Goal: Task Accomplishment & Management: Complete application form

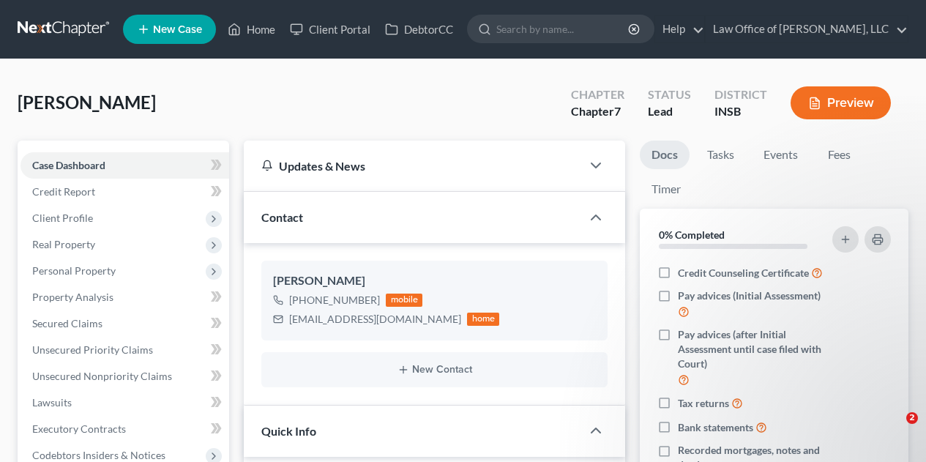
select select "10"
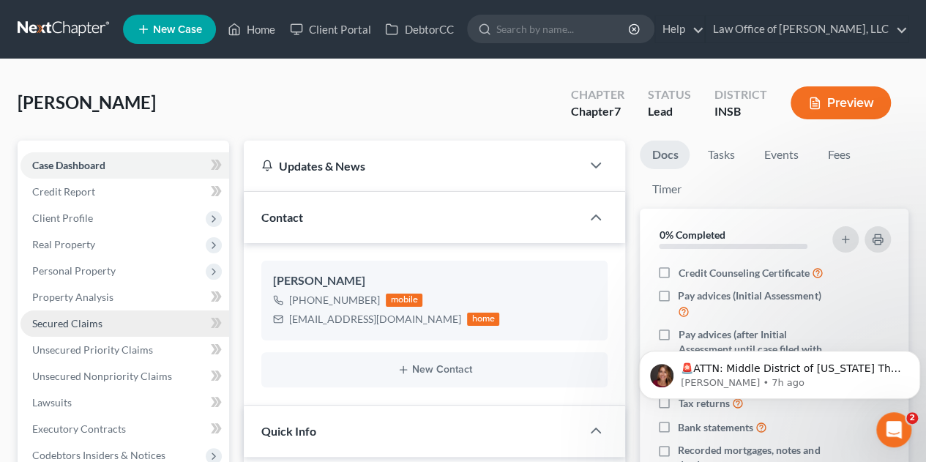
click at [75, 322] on span "Secured Claims" at bounding box center [67, 323] width 70 height 12
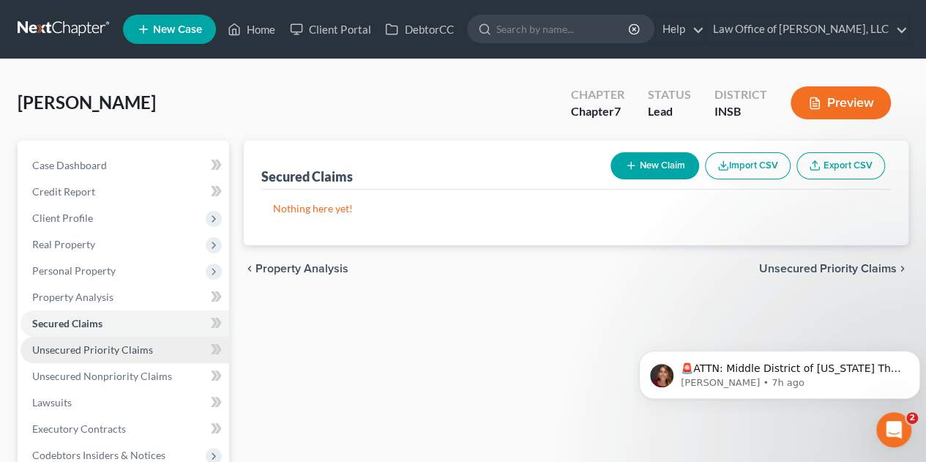
click at [82, 351] on span "Unsecured Priority Claims" at bounding box center [92, 349] width 121 height 12
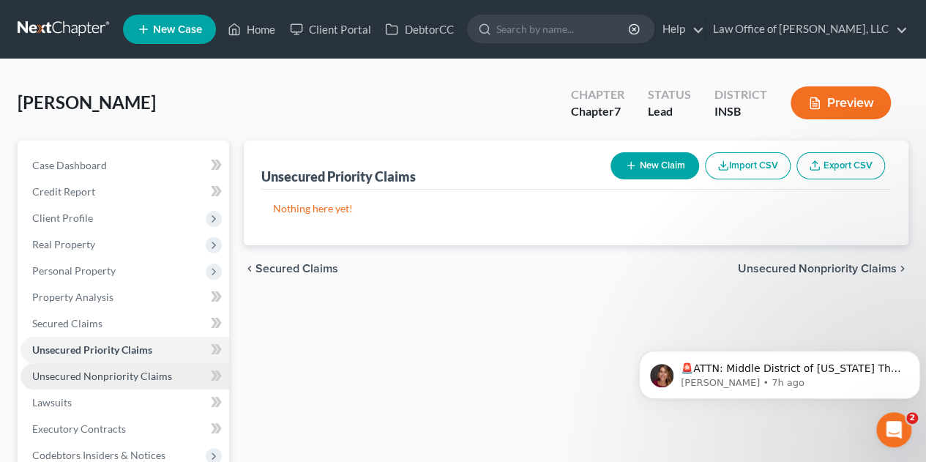
click at [88, 386] on link "Unsecured Nonpriority Claims" at bounding box center [124, 376] width 209 height 26
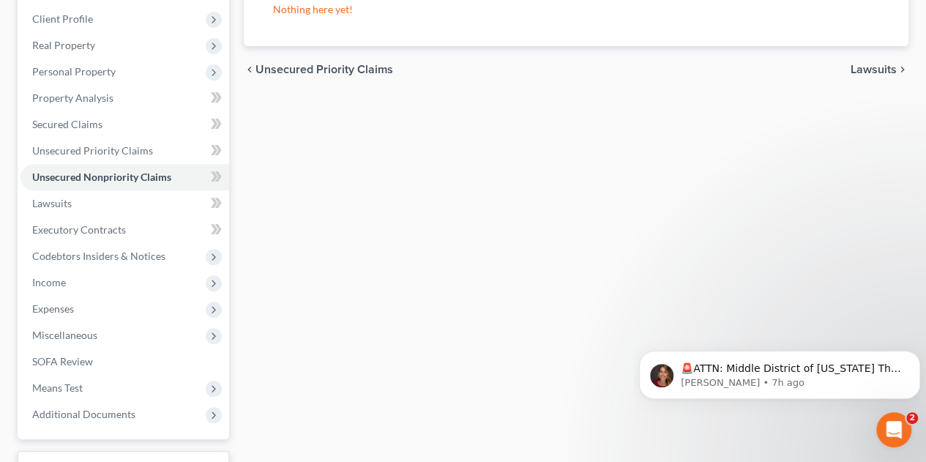
scroll to position [229, 0]
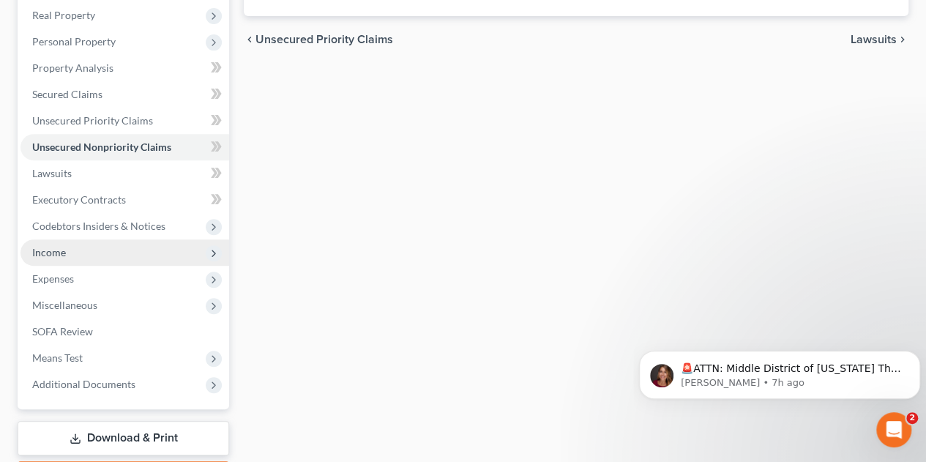
click at [120, 255] on span "Income" at bounding box center [124, 252] width 209 height 26
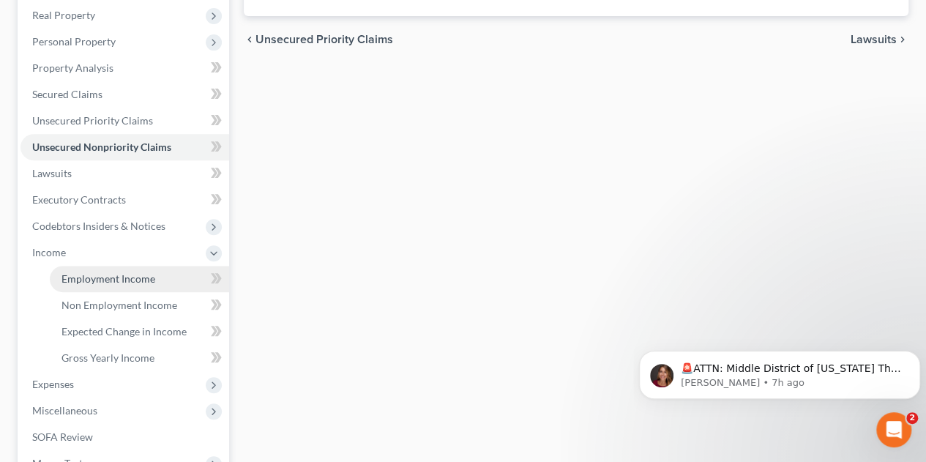
click at [130, 277] on span "Employment Income" at bounding box center [108, 278] width 94 height 12
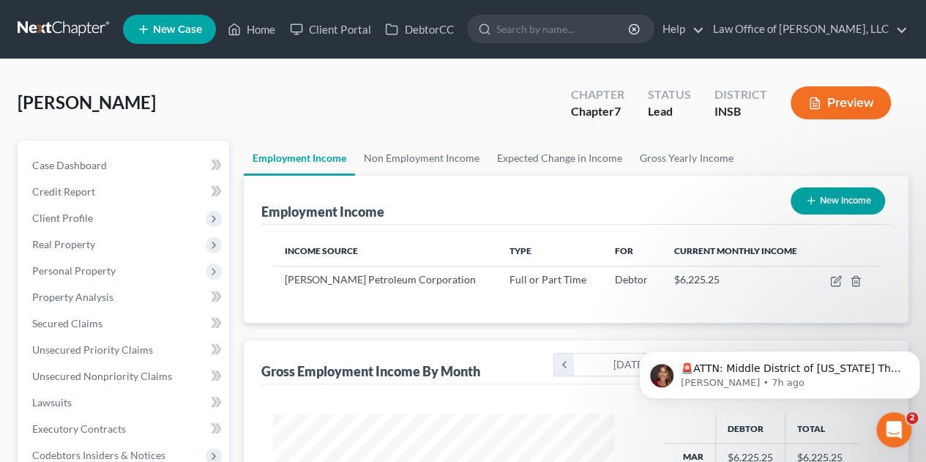
scroll to position [261, 370]
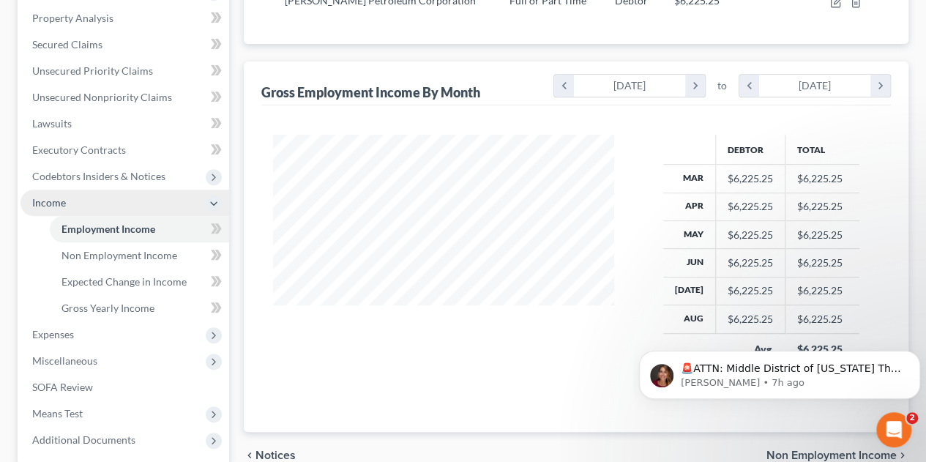
scroll to position [283, 0]
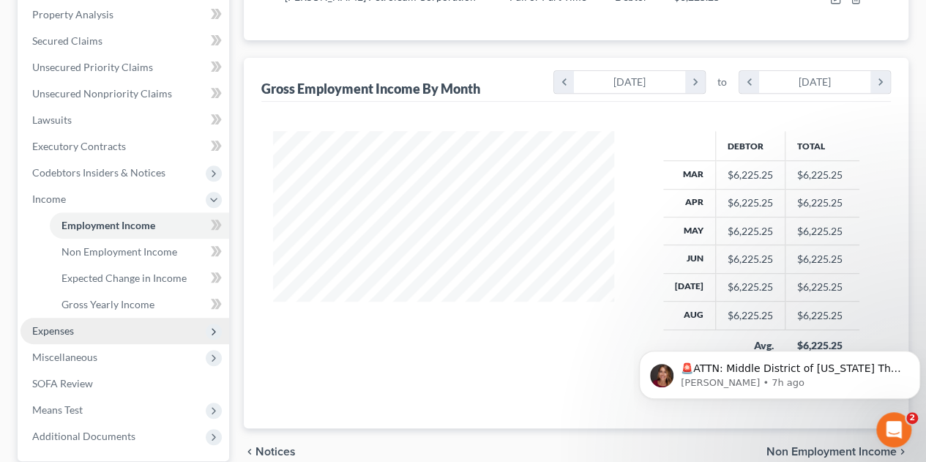
click at [41, 335] on span "Expenses" at bounding box center [53, 330] width 42 height 12
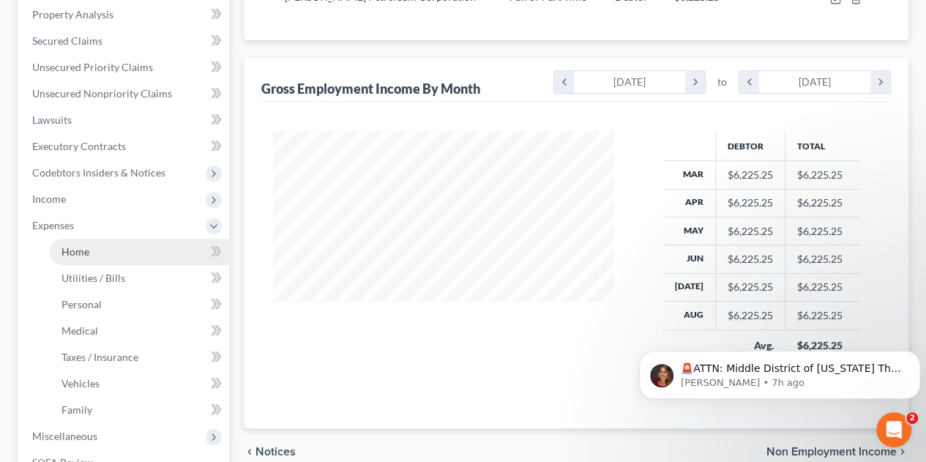
click at [77, 252] on span "Home" at bounding box center [75, 251] width 28 height 12
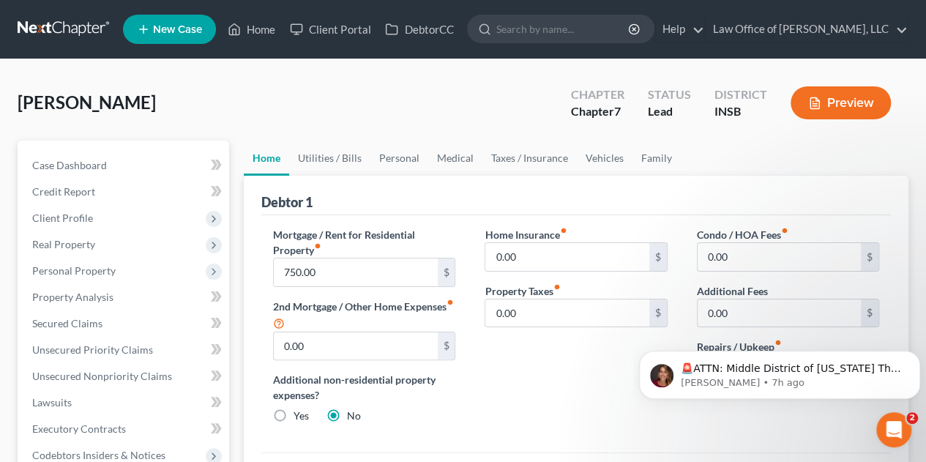
click at [564, 387] on div "Home Insurance fiber_manual_record 0.00 $ Property Taxes fiber_manual_record 0.…" at bounding box center [576, 331] width 212 height 209
click at [359, 266] on input "750.00" at bounding box center [355, 272] width 163 height 28
click at [917, 358] on icon "Dismiss notification" at bounding box center [916, 355] width 8 height 8
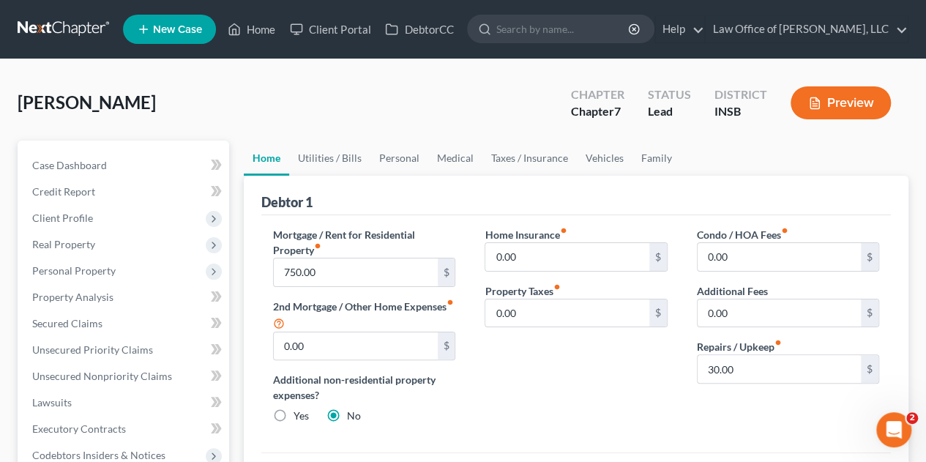
click at [886, 345] on div "Condo / HOA Fees fiber_manual_record 0.00 $ Additional Fees 0.00 $ Repairs / Up…" at bounding box center [788, 331] width 212 height 209
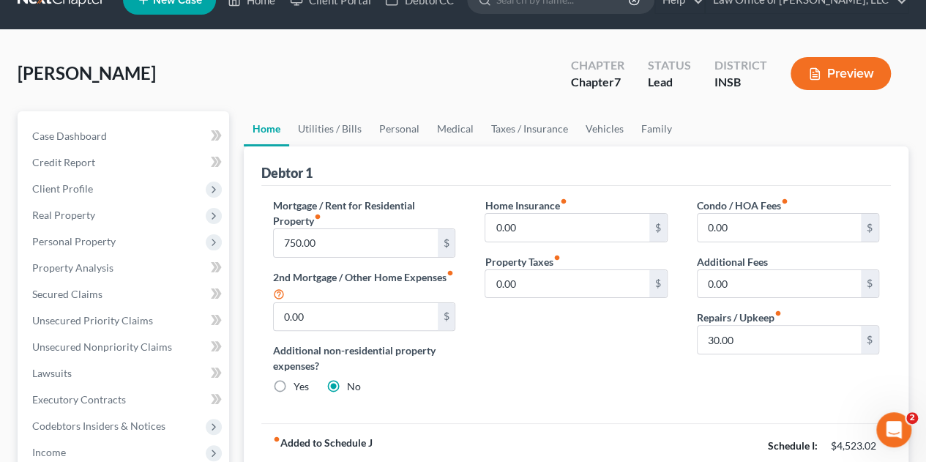
scroll to position [88, 0]
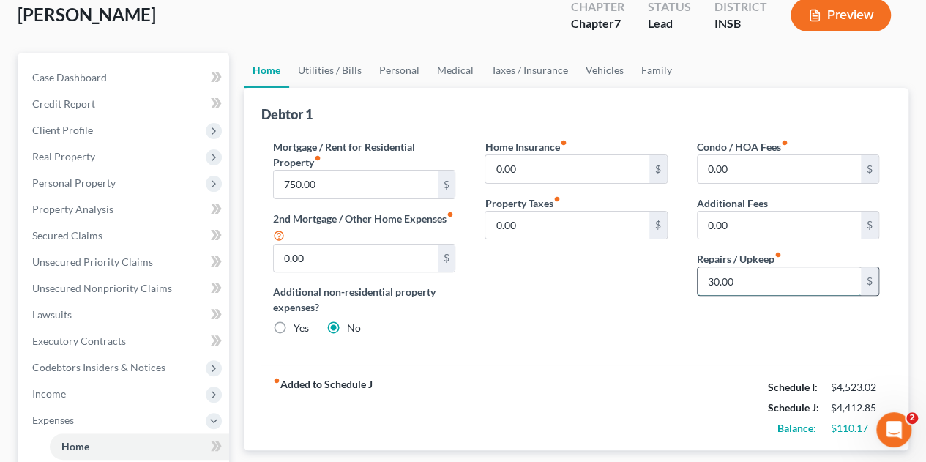
click at [748, 285] on input "30.00" at bounding box center [779, 281] width 163 height 28
type input "35"
click at [630, 289] on div "Home Insurance fiber_manual_record 0.00 $ Property Taxes fiber_manual_record 0.…" at bounding box center [576, 243] width 212 height 209
click at [322, 74] on link "Utilities / Bills" at bounding box center [329, 70] width 81 height 35
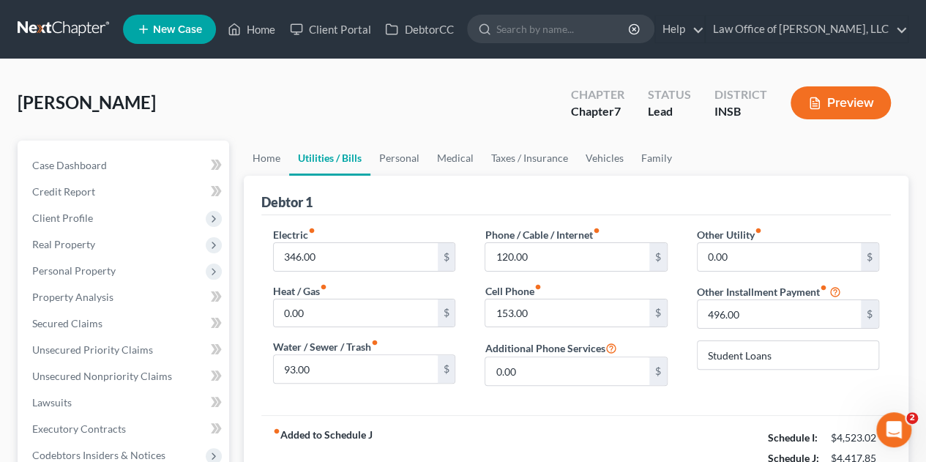
click at [464, 254] on div "Electric fiber_manual_record 346.00 $ Heat / Gas fiber_manual_record 0.00 $ Wat…" at bounding box center [364, 312] width 212 height 171
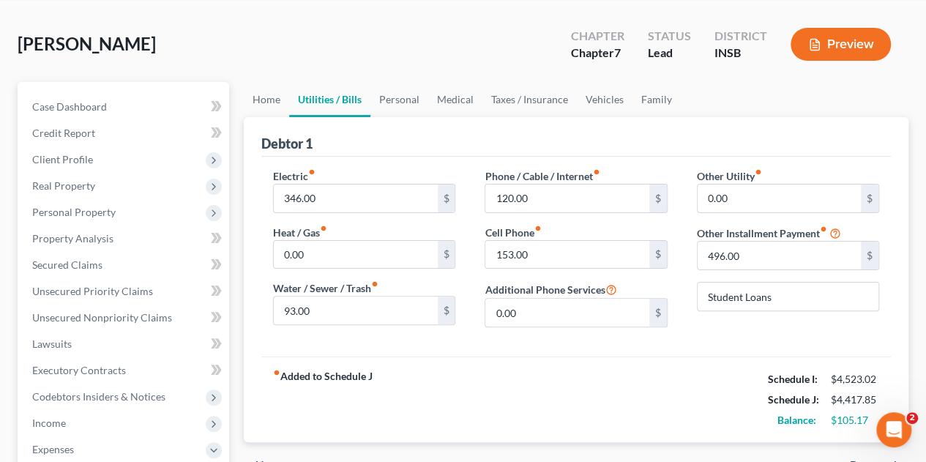
scroll to position [88, 0]
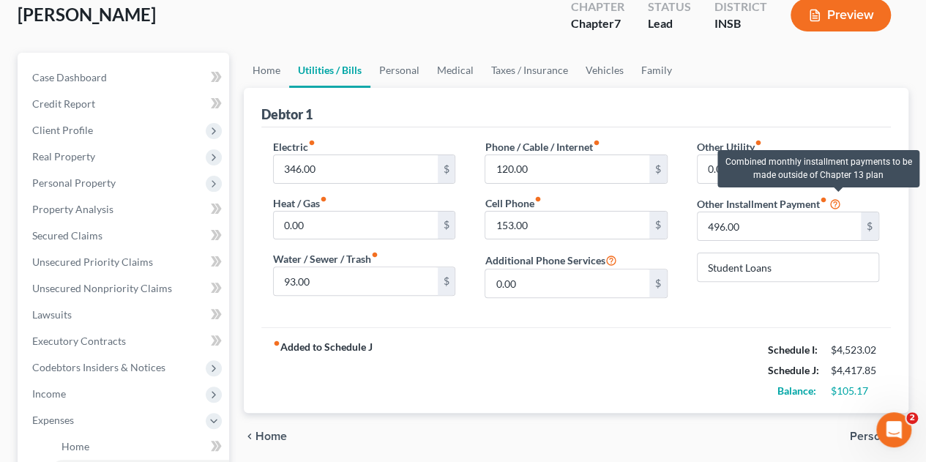
click at [837, 205] on icon at bounding box center [835, 203] width 12 height 14
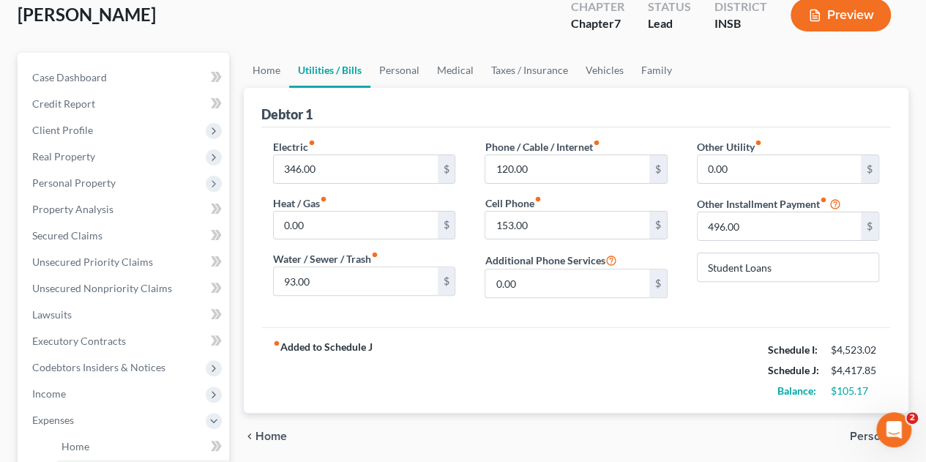
click at [672, 277] on div "Phone / Cable / Internet fiber_manual_record 120.00 $ Cell Phone fiber_manual_r…" at bounding box center [576, 224] width 212 height 171
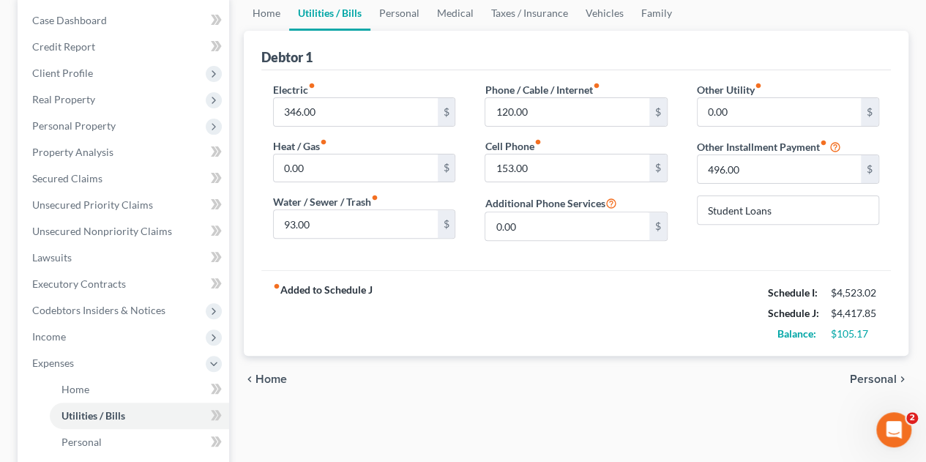
scroll to position [146, 0]
click at [397, 13] on link "Personal" at bounding box center [399, 11] width 58 height 35
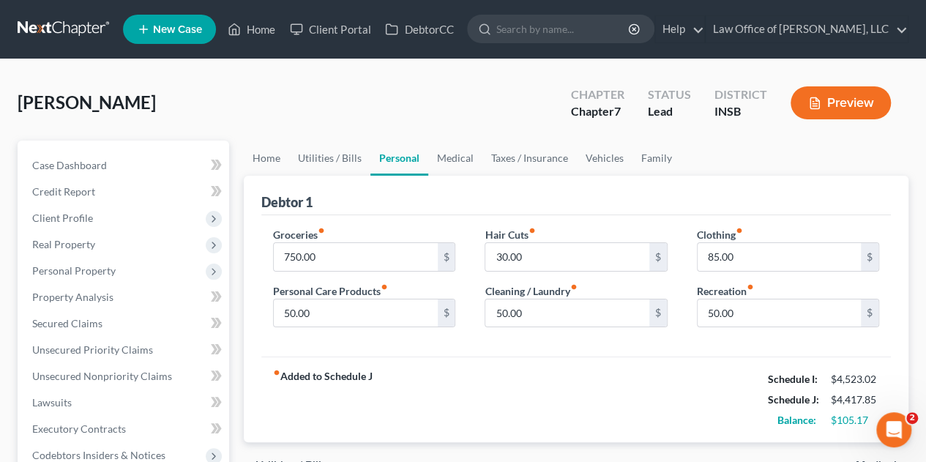
click at [455, 106] on div "[PERSON_NAME] Upgraded Chapter Chapter 7 Status Lead District INSB Preview" at bounding box center [463, 109] width 891 height 64
click at [470, 219] on div "Groceries fiber_manual_record 750.00 $ Personal Care Products fiber_manual_reco…" at bounding box center [575, 286] width 629 height 142
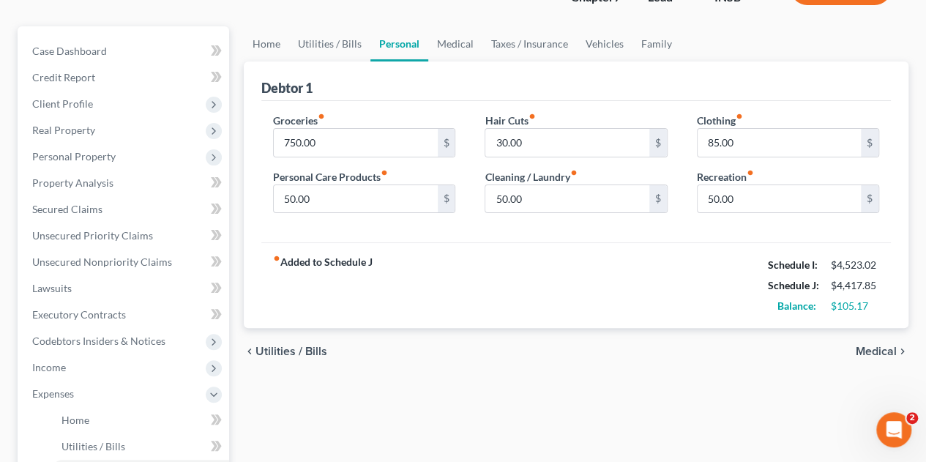
scroll to position [117, 0]
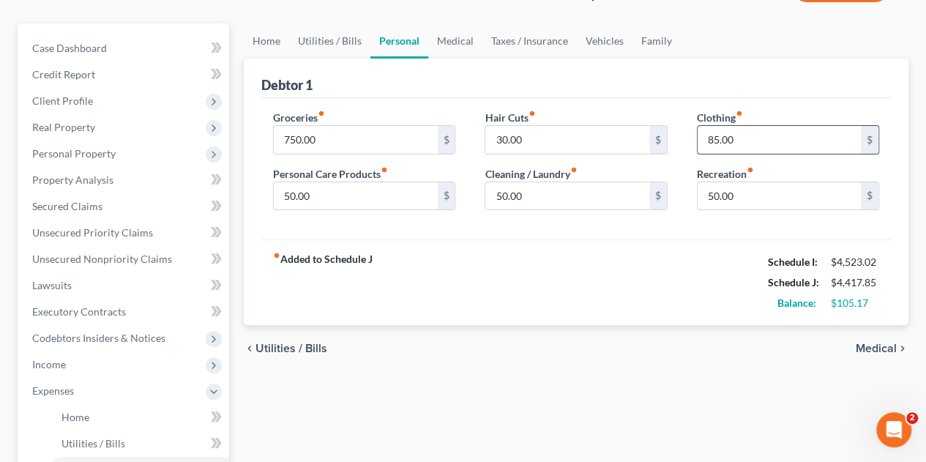
click at [748, 138] on input "85.00" at bounding box center [779, 140] width 163 height 28
click at [673, 138] on div "Hair Cuts fiber_manual_record 30.00 $ Cleaning / Laundry fiber_manual_record 50…" at bounding box center [576, 166] width 212 height 113
click at [678, 194] on div "Hair Cuts fiber_manual_record 30.00 $ Cleaning / Laundry fiber_manual_record 50…" at bounding box center [576, 166] width 212 height 113
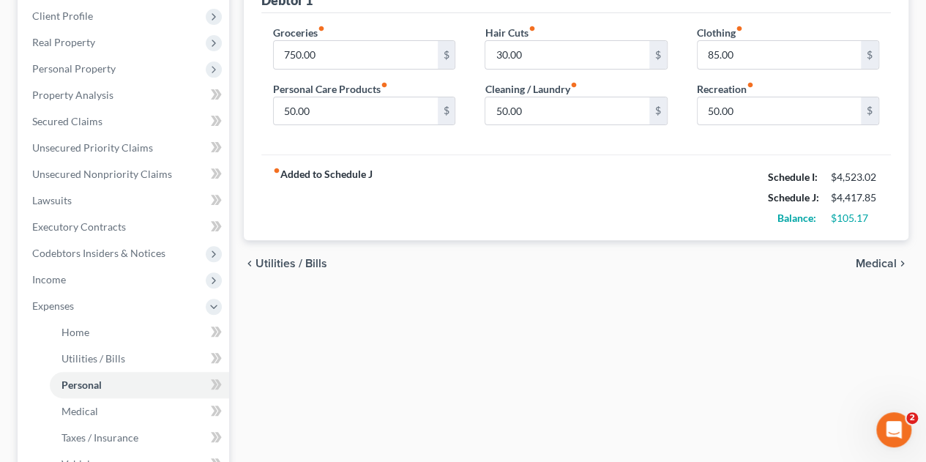
scroll to position [205, 0]
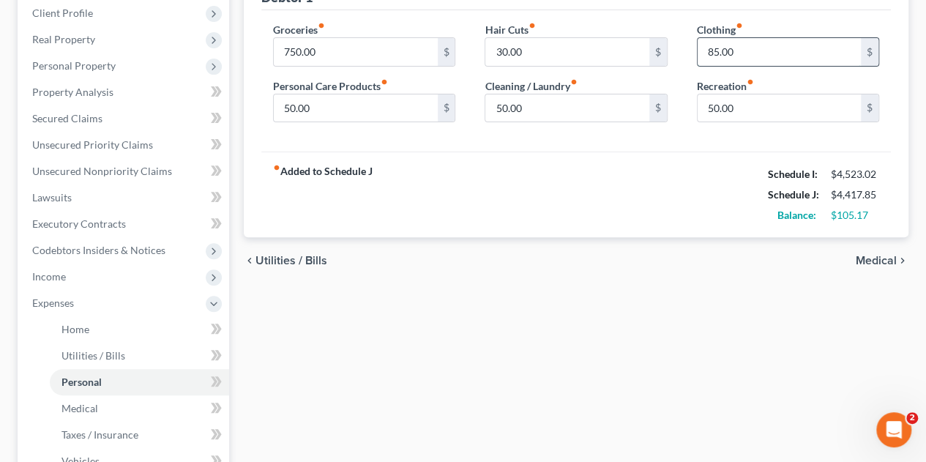
click at [741, 51] on input "85.00" at bounding box center [779, 52] width 163 height 28
click at [679, 103] on div "Hair Cuts fiber_manual_record 30.00 $ Cleaning / Laundry fiber_manual_record 50…" at bounding box center [576, 78] width 212 height 113
click at [676, 100] on div "Hair Cuts fiber_manual_record 30.00 $ Cleaning / Laundry fiber_manual_record 50…" at bounding box center [576, 78] width 212 height 113
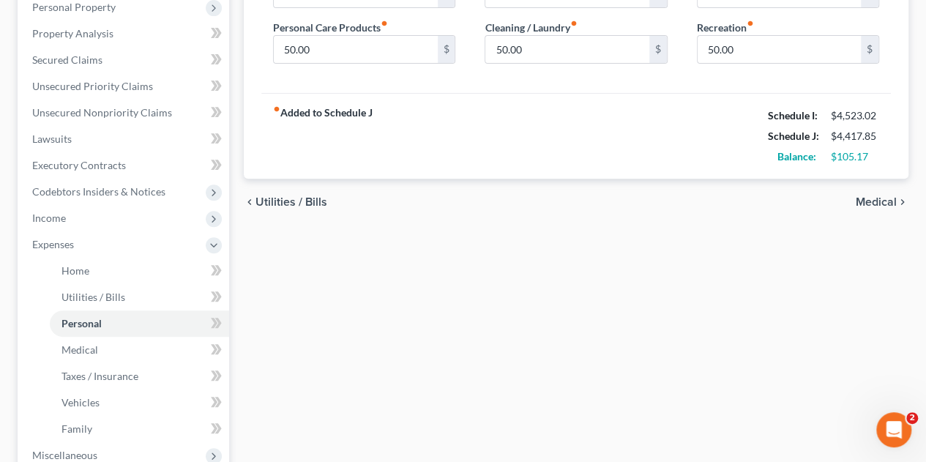
scroll to position [0, 0]
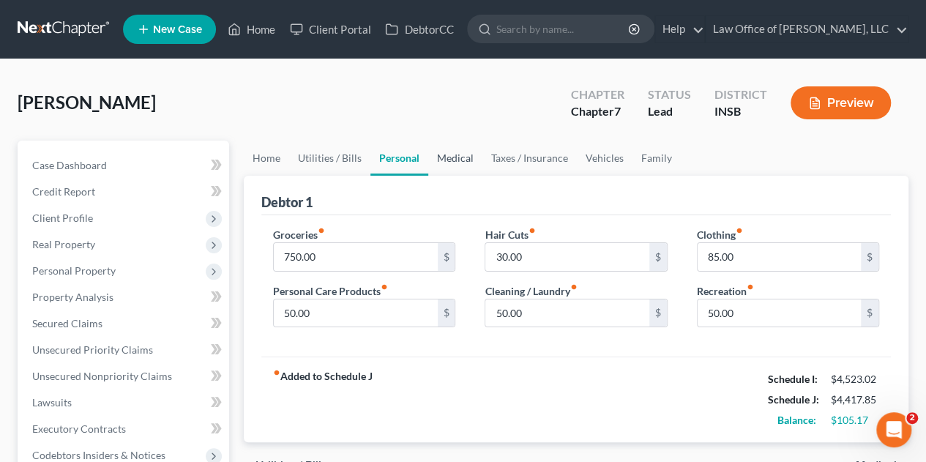
click at [442, 165] on link "Medical" at bounding box center [455, 158] width 54 height 35
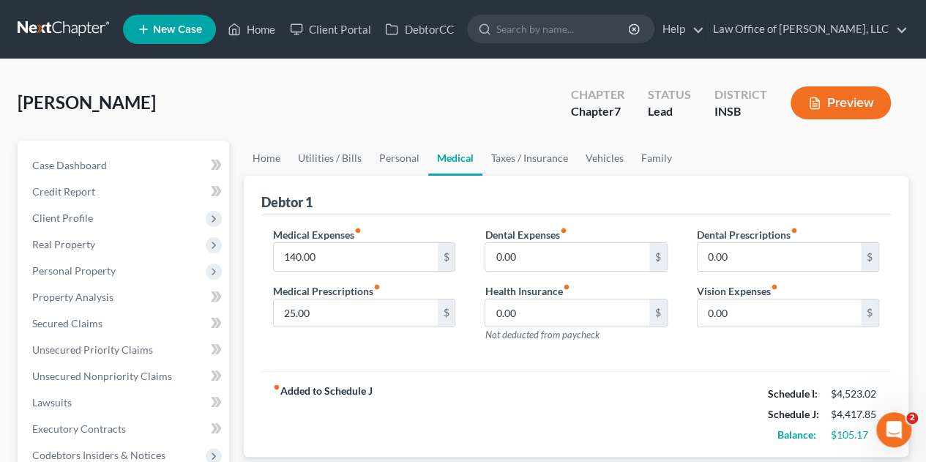
click at [464, 238] on div "Medical Expenses fiber_manual_record 140.00 $ Medical Prescriptions fiber_manua…" at bounding box center [364, 290] width 212 height 127
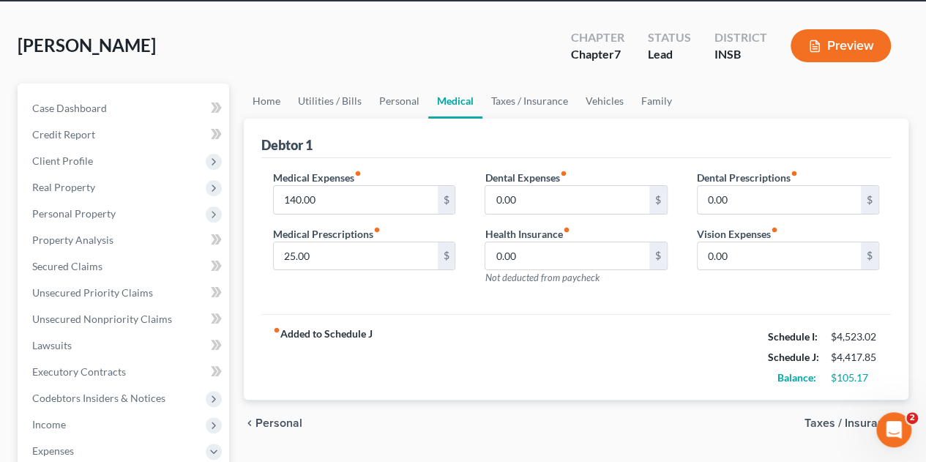
scroll to position [59, 0]
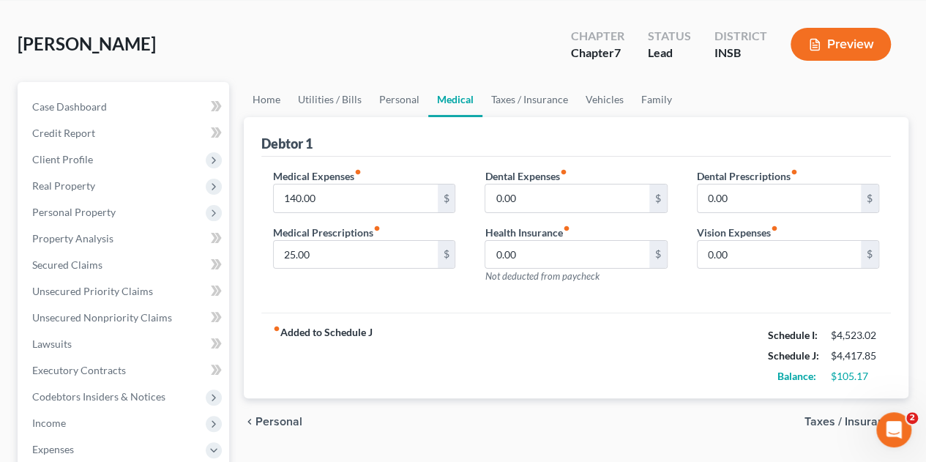
click at [463, 247] on div "Medical Expenses fiber_manual_record 140.00 $ Medical Prescriptions fiber_manua…" at bounding box center [364, 231] width 212 height 127
click at [317, 196] on input "140.00" at bounding box center [355, 198] width 163 height 28
type input "200"
click at [528, 99] on link "Taxes / Insurance" at bounding box center [529, 99] width 94 height 35
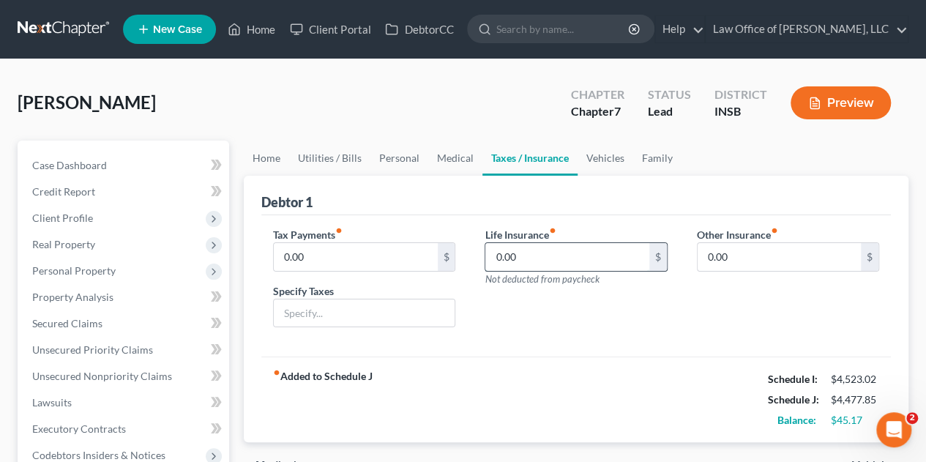
click at [524, 258] on input "0.00" at bounding box center [566, 257] width 163 height 28
type input "1"
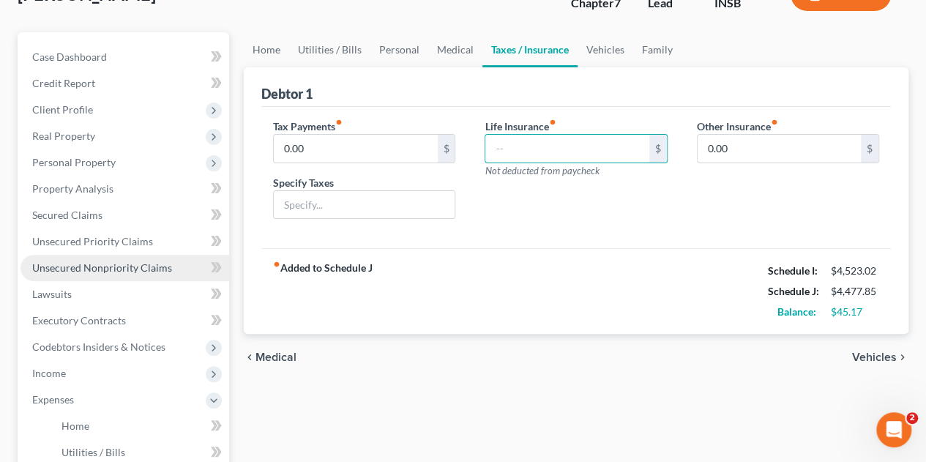
scroll to position [225, 0]
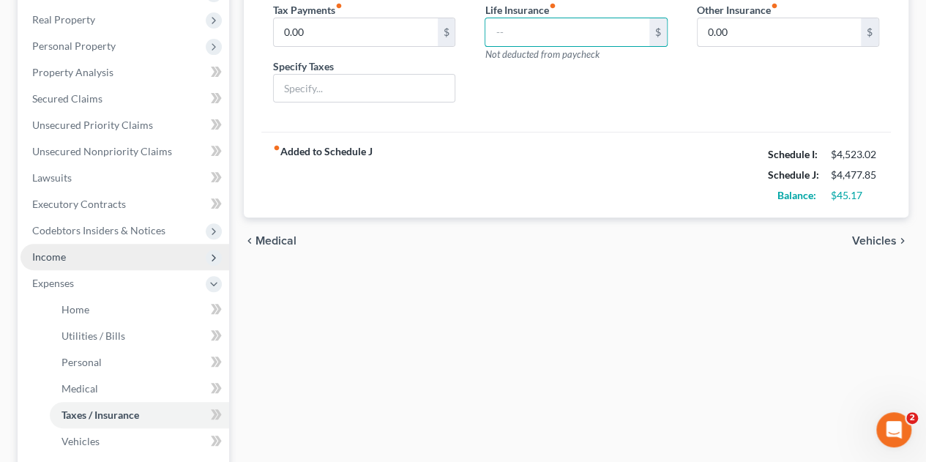
click at [40, 263] on span "Income" at bounding box center [124, 257] width 209 height 26
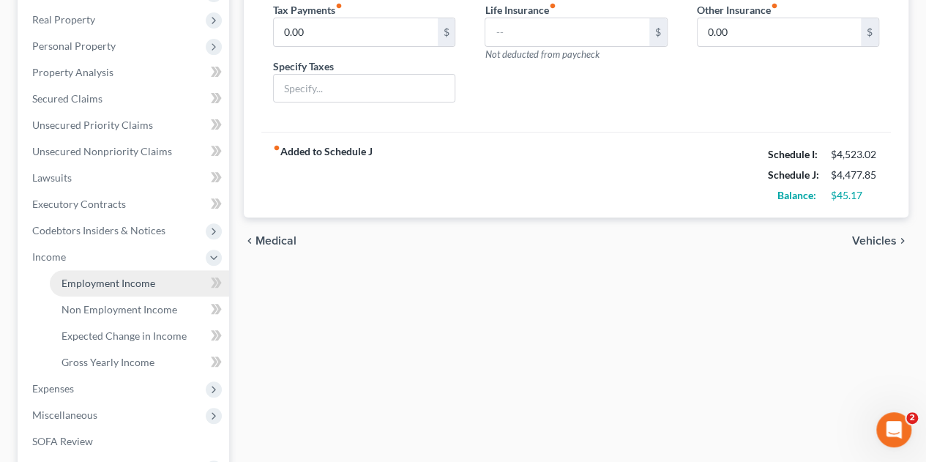
click at [75, 283] on span "Employment Income" at bounding box center [108, 283] width 94 height 12
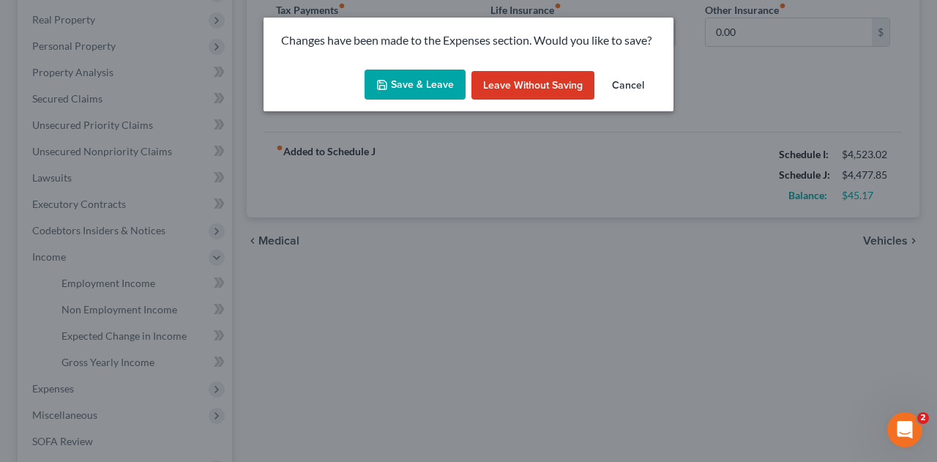
click at [437, 93] on button "Save & Leave" at bounding box center [415, 85] width 101 height 31
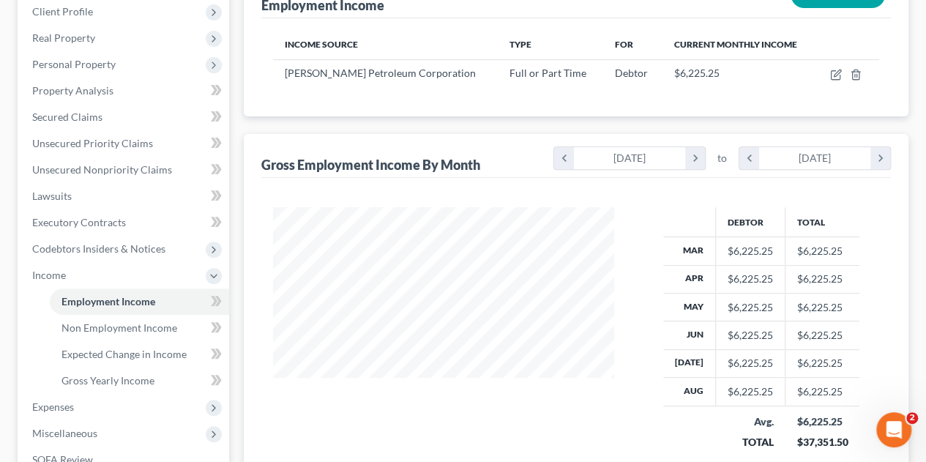
scroll to position [218, 0]
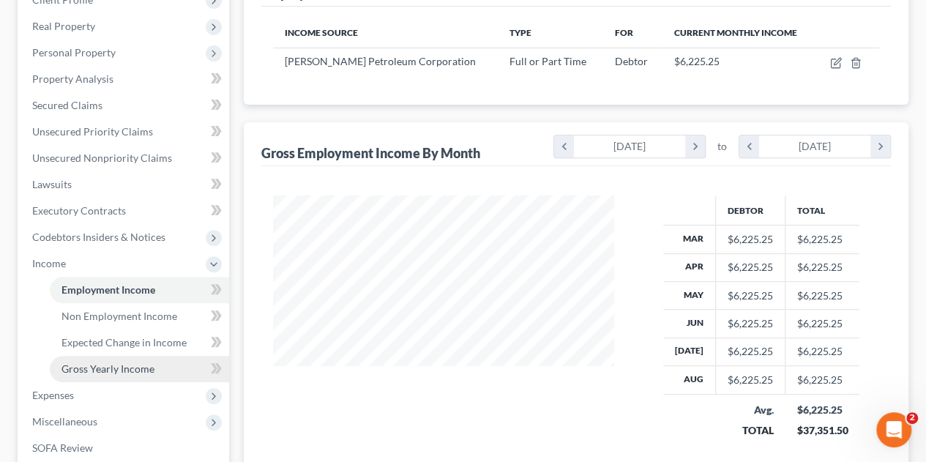
click at [75, 369] on span "Gross Yearly Income" at bounding box center [107, 368] width 93 height 12
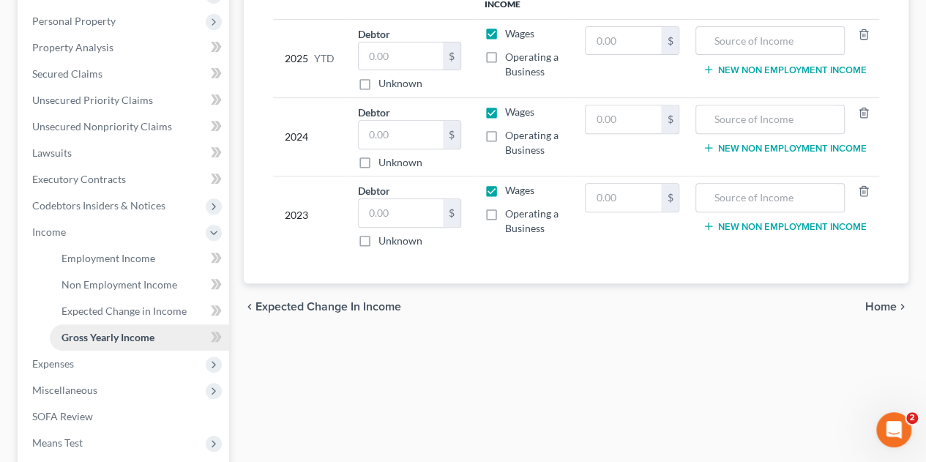
scroll to position [283, 0]
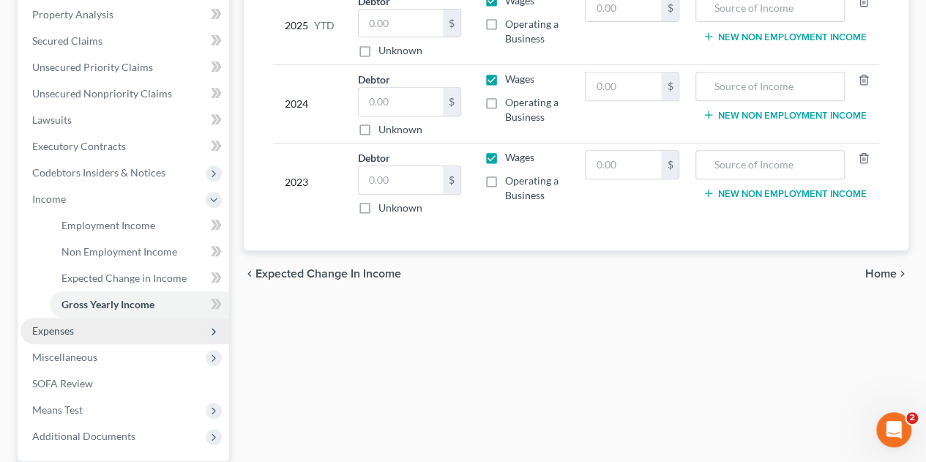
click at [42, 340] on span "Expenses" at bounding box center [124, 331] width 209 height 26
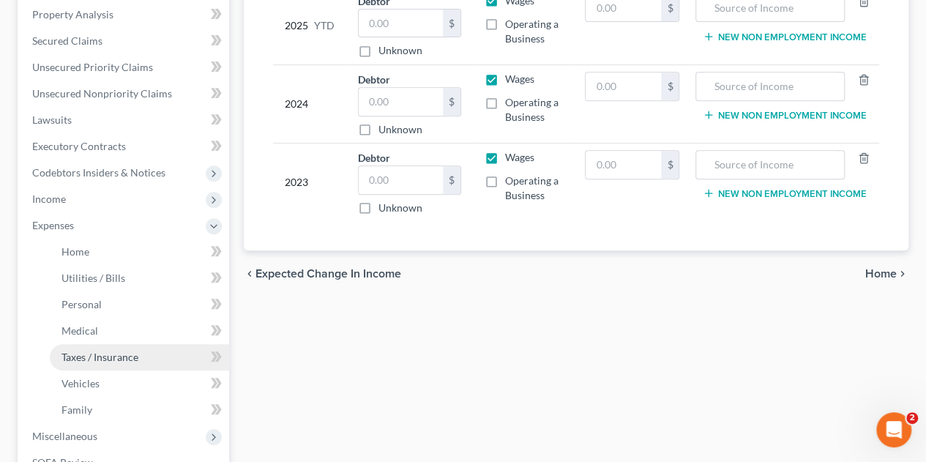
click at [80, 356] on span "Taxes / Insurance" at bounding box center [99, 357] width 77 height 12
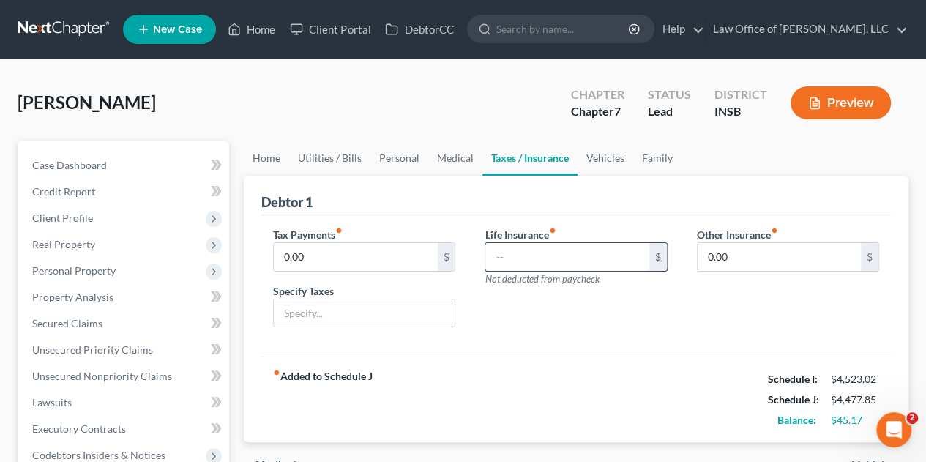
click at [548, 255] on input "text" at bounding box center [566, 257] width 163 height 28
type input "122.00"
click at [521, 326] on div "Life Insurance fiber_manual_record 122.00 $ Not deducted from paycheck" at bounding box center [576, 283] width 212 height 113
click at [446, 162] on link "Medical" at bounding box center [455, 158] width 54 height 35
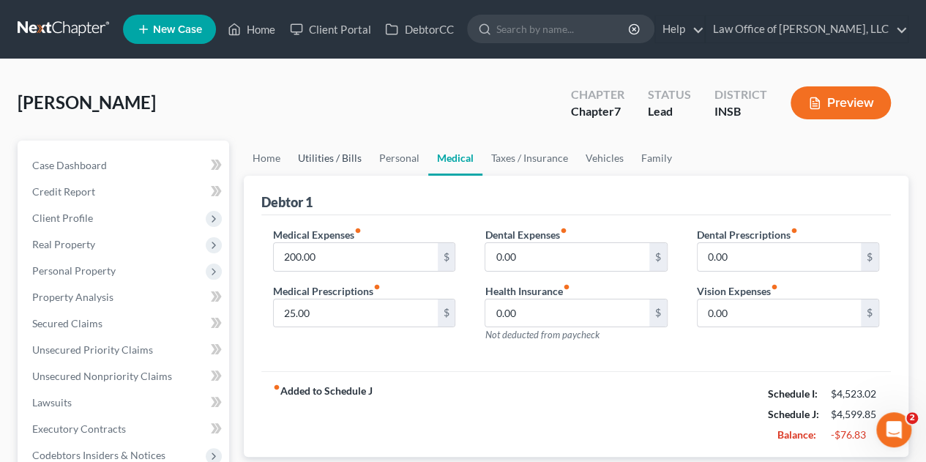
click at [325, 154] on link "Utilities / Bills" at bounding box center [329, 158] width 81 height 35
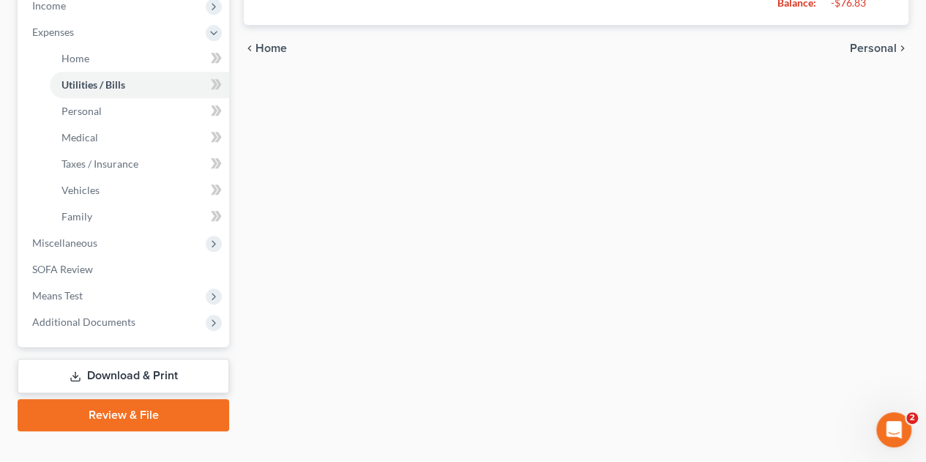
scroll to position [482, 0]
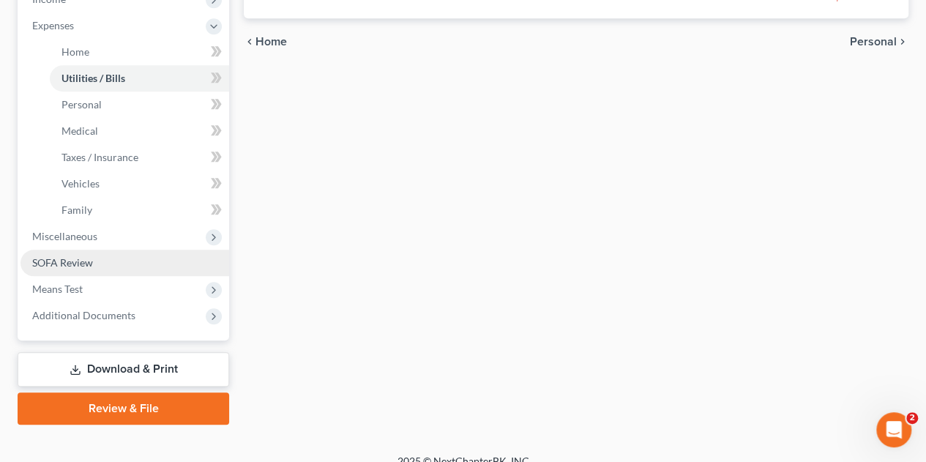
click at [45, 261] on span "SOFA Review" at bounding box center [62, 262] width 61 height 12
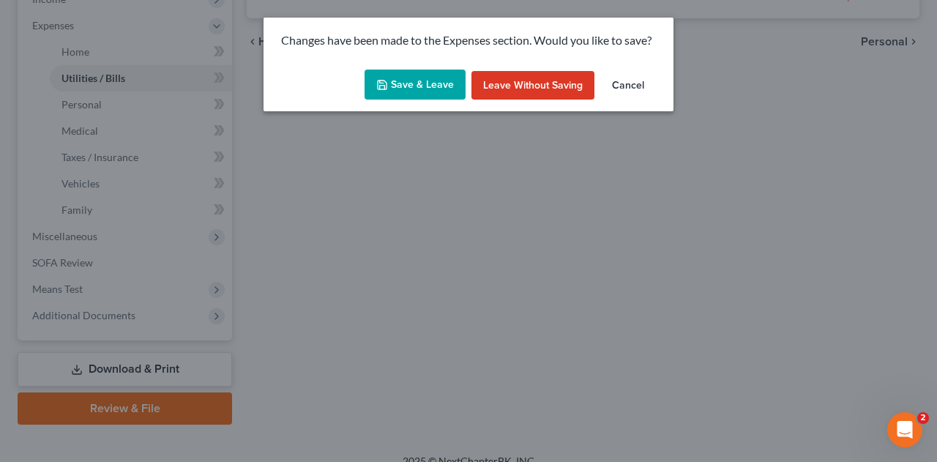
click at [428, 86] on button "Save & Leave" at bounding box center [415, 85] width 101 height 31
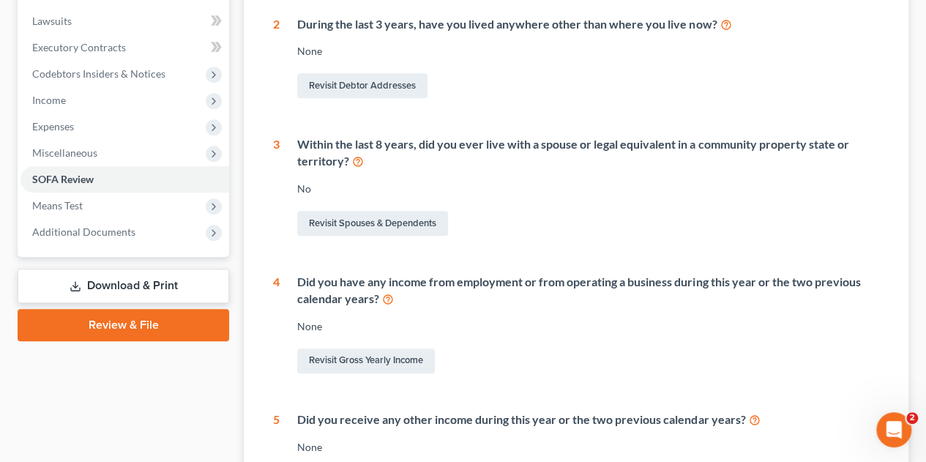
scroll to position [384, 0]
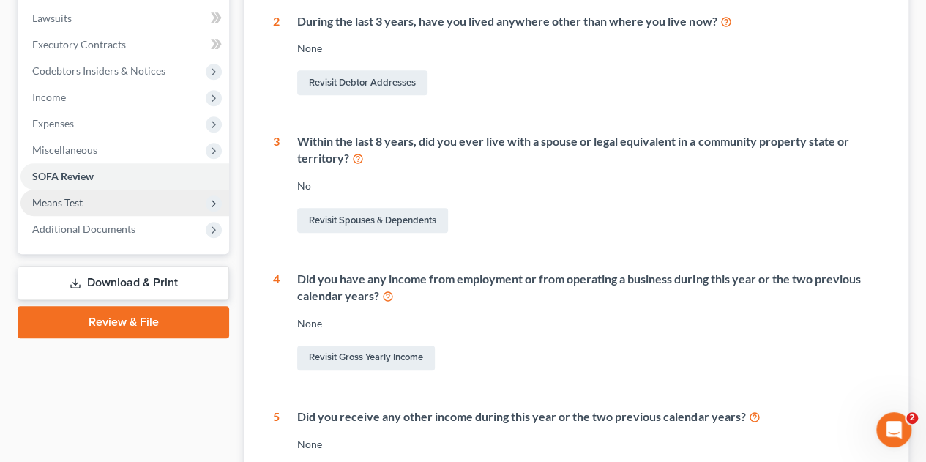
click at [48, 205] on span "Means Test" at bounding box center [57, 202] width 51 height 12
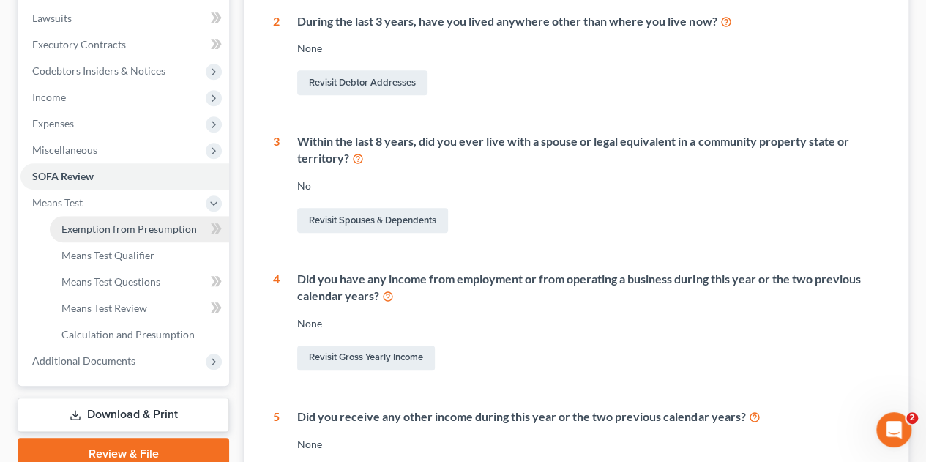
click at [74, 228] on span "Exemption from Presumption" at bounding box center [128, 229] width 135 height 12
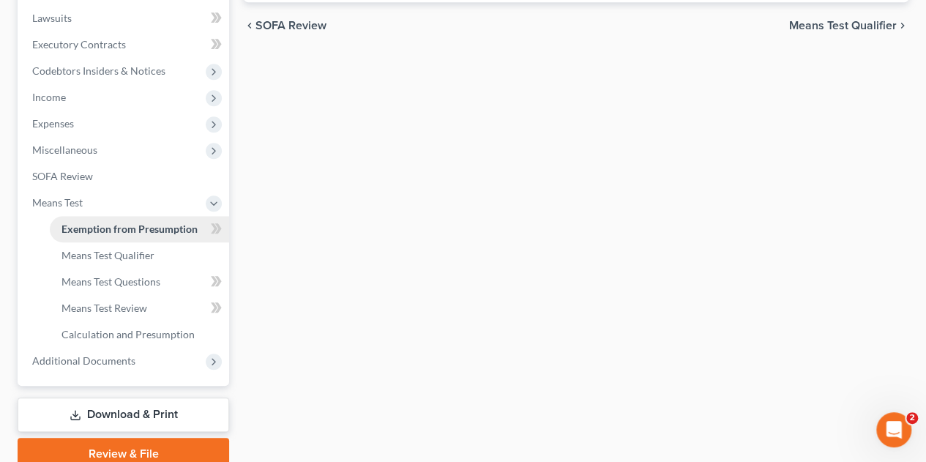
radio input "true"
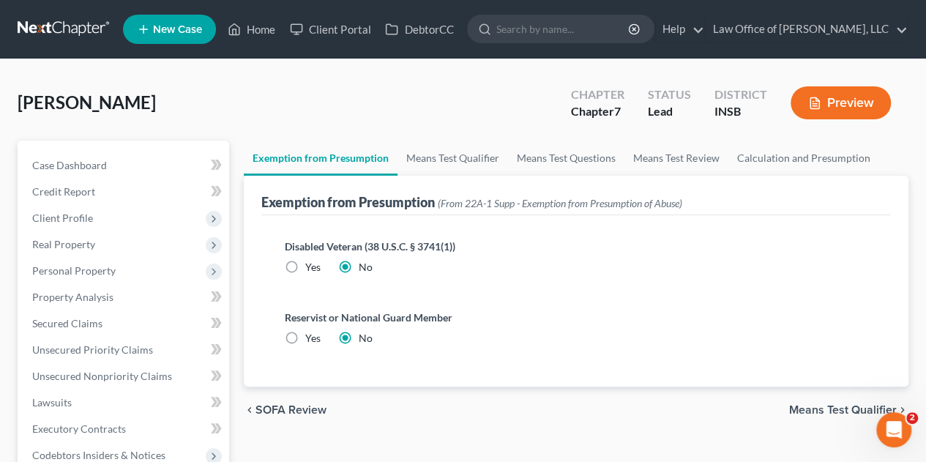
click at [812, 404] on span "Means Test Qualifier" at bounding box center [843, 410] width 108 height 12
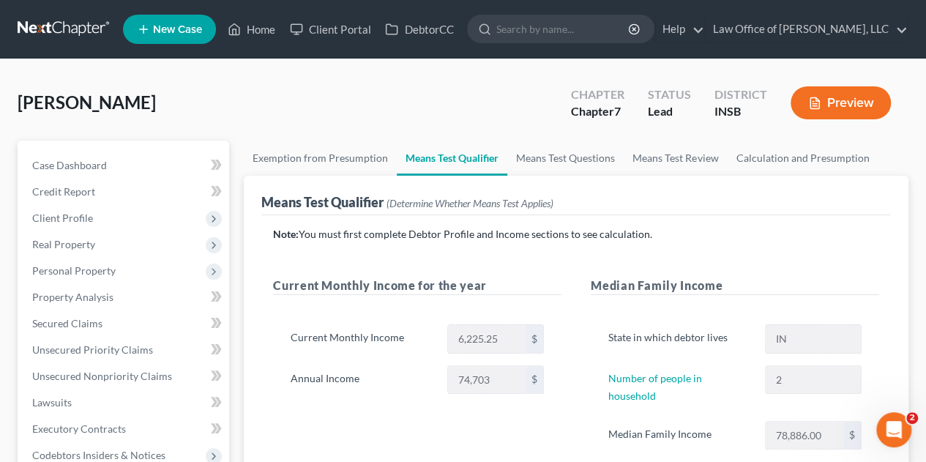
click at [577, 354] on div "Median Family Income State in which debtor lives IN Number of people in househo…" at bounding box center [735, 378] width 318 height 203
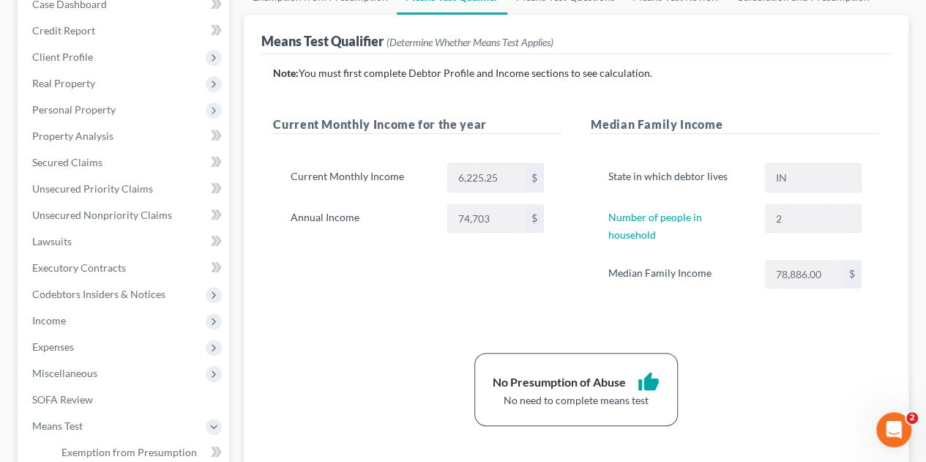
scroll to position [161, 0]
click at [319, 289] on div "Current Monthly Income for the year Current Monthly Income 6,225.25 $ Annual In…" at bounding box center [417, 217] width 318 height 203
click at [572, 204] on div "Current Monthly Income for the year Current Monthly Income 6,225.25 $ Annual In…" at bounding box center [417, 217] width 318 height 203
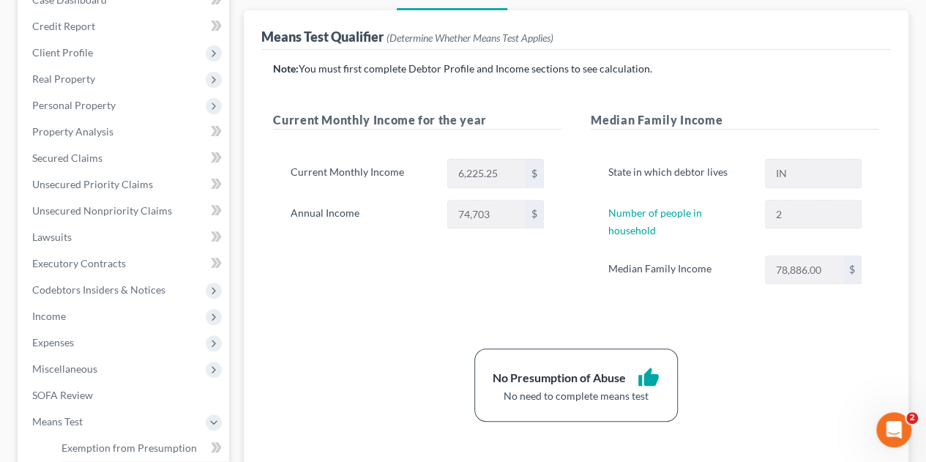
scroll to position [171, 0]
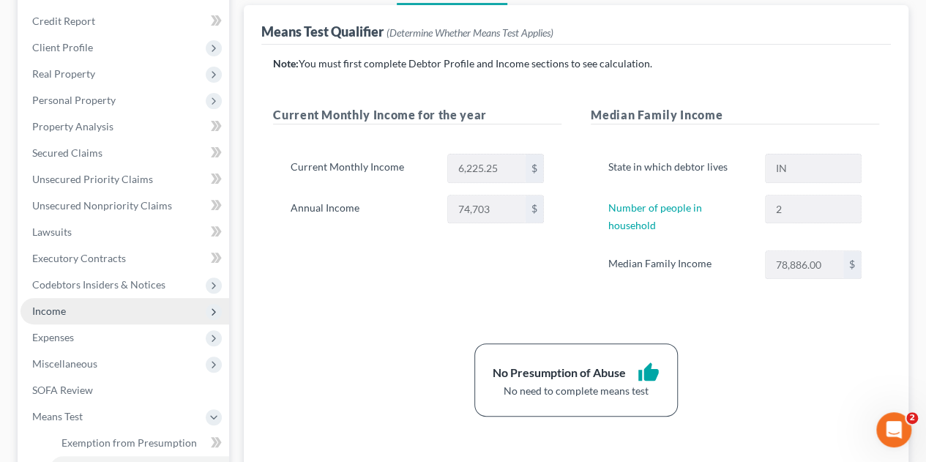
click at [90, 313] on span "Income" at bounding box center [124, 311] width 209 height 26
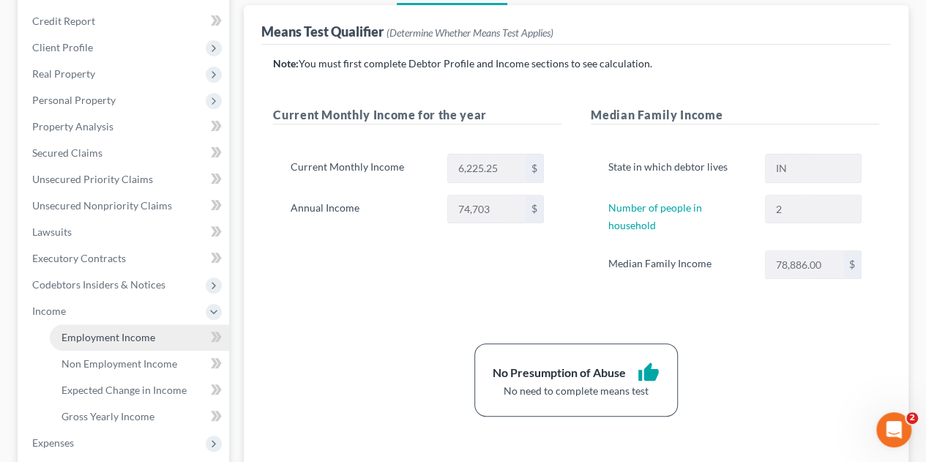
click at [92, 344] on link "Employment Income" at bounding box center [139, 337] width 179 height 26
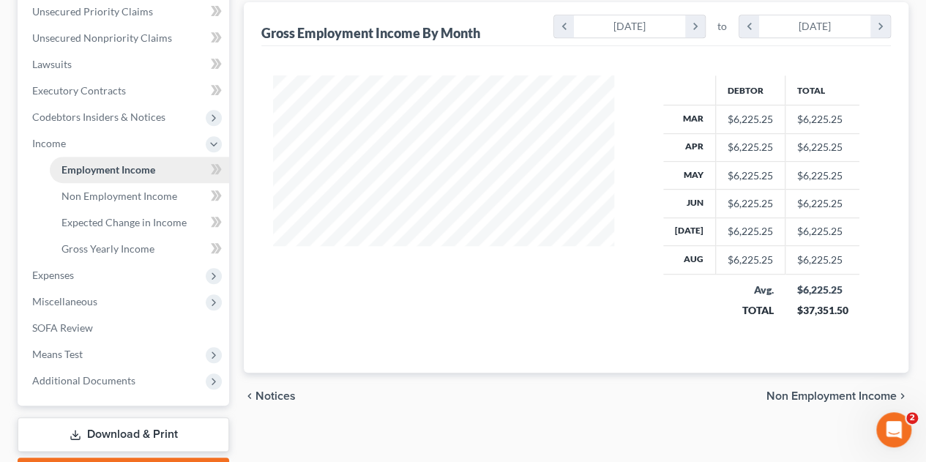
scroll to position [341, 0]
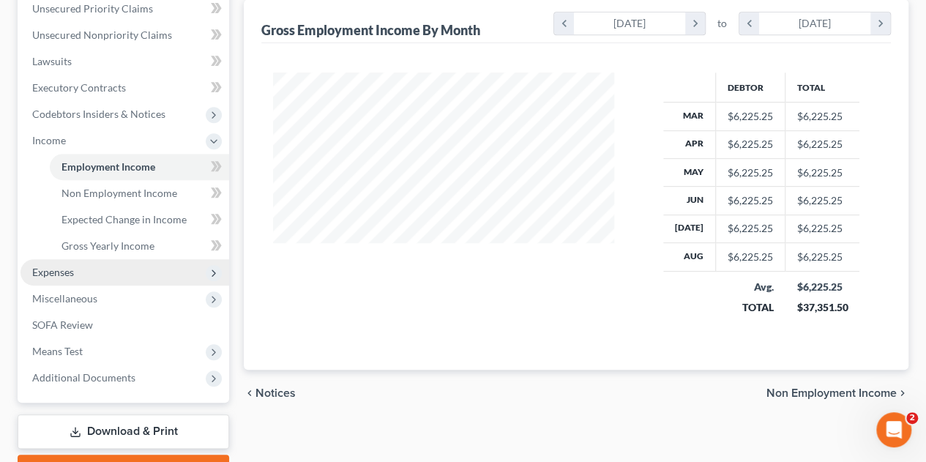
click at [70, 275] on span "Expenses" at bounding box center [53, 272] width 42 height 12
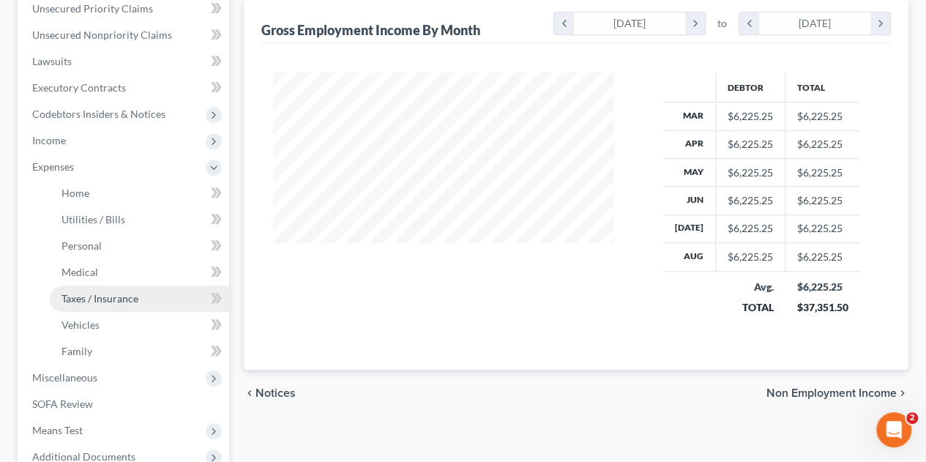
click at [90, 302] on span "Taxes / Insurance" at bounding box center [99, 298] width 77 height 12
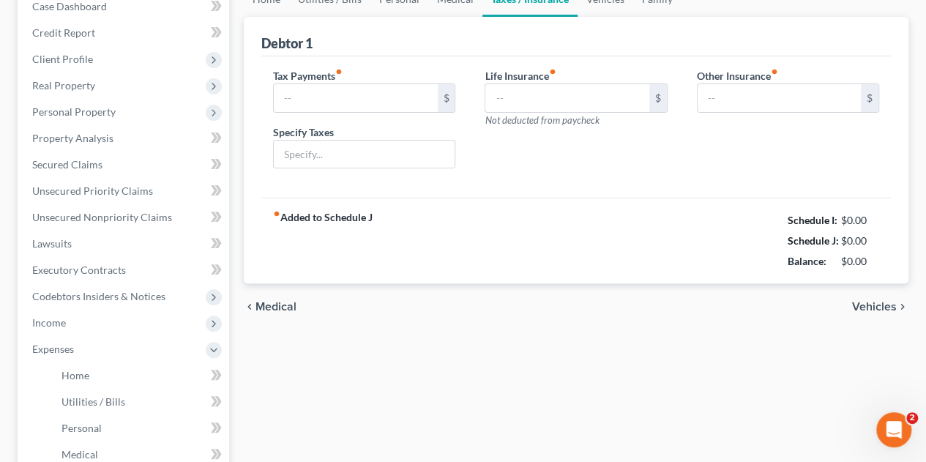
type input "0.00"
type input "122.00"
type input "0.00"
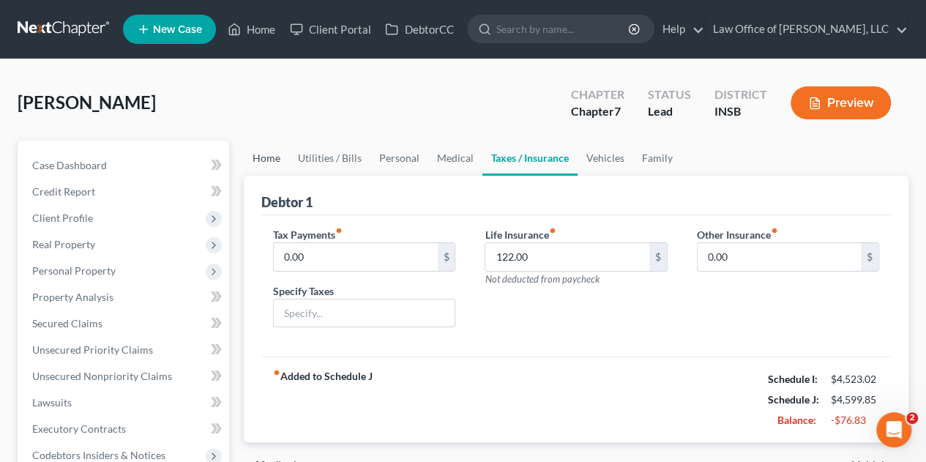
click at [268, 156] on link "Home" at bounding box center [266, 158] width 45 height 35
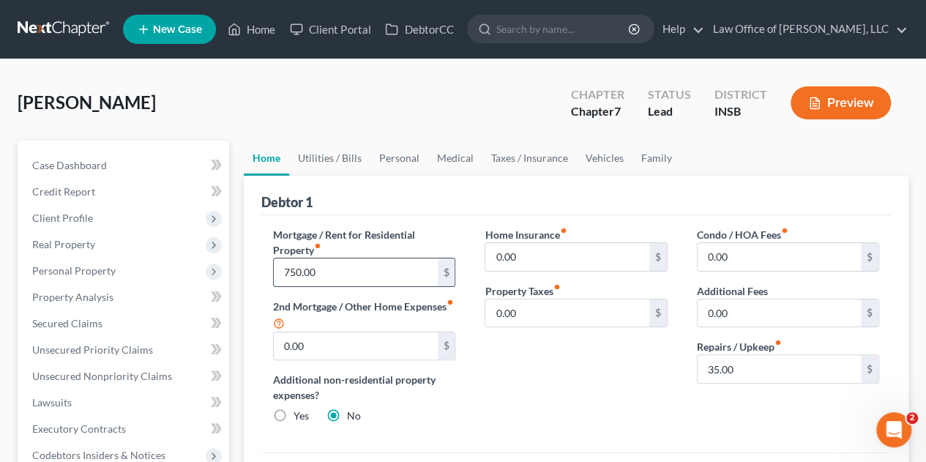
click at [337, 272] on input "750.00" at bounding box center [355, 272] width 163 height 28
click at [745, 368] on input "35.00" at bounding box center [779, 369] width 163 height 28
click at [742, 362] on input "35.00" at bounding box center [779, 369] width 163 height 28
click at [321, 157] on link "Utilities / Bills" at bounding box center [329, 158] width 81 height 35
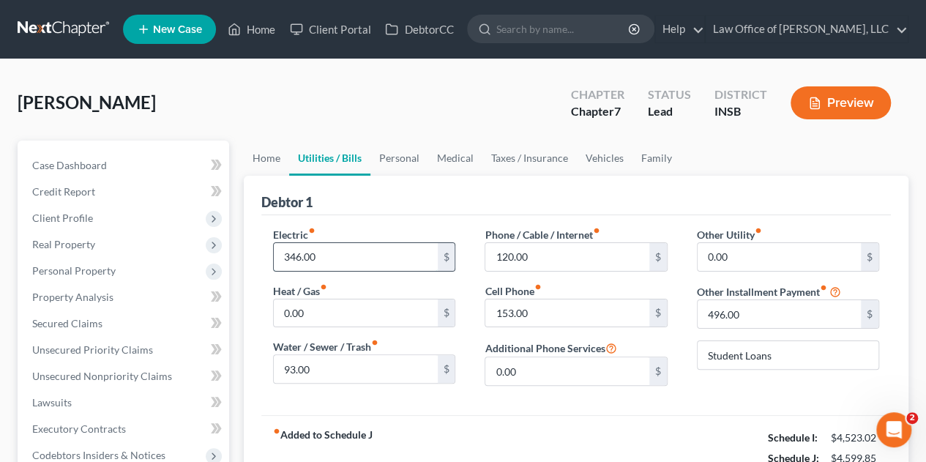
click at [346, 253] on input "346.00" at bounding box center [355, 257] width 163 height 28
drag, startPoint x: 337, startPoint y: 368, endPoint x: 337, endPoint y: 356, distance: 11.7
click at [337, 368] on input "93.00" at bounding box center [355, 369] width 163 height 28
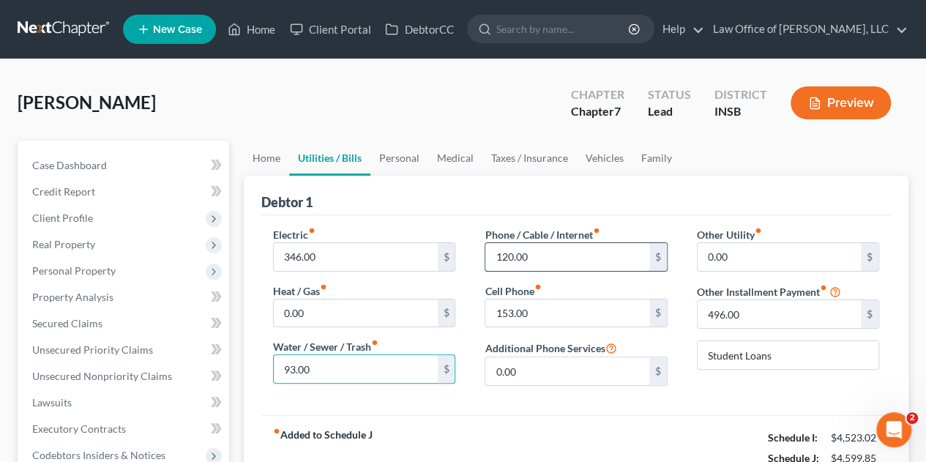
click at [550, 254] on input "120.00" at bounding box center [566, 257] width 163 height 28
click at [545, 313] on input "153.00" at bounding box center [566, 313] width 163 height 28
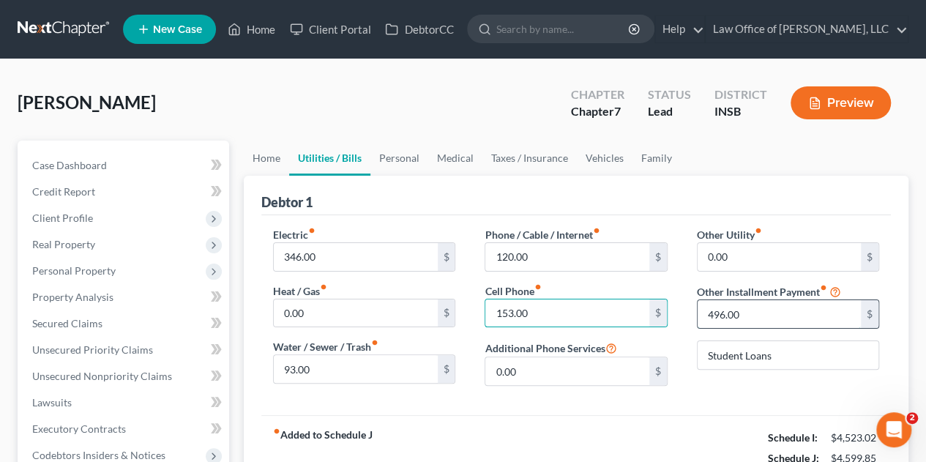
click at [758, 315] on input "496.00" at bounding box center [779, 314] width 163 height 28
click at [779, 354] on input "Student Loans" at bounding box center [788, 355] width 181 height 28
click at [763, 308] on input "496.00" at bounding box center [779, 314] width 163 height 28
click at [401, 154] on link "Personal" at bounding box center [399, 158] width 58 height 35
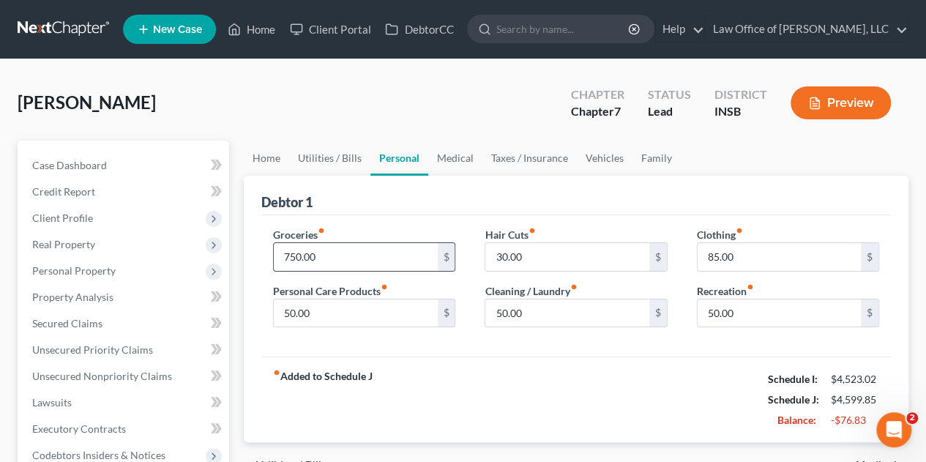
click at [352, 255] on input "750.00" at bounding box center [355, 257] width 163 height 28
click at [326, 312] on input "50.00" at bounding box center [355, 313] width 163 height 28
click at [537, 257] on input "30.00" at bounding box center [566, 257] width 163 height 28
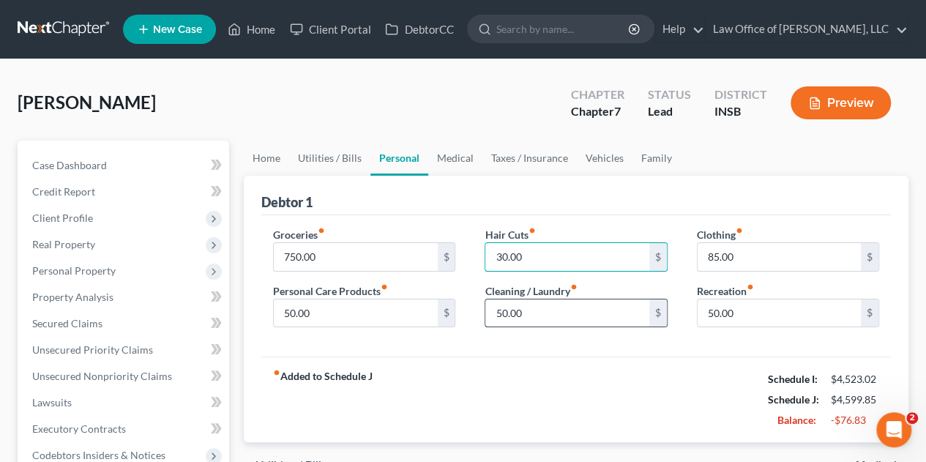
click at [539, 308] on input "50.00" at bounding box center [566, 313] width 163 height 28
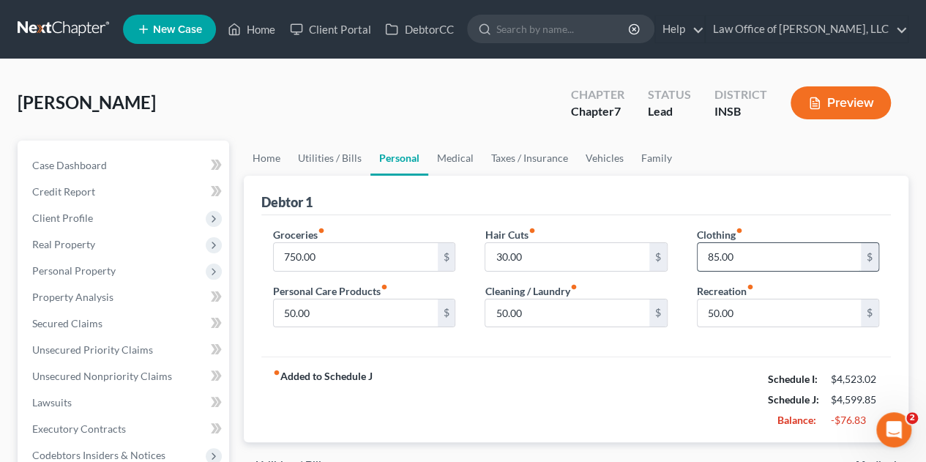
click at [762, 253] on input "85.00" at bounding box center [779, 257] width 163 height 28
click at [750, 307] on input "50.00" at bounding box center [779, 313] width 163 height 28
click at [444, 156] on link "Medical" at bounding box center [455, 158] width 54 height 35
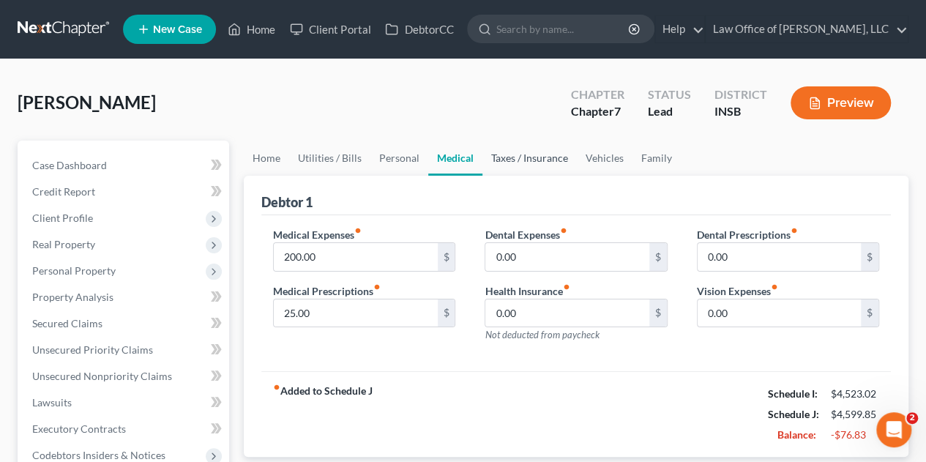
click at [512, 157] on link "Taxes / Insurance" at bounding box center [529, 158] width 94 height 35
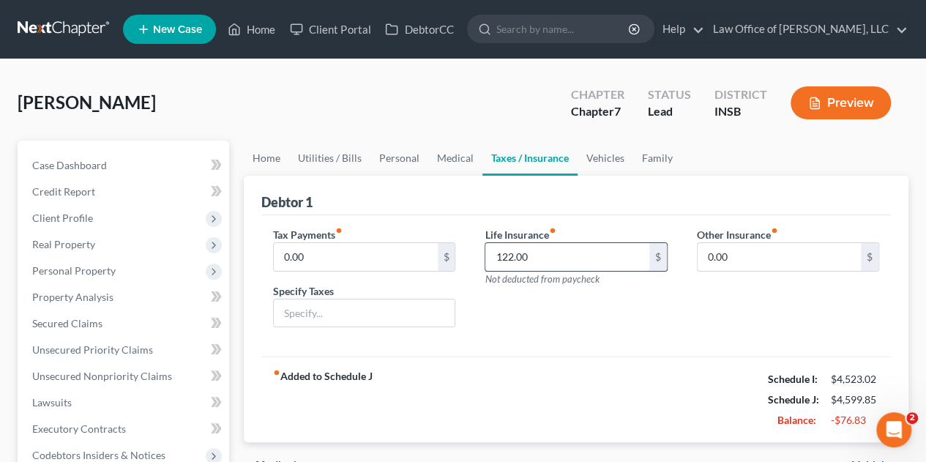
click at [555, 254] on input "122.00" at bounding box center [566, 257] width 163 height 28
click at [593, 160] on link "Vehicles" at bounding box center [606, 158] width 56 height 35
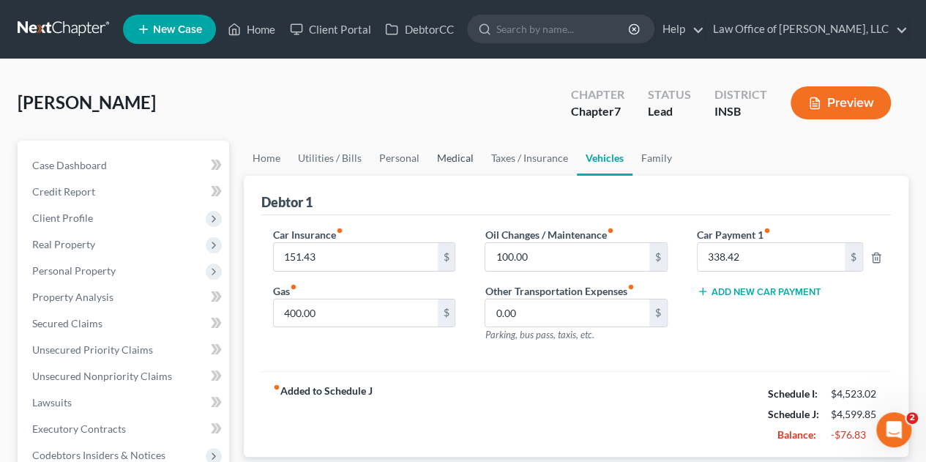
click at [452, 157] on link "Medical" at bounding box center [455, 158] width 54 height 35
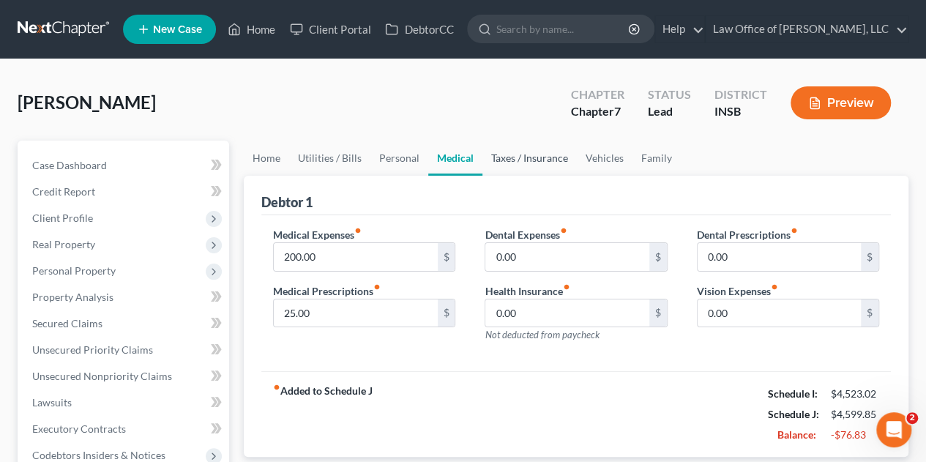
click at [512, 159] on link "Taxes / Insurance" at bounding box center [529, 158] width 94 height 35
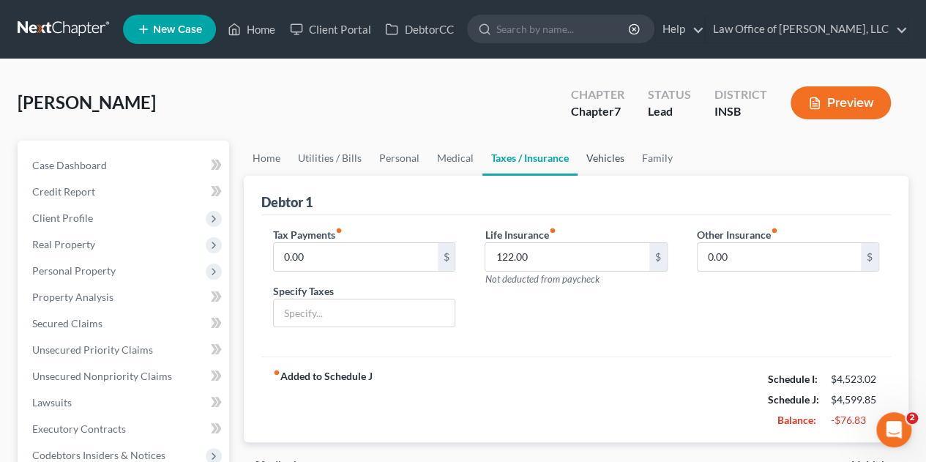
click at [606, 163] on link "Vehicles" at bounding box center [606, 158] width 56 height 35
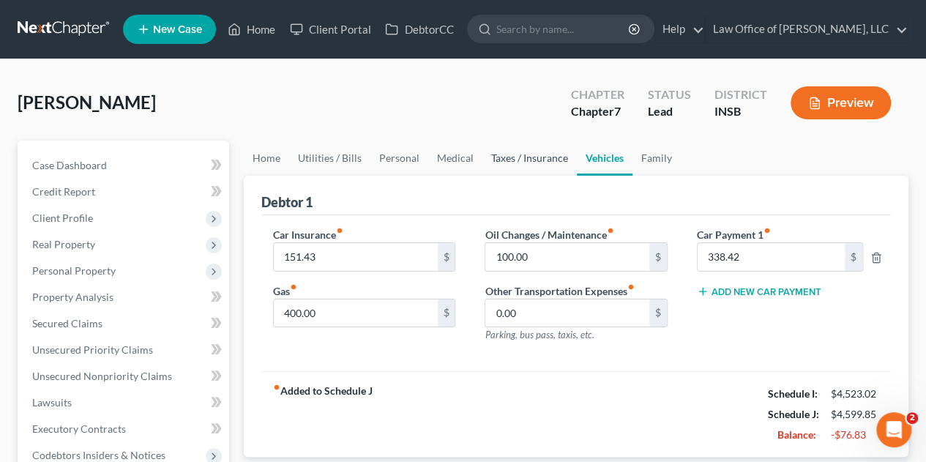
click at [524, 162] on link "Taxes / Insurance" at bounding box center [529, 158] width 94 height 35
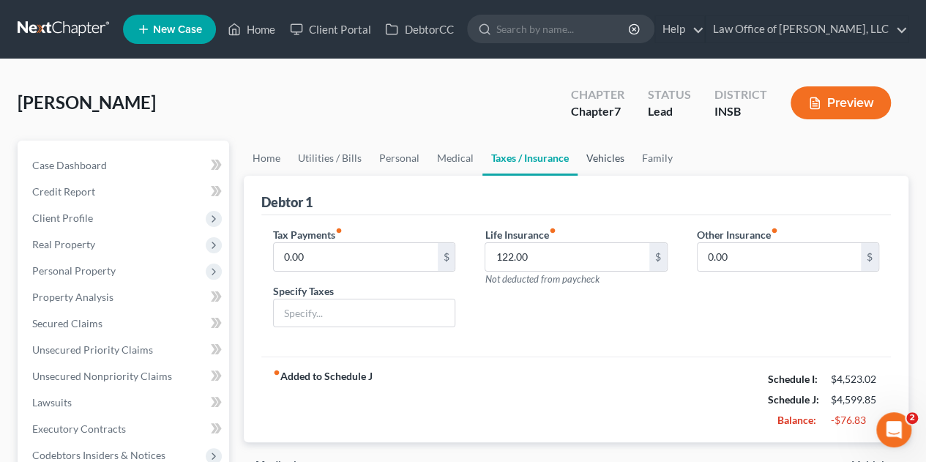
click at [597, 163] on link "Vehicles" at bounding box center [606, 158] width 56 height 35
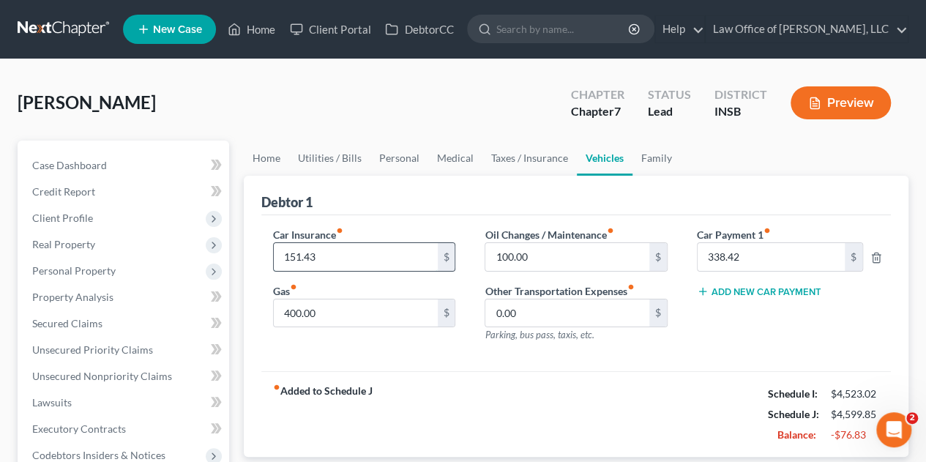
click at [332, 257] on input "151.43" at bounding box center [355, 257] width 163 height 28
click at [324, 315] on input "400.00" at bounding box center [355, 313] width 163 height 28
click at [546, 253] on input "100.00" at bounding box center [566, 257] width 163 height 28
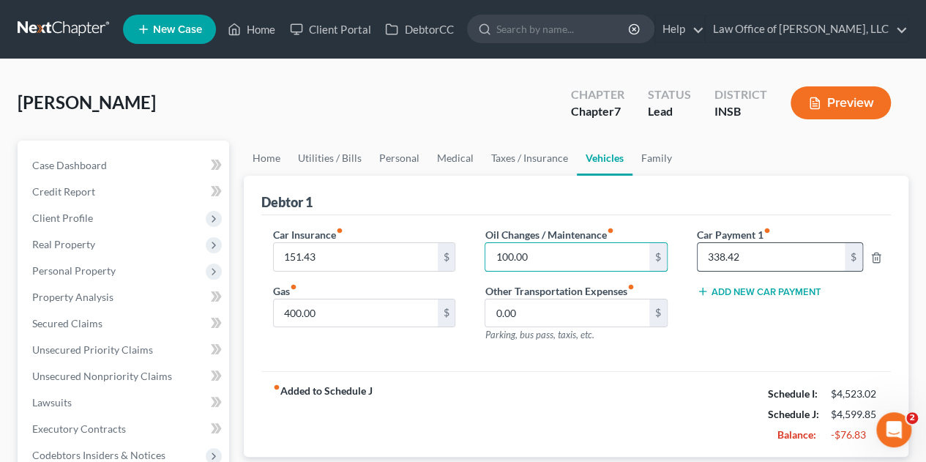
click at [758, 253] on input "338.42" at bounding box center [771, 257] width 147 height 28
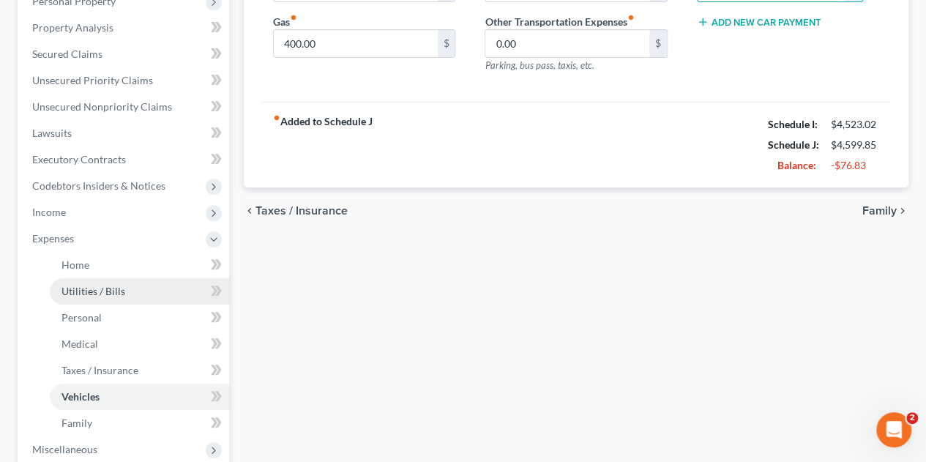
scroll to position [341, 0]
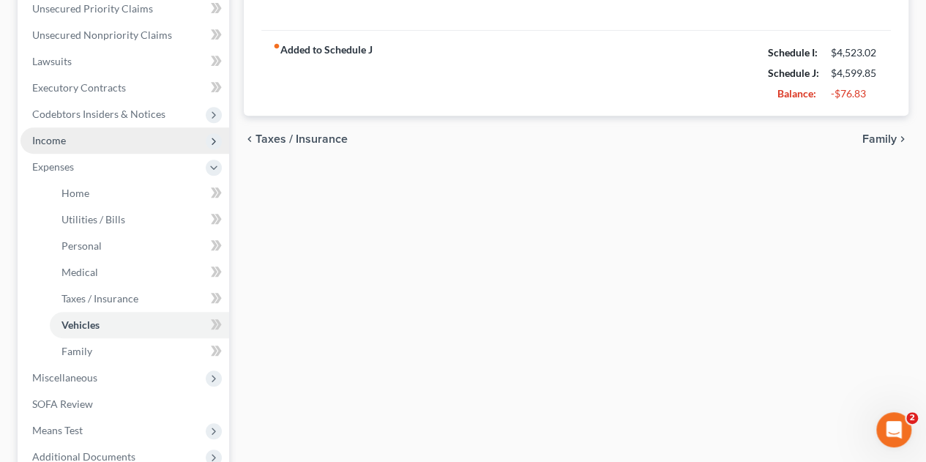
click at [64, 138] on span "Income" at bounding box center [49, 140] width 34 height 12
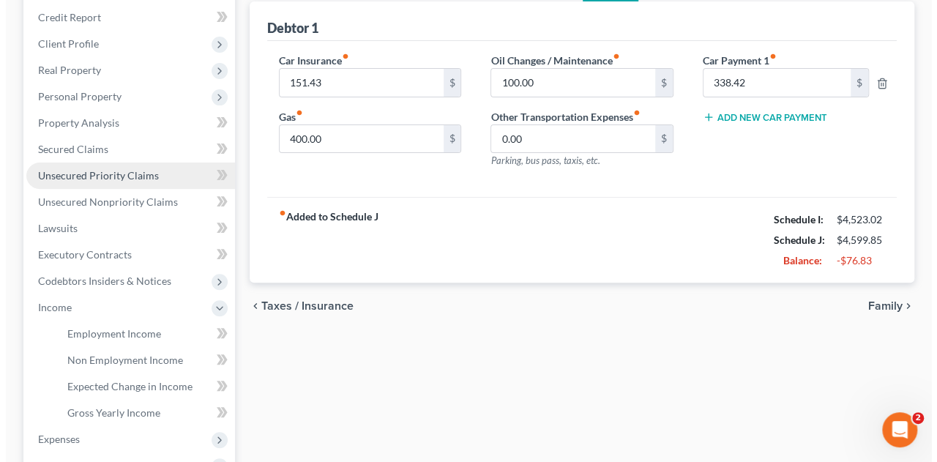
scroll to position [0, 0]
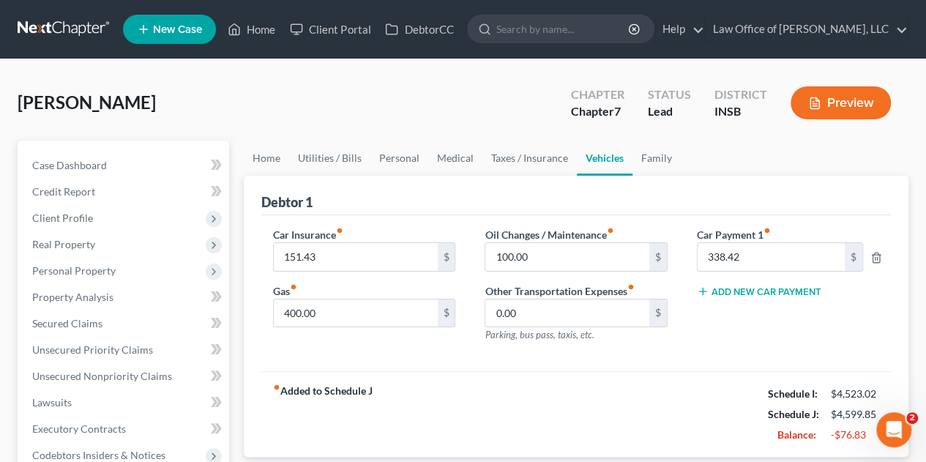
click at [856, 106] on button "Preview" at bounding box center [841, 102] width 100 height 33
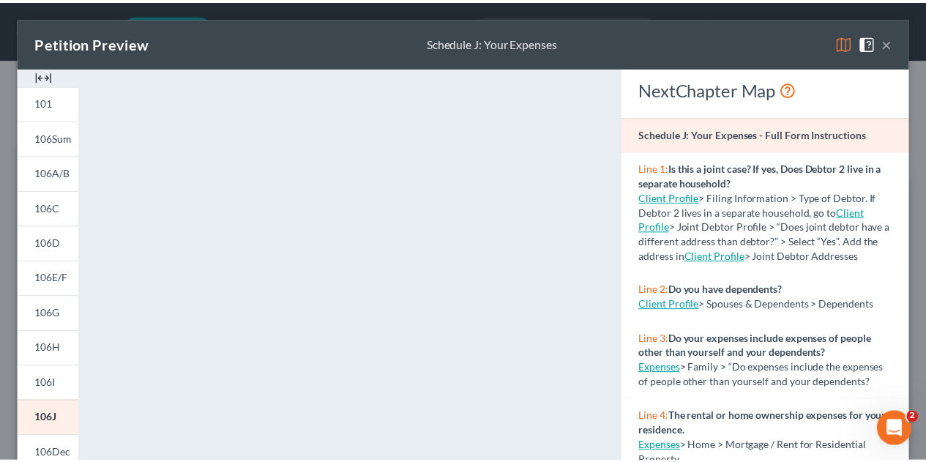
scroll to position [171, 0]
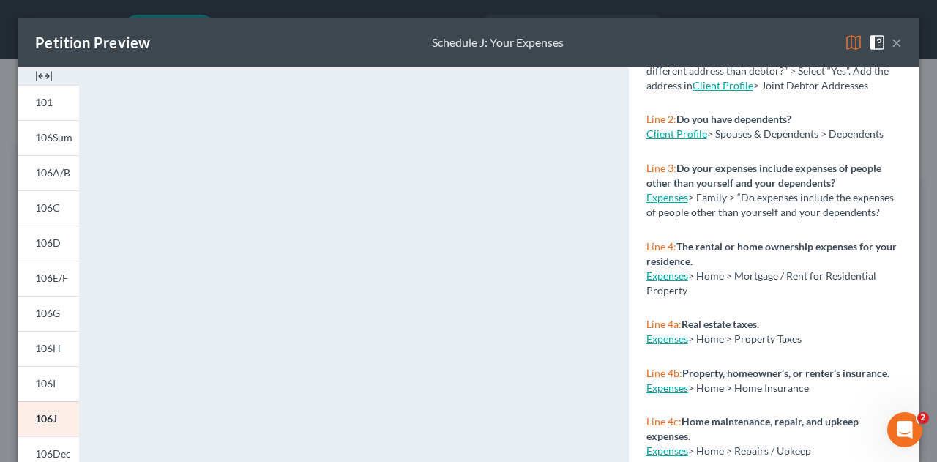
click at [892, 42] on button "×" at bounding box center [897, 43] width 10 height 18
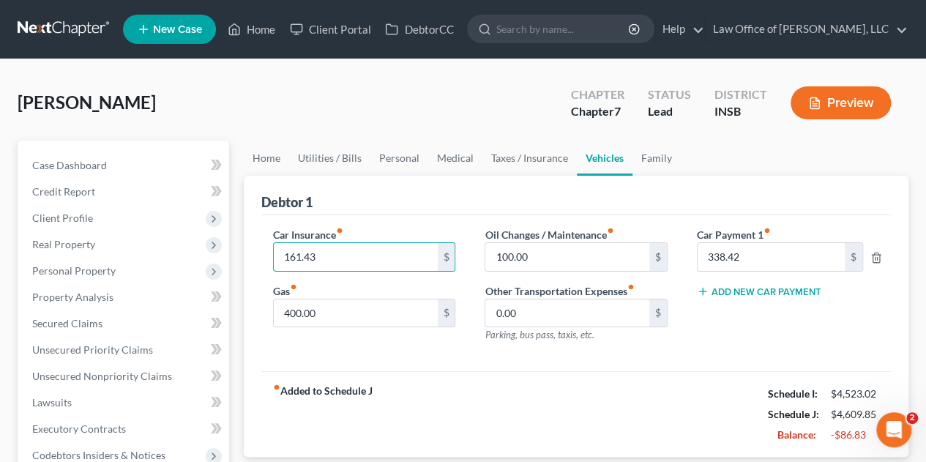
type input "161.43"
click at [370, 200] on div "Debtor 1" at bounding box center [575, 196] width 629 height 40
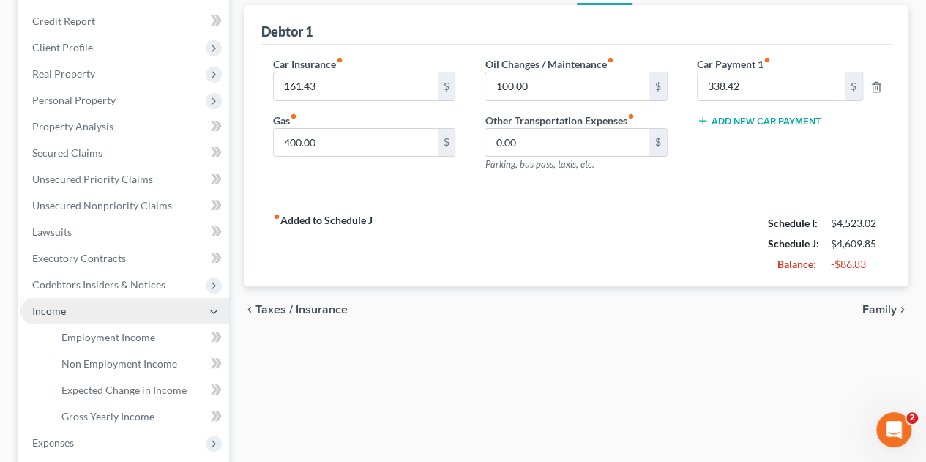
click at [65, 314] on span "Income" at bounding box center [124, 311] width 209 height 26
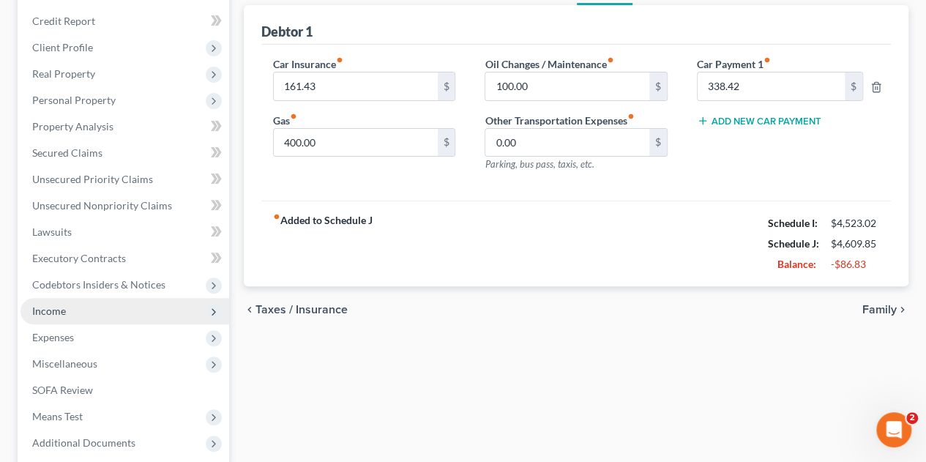
click at [65, 314] on span "Income" at bounding box center [124, 311] width 209 height 26
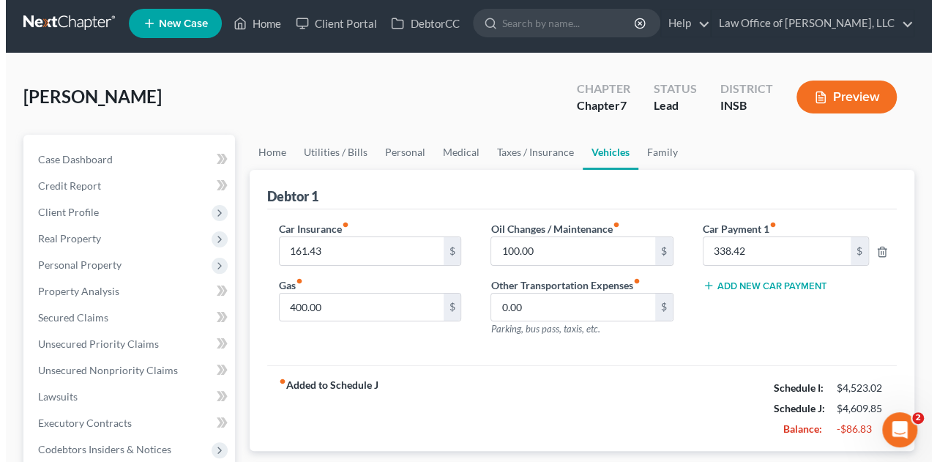
scroll to position [0, 0]
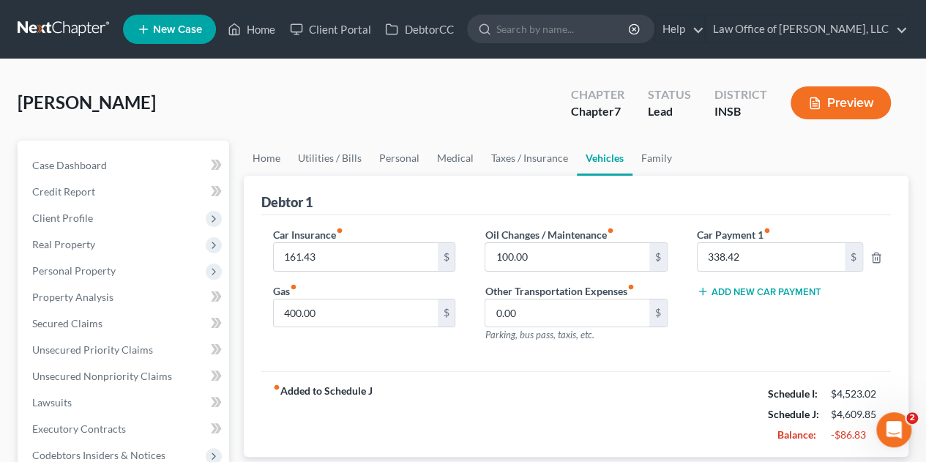
click at [812, 104] on line "button" at bounding box center [814, 104] width 4 height 0
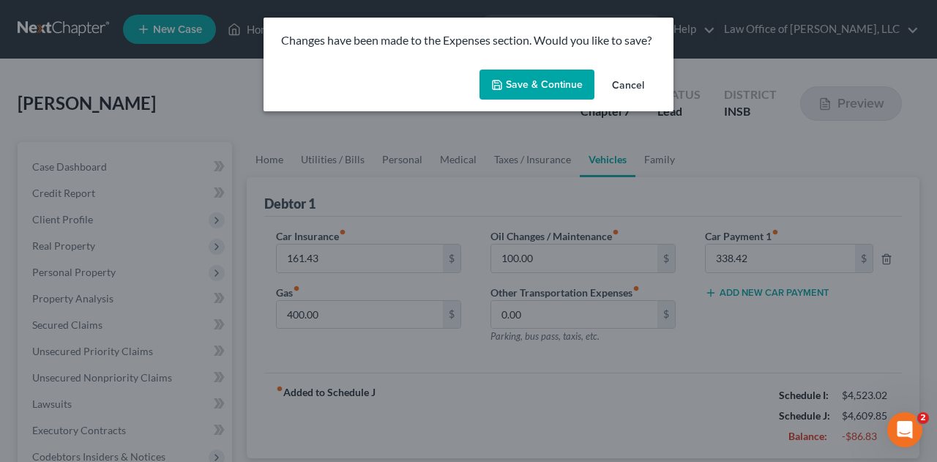
click at [548, 86] on button "Save & Continue" at bounding box center [536, 85] width 115 height 31
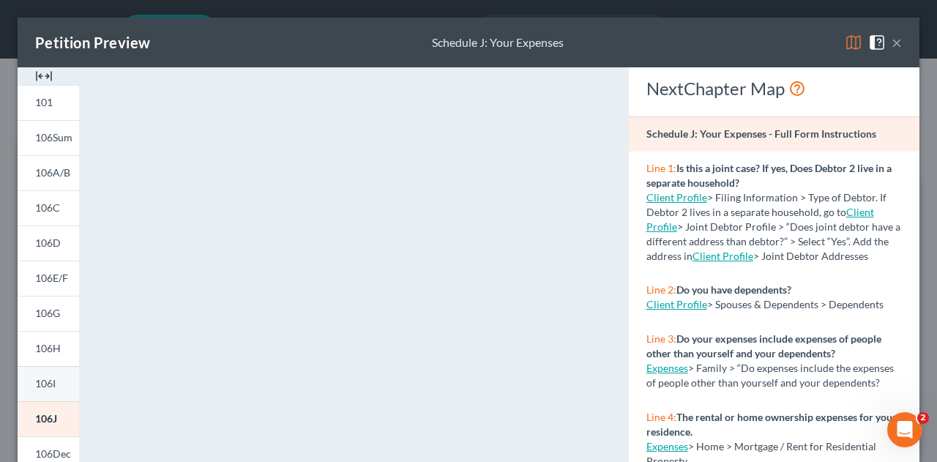
click at [40, 379] on span "106I" at bounding box center [45, 383] width 20 height 12
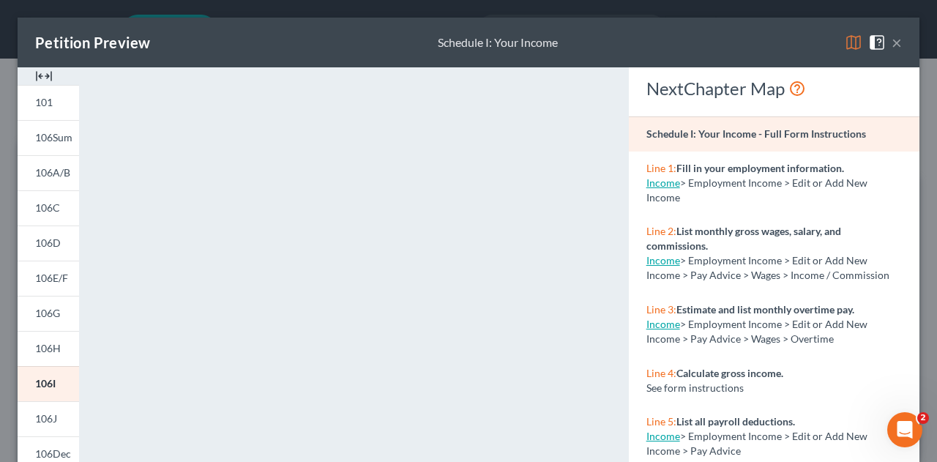
click at [38, 81] on img at bounding box center [44, 76] width 18 height 18
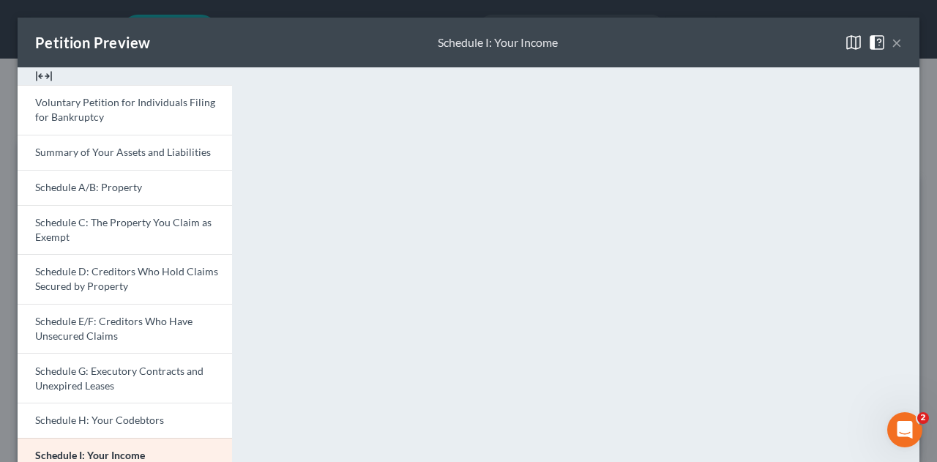
click at [892, 43] on button "×" at bounding box center [897, 43] width 10 height 18
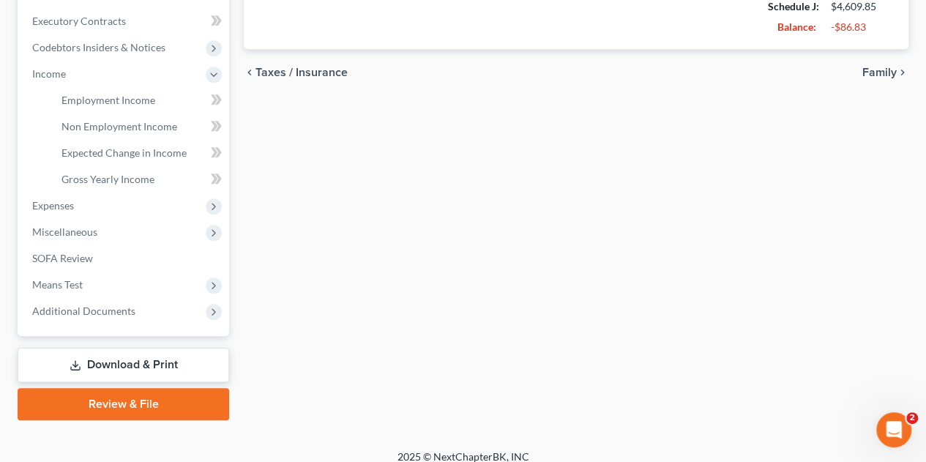
scroll to position [419, 0]
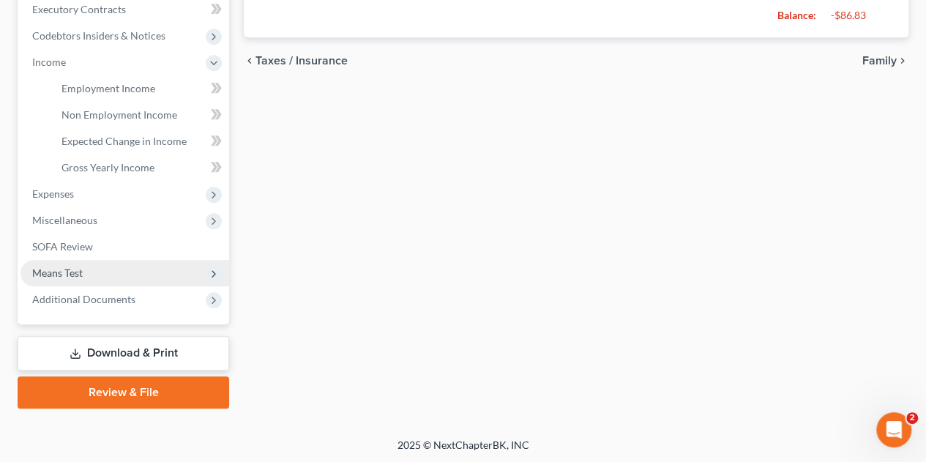
click at [79, 276] on span "Means Test" at bounding box center [57, 272] width 51 height 12
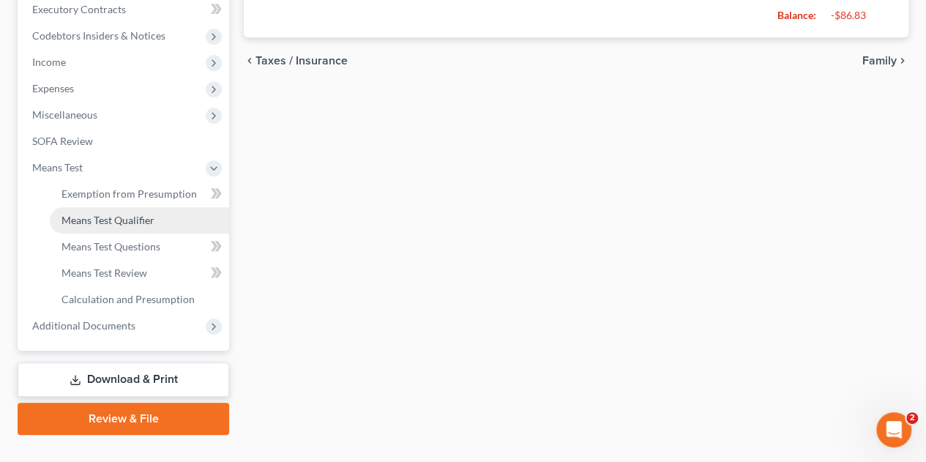
click at [141, 225] on span "Means Test Qualifier" at bounding box center [107, 220] width 93 height 12
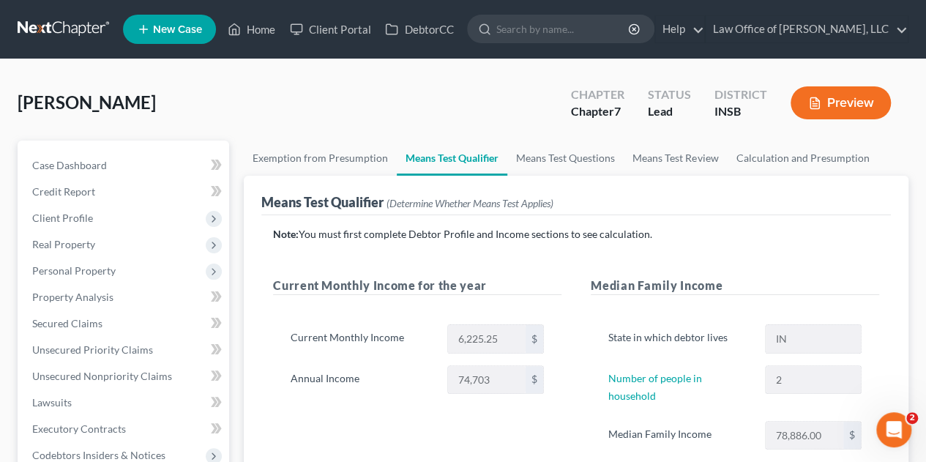
click at [578, 345] on div "Median Family Income State in which debtor lives IN Number of people in househo…" at bounding box center [735, 378] width 318 height 203
click at [688, 375] on link "Number of people in household" at bounding box center [655, 387] width 94 height 30
select select "3"
select select "1"
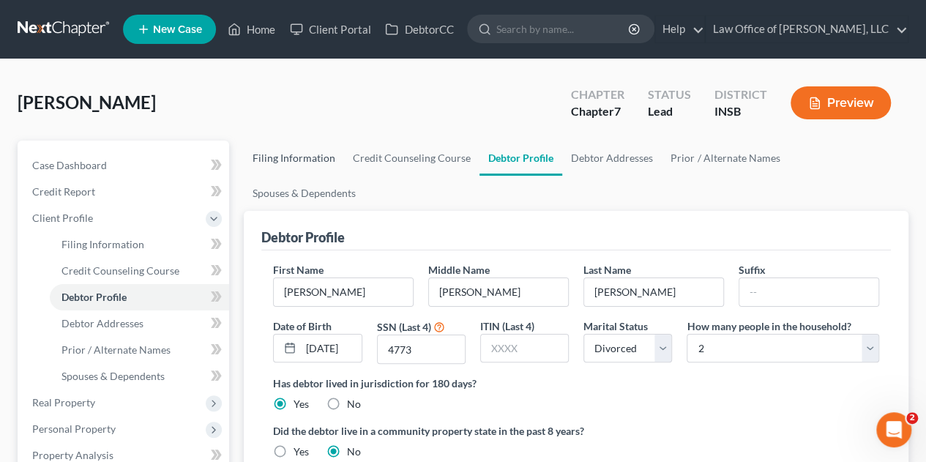
click at [304, 154] on link "Filing Information" at bounding box center [294, 158] width 100 height 35
select select "1"
select select "0"
select select "15"
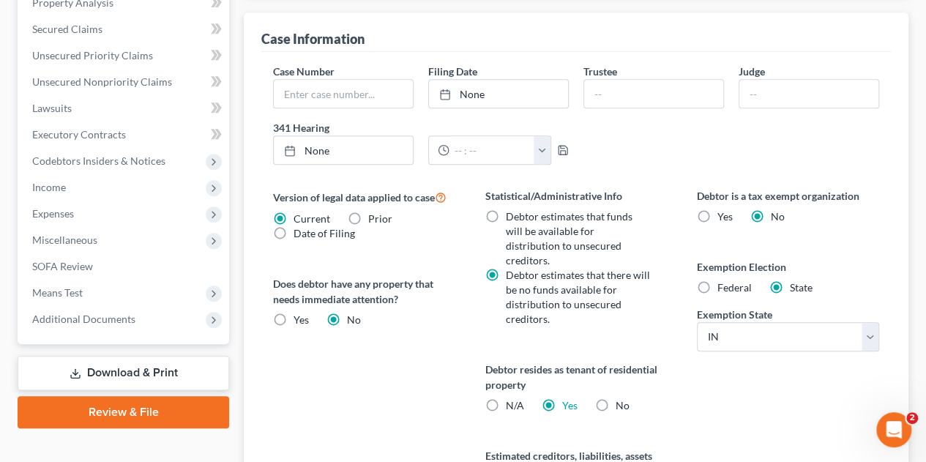
scroll to position [512, 0]
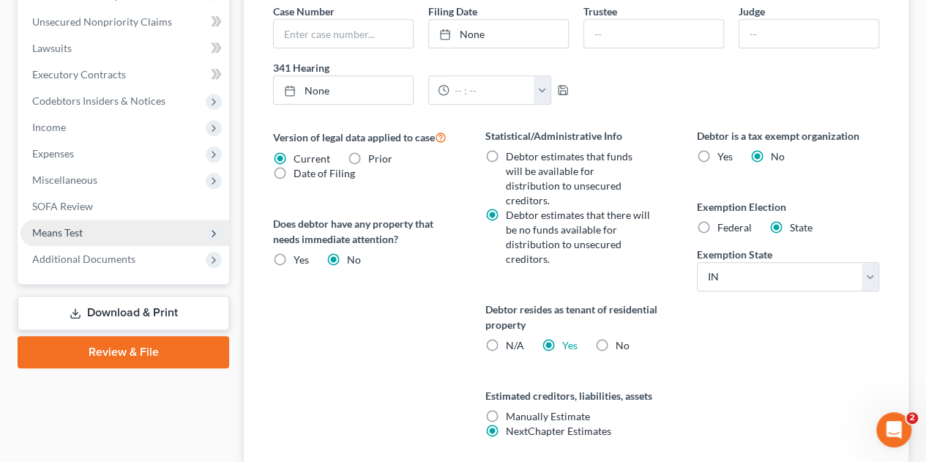
click at [78, 229] on span "Means Test" at bounding box center [57, 232] width 51 height 12
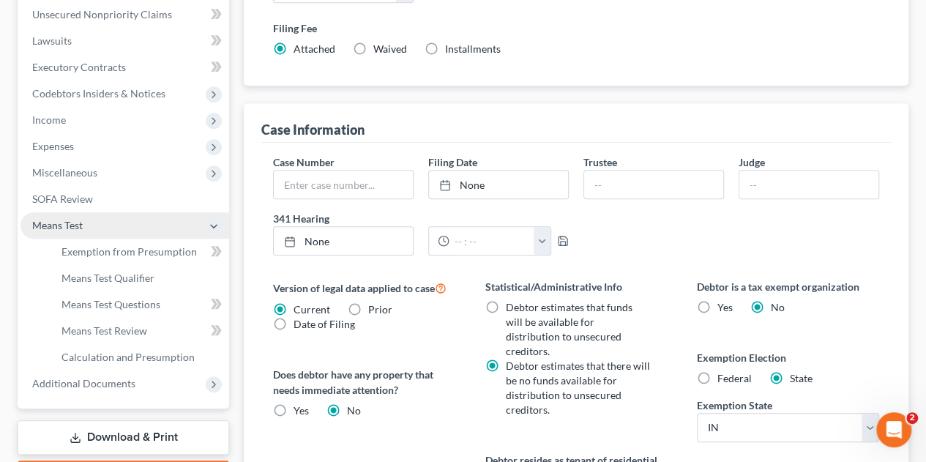
scroll to position [354, 0]
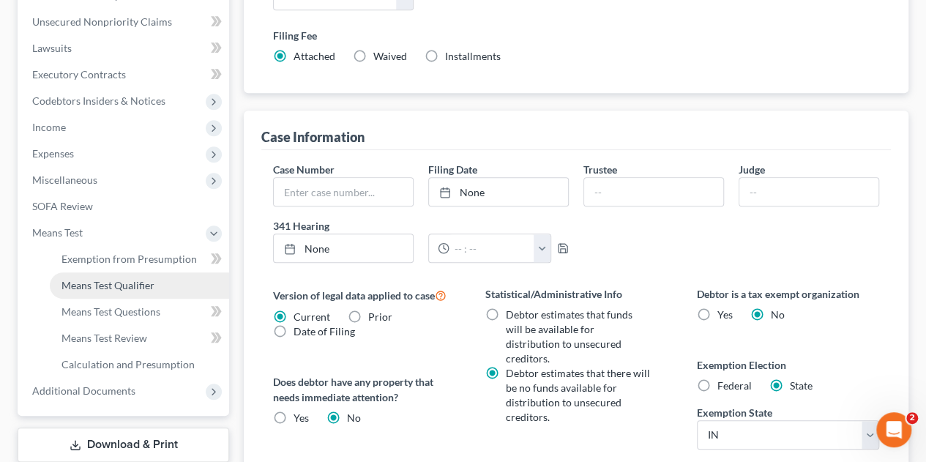
click at [122, 289] on span "Means Test Qualifier" at bounding box center [107, 285] width 93 height 12
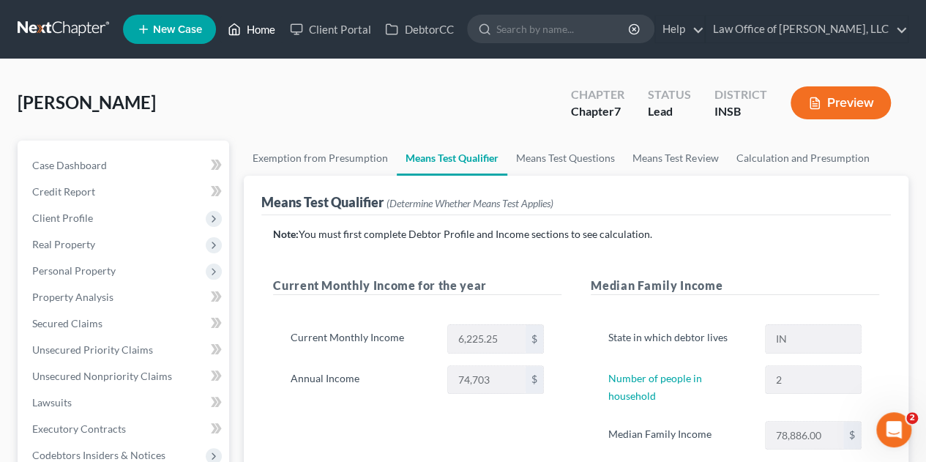
click at [257, 28] on link "Home" at bounding box center [251, 29] width 62 height 26
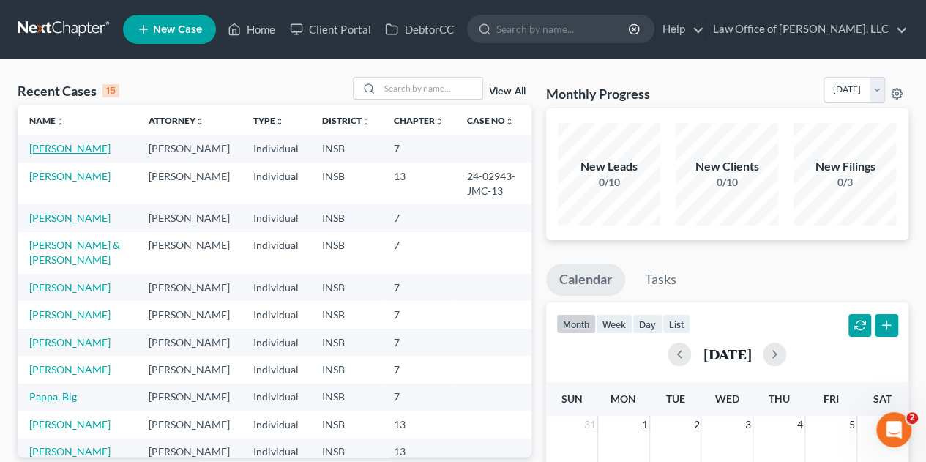
click at [53, 149] on link "[PERSON_NAME]" at bounding box center [69, 148] width 81 height 12
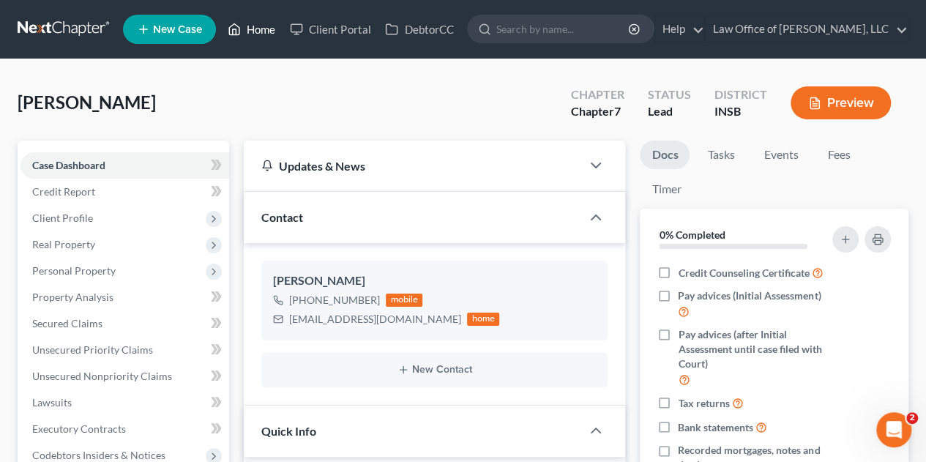
click at [256, 26] on link "Home" at bounding box center [251, 29] width 62 height 26
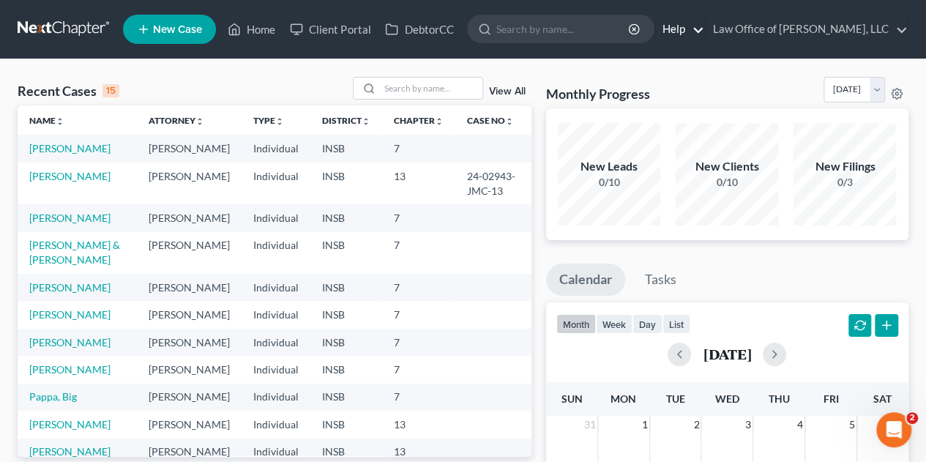
drag, startPoint x: 196, startPoint y: 156, endPoint x: 673, endPoint y: 31, distance: 492.7
click at [672, 31] on link "Help" at bounding box center [679, 29] width 49 height 26
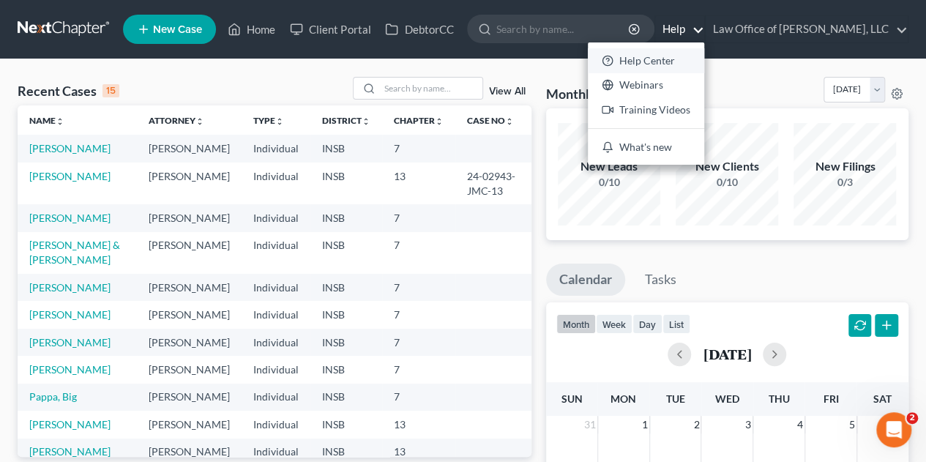
click at [667, 61] on link "Help Center" at bounding box center [646, 60] width 116 height 25
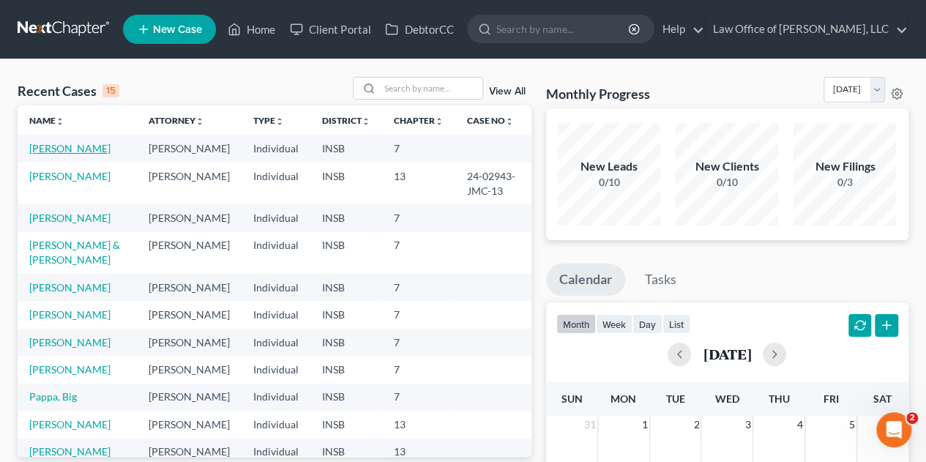
click at [40, 145] on link "[PERSON_NAME]" at bounding box center [69, 148] width 81 height 12
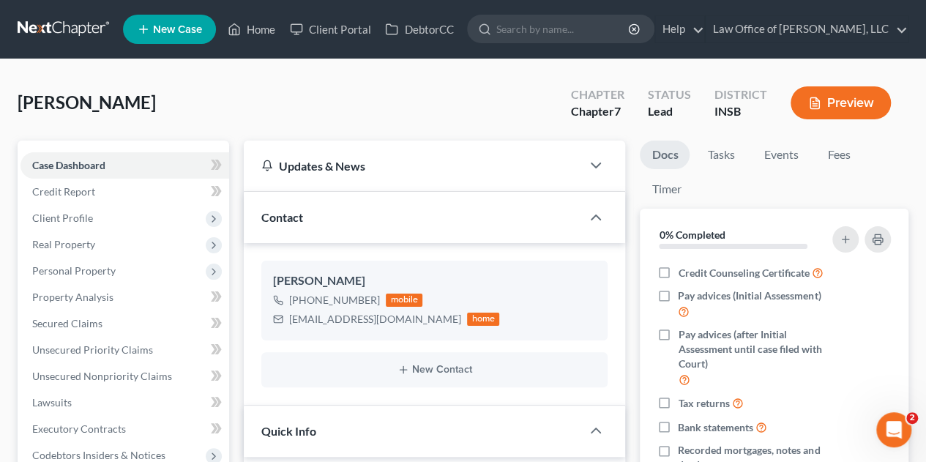
click at [252, 32] on link "Home" at bounding box center [251, 29] width 62 height 26
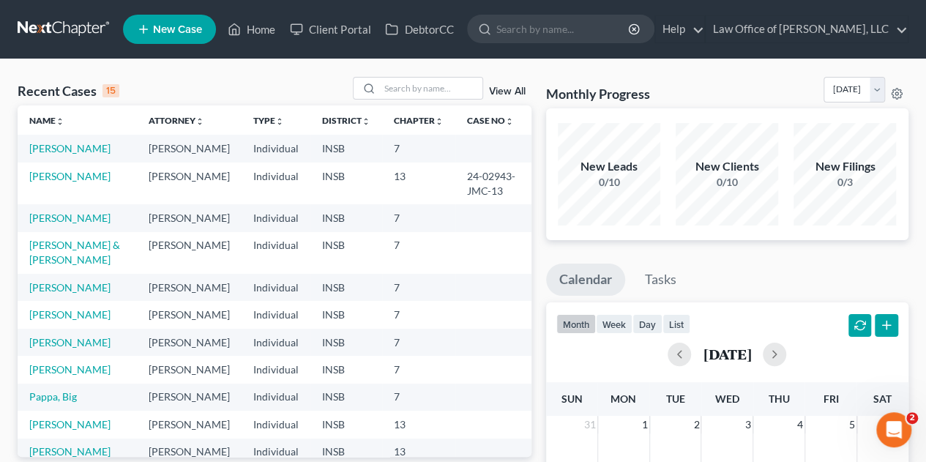
click at [509, 90] on link "View All" at bounding box center [507, 91] width 37 height 10
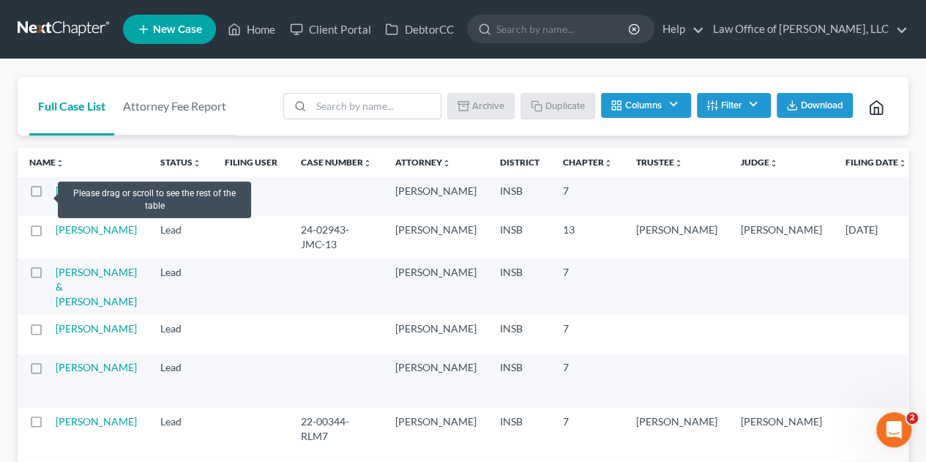
click at [50, 195] on label at bounding box center [50, 195] width 0 height 0
click at [56, 193] on input "checkbox" at bounding box center [61, 189] width 10 height 10
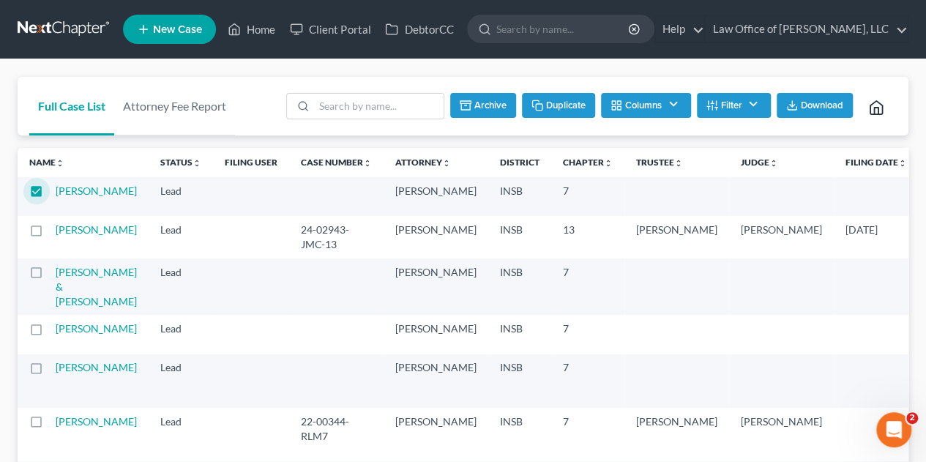
click at [557, 105] on button "Duplicate" at bounding box center [558, 105] width 73 height 25
checkbox input "false"
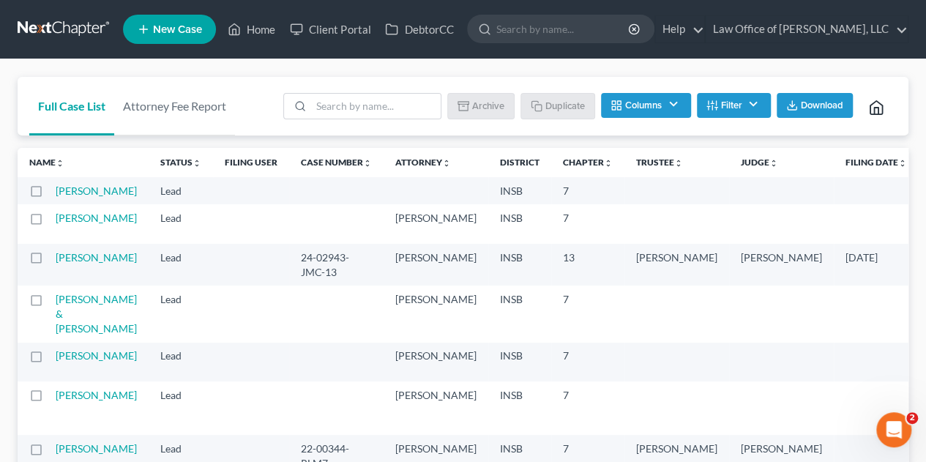
click at [72, 198] on td "[PERSON_NAME]" at bounding box center [102, 190] width 93 height 27
click at [75, 193] on link "[PERSON_NAME]" at bounding box center [96, 190] width 81 height 12
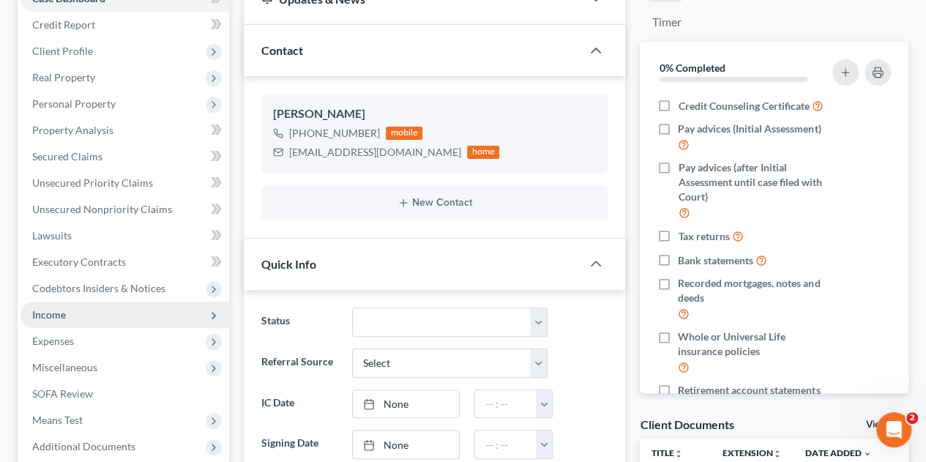
scroll to position [171, 0]
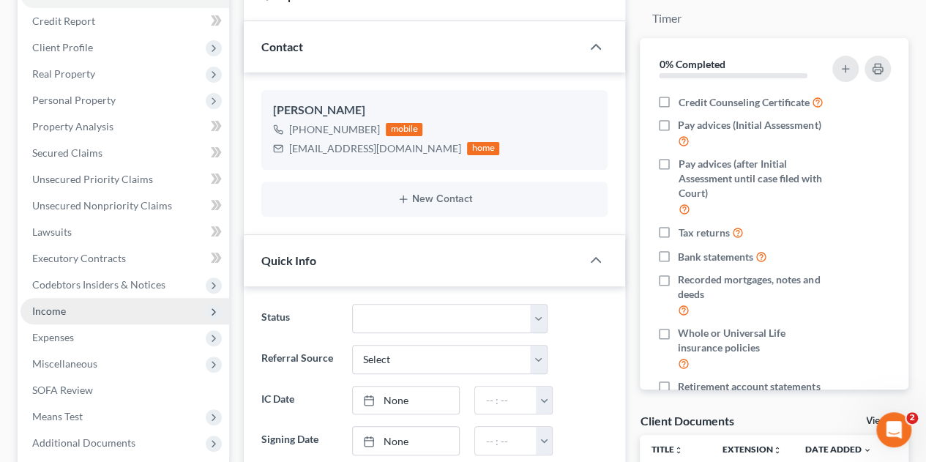
click at [60, 316] on span "Income" at bounding box center [124, 311] width 209 height 26
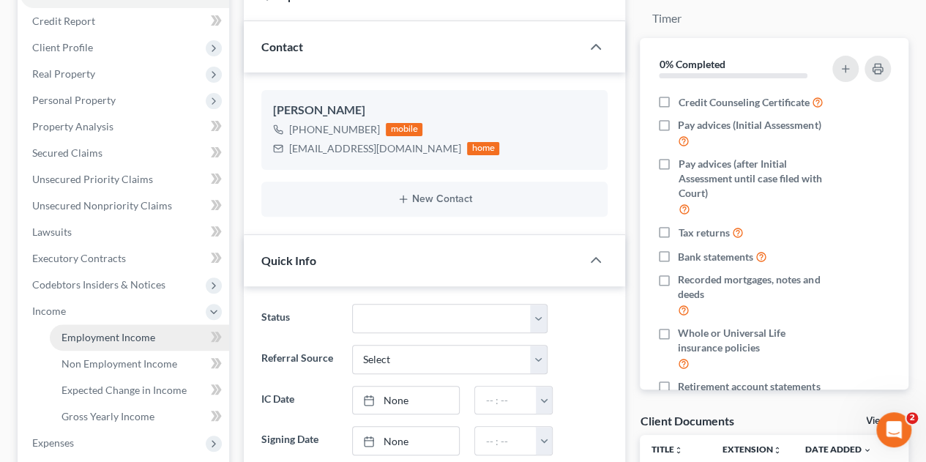
click at [73, 333] on span "Employment Income" at bounding box center [108, 337] width 94 height 12
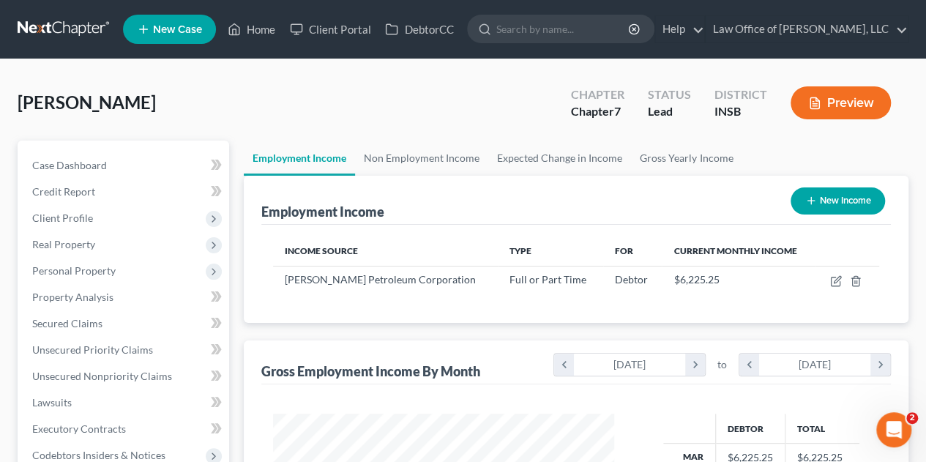
scroll to position [261, 370]
click at [106, 170] on link "Case Dashboard" at bounding box center [124, 165] width 209 height 26
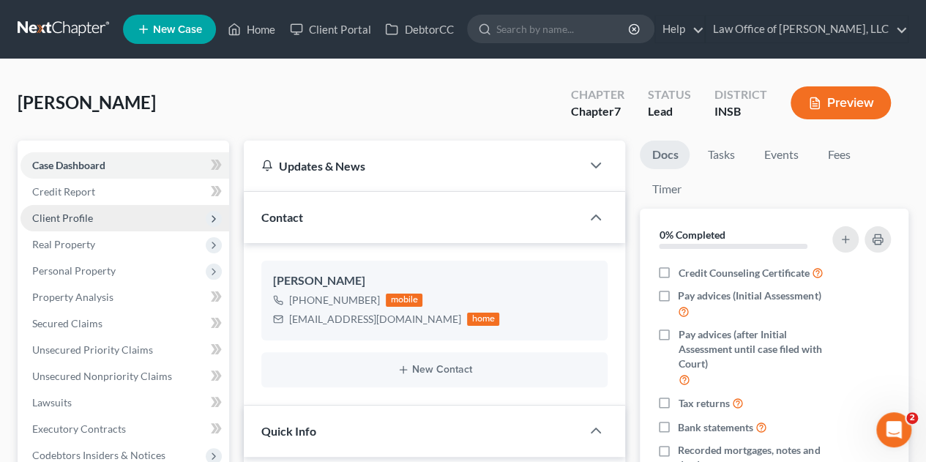
click at [94, 226] on span "Client Profile" at bounding box center [124, 218] width 209 height 26
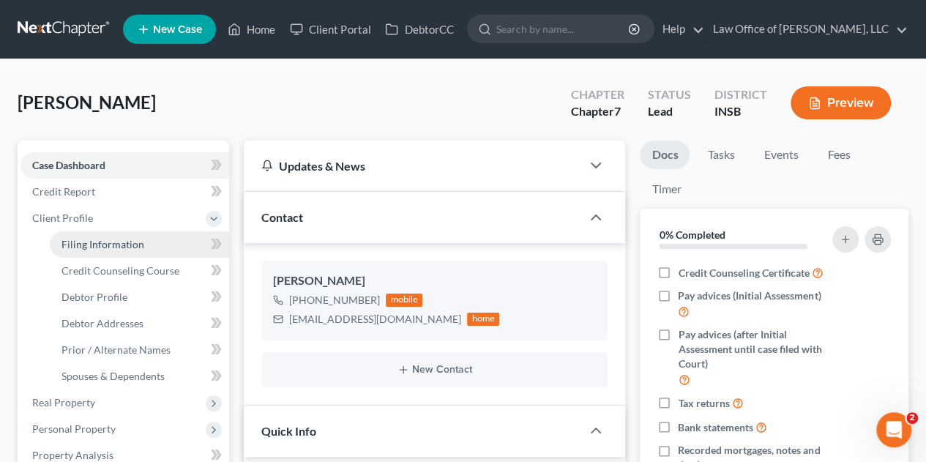
click at [97, 242] on span "Filing Information" at bounding box center [102, 244] width 83 height 12
select select "1"
select select "0"
select select "28"
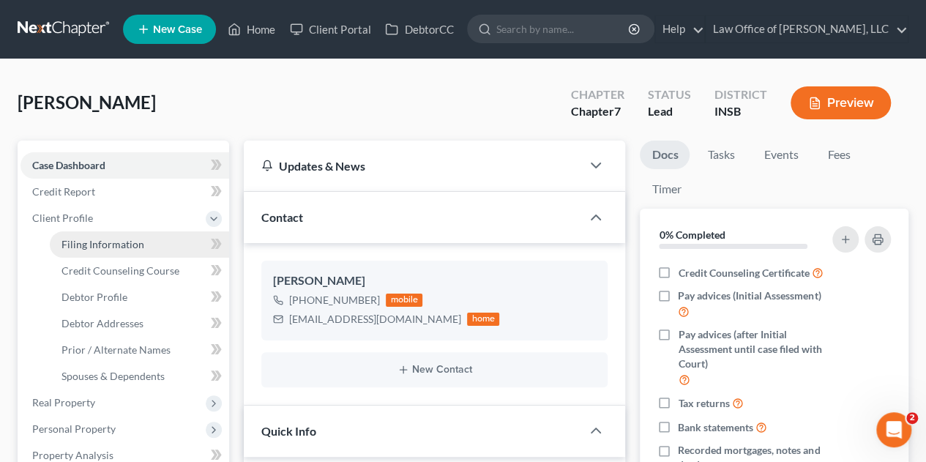
select select "0"
select select "15"
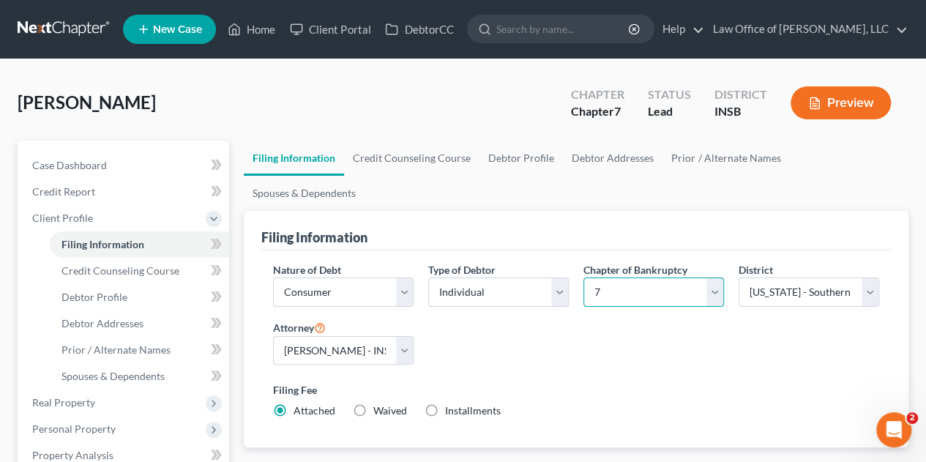
click at [718, 277] on select "Select 7 11 12 13" at bounding box center [653, 291] width 141 height 29
select select "3"
click at [583, 277] on select "Select 7 11 12 13" at bounding box center [653, 291] width 141 height 29
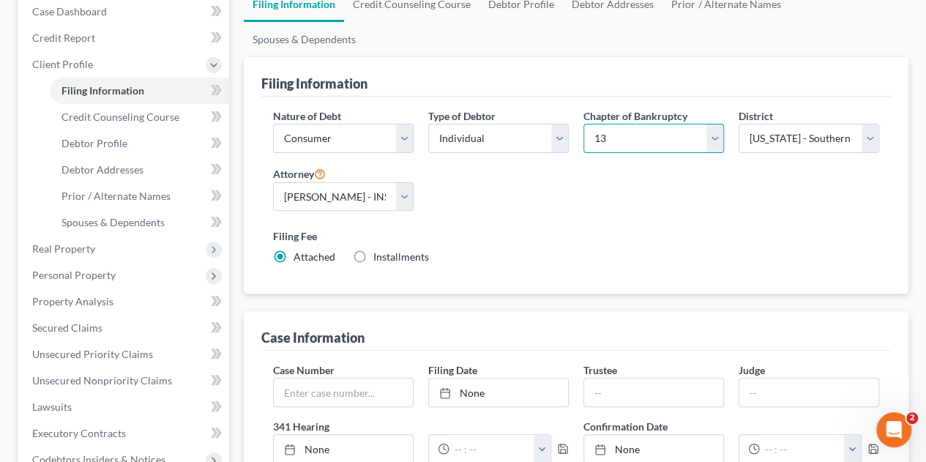
scroll to position [171, 0]
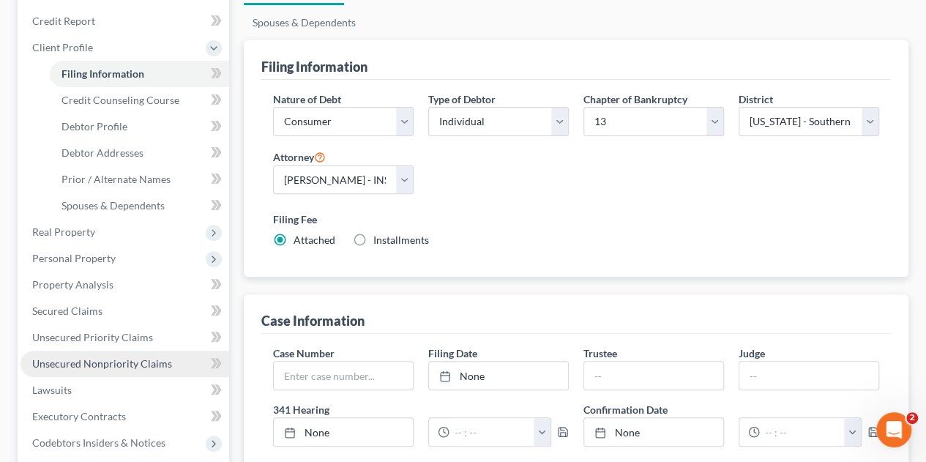
click at [65, 367] on span "Unsecured Nonpriority Claims" at bounding box center [102, 363] width 140 height 12
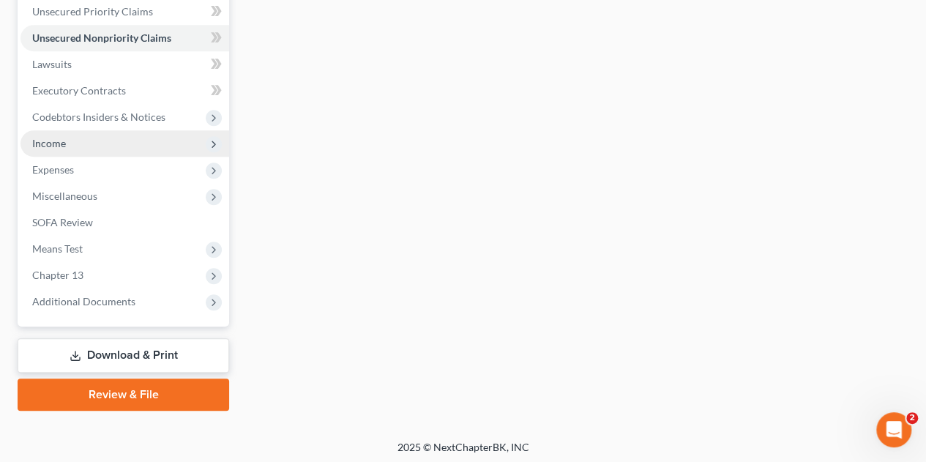
scroll to position [340, 0]
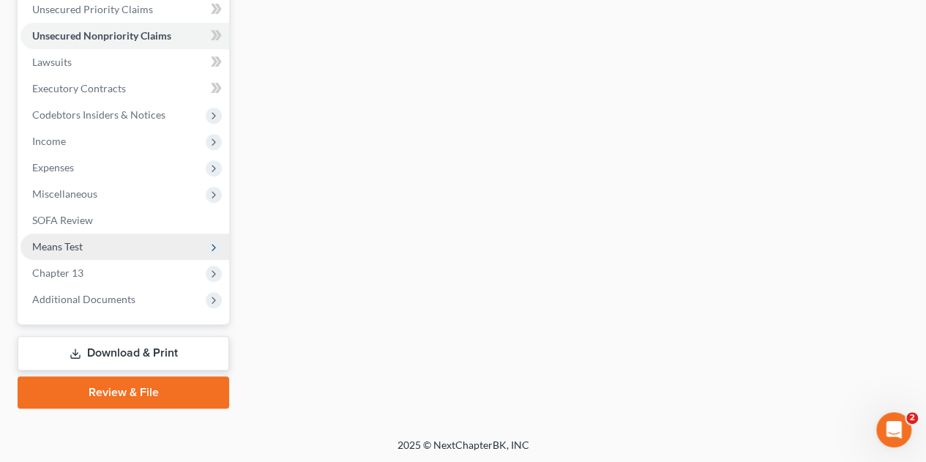
click at [67, 248] on span "Means Test" at bounding box center [57, 246] width 51 height 12
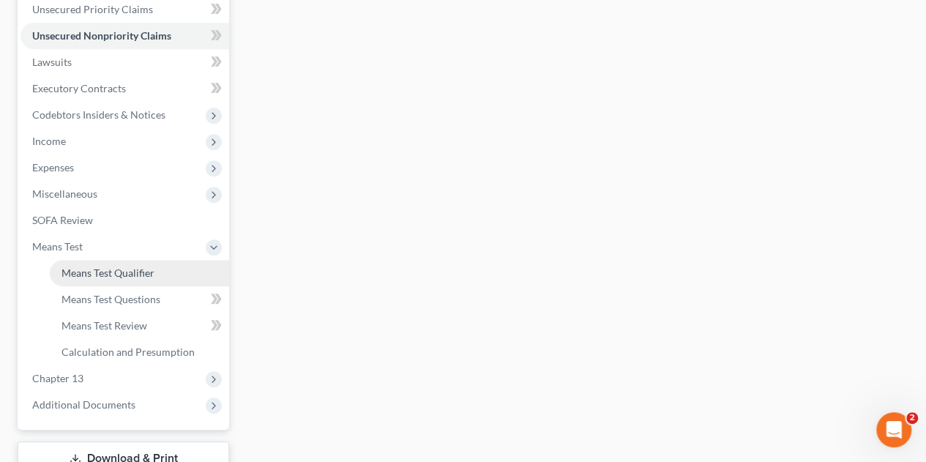
click at [97, 272] on span "Means Test Qualifier" at bounding box center [107, 272] width 93 height 12
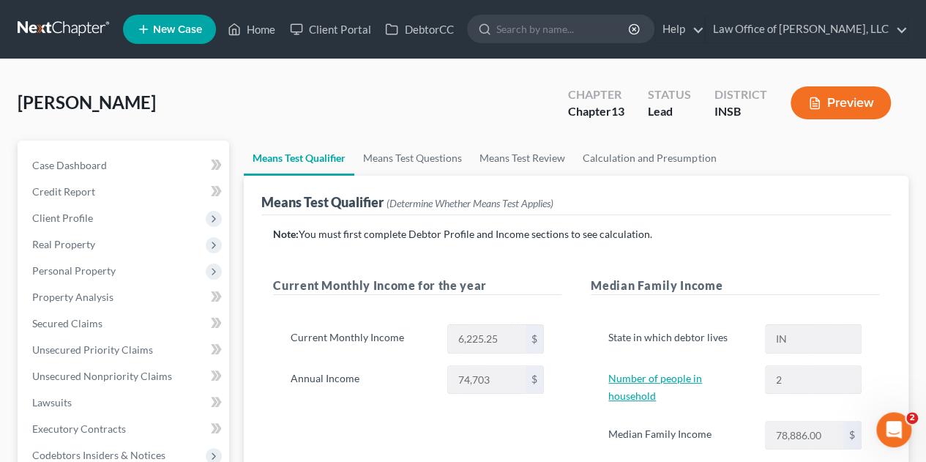
click at [702, 380] on link "Number of people in household" at bounding box center [655, 387] width 94 height 30
select select "3"
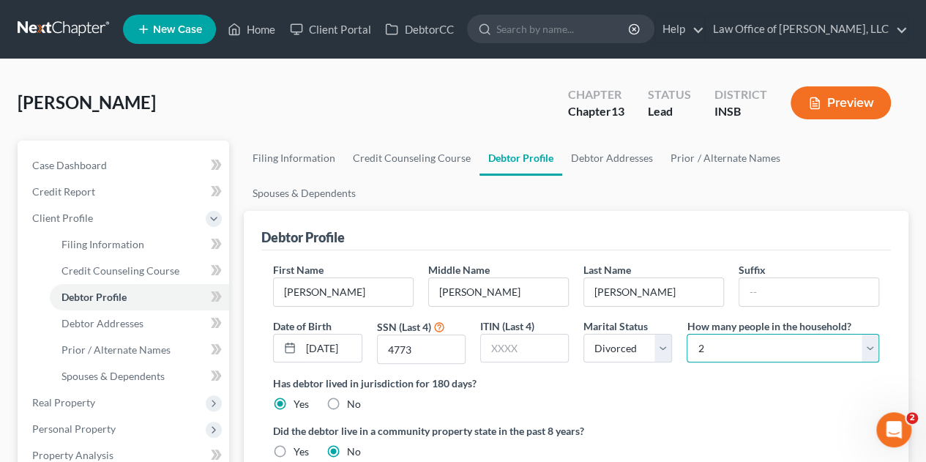
drag, startPoint x: 874, startPoint y: 314, endPoint x: 851, endPoint y: 320, distance: 23.4
click at [874, 334] on select "Select 1 2 3 4 5 6 7 8 9 10 11 12 13 14 15 16 17 18 19 20" at bounding box center [783, 348] width 193 height 29
select select "0"
click at [687, 334] on select "Select 1 2 3 4 5 6 7 8 9 10 11 12 13 14 15 16 17 18 19 20" at bounding box center [783, 348] width 193 height 29
click at [679, 423] on label "Did the debtor live in a community property state in the past 8 years?" at bounding box center [576, 430] width 606 height 15
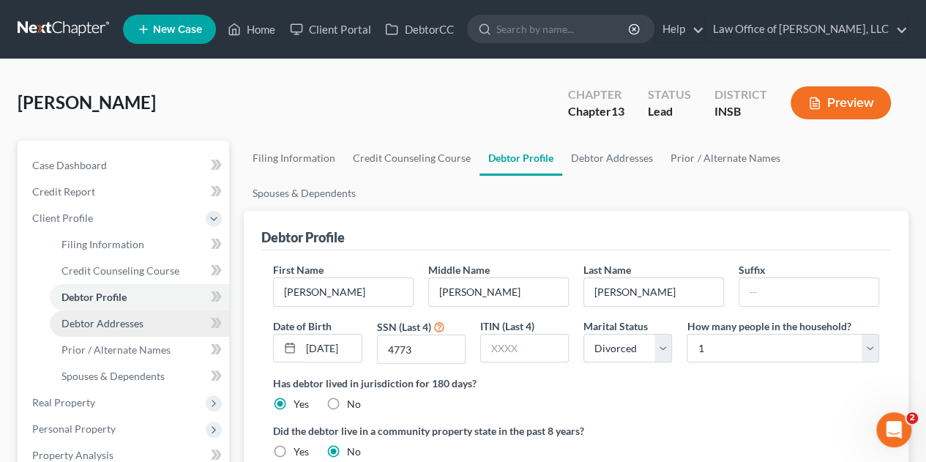
click at [99, 325] on span "Debtor Addresses" at bounding box center [102, 323] width 82 height 12
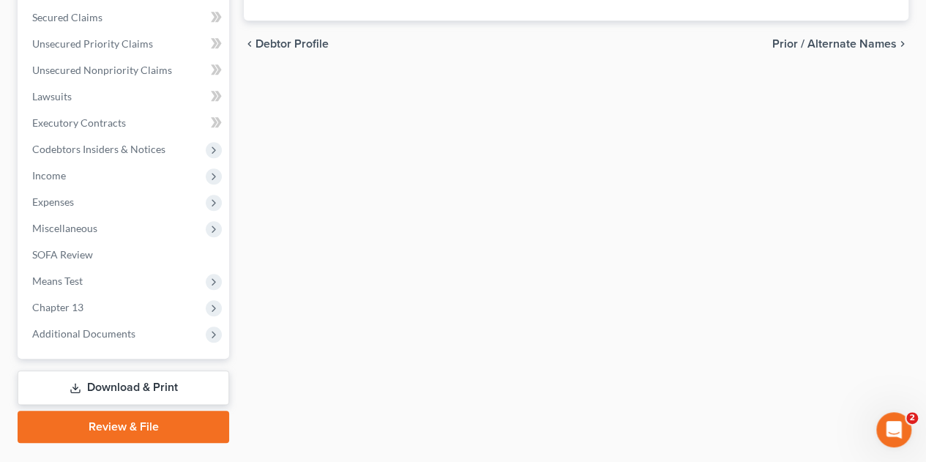
scroll to position [498, 0]
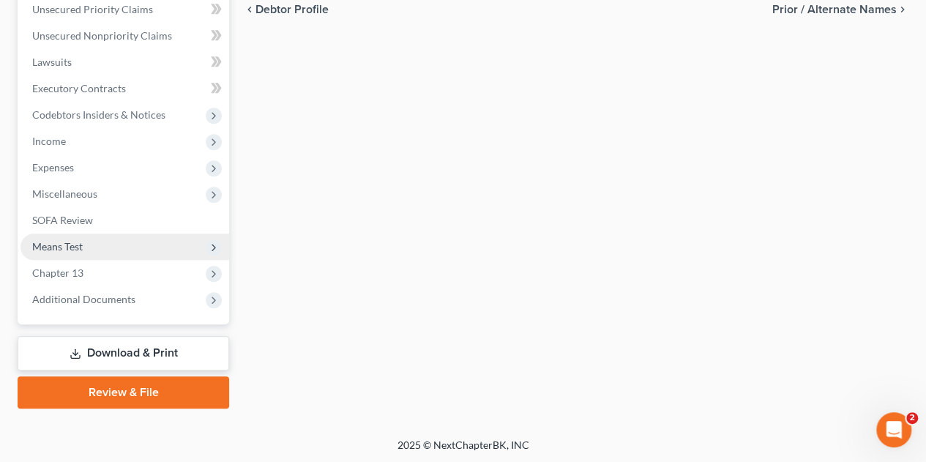
click at [62, 247] on span "Means Test" at bounding box center [57, 246] width 51 height 12
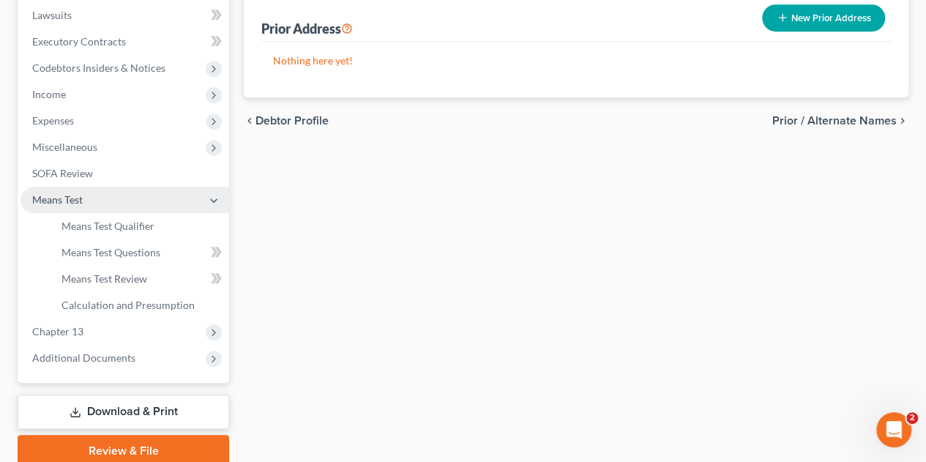
scroll to position [340, 0]
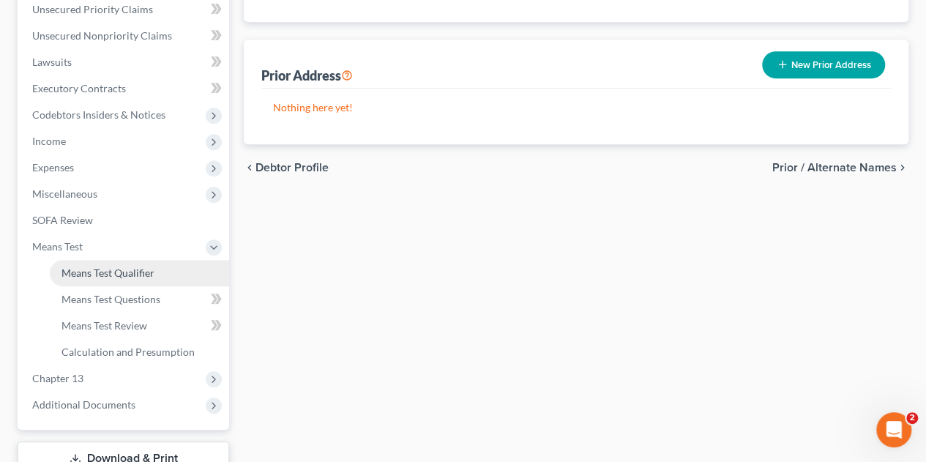
click at [108, 274] on span "Means Test Qualifier" at bounding box center [107, 272] width 93 height 12
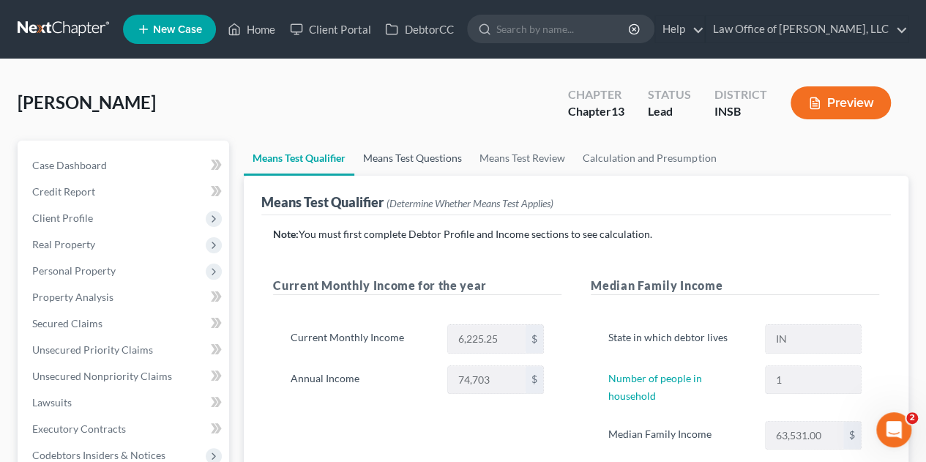
click at [392, 159] on link "Means Test Questions" at bounding box center [412, 158] width 116 height 35
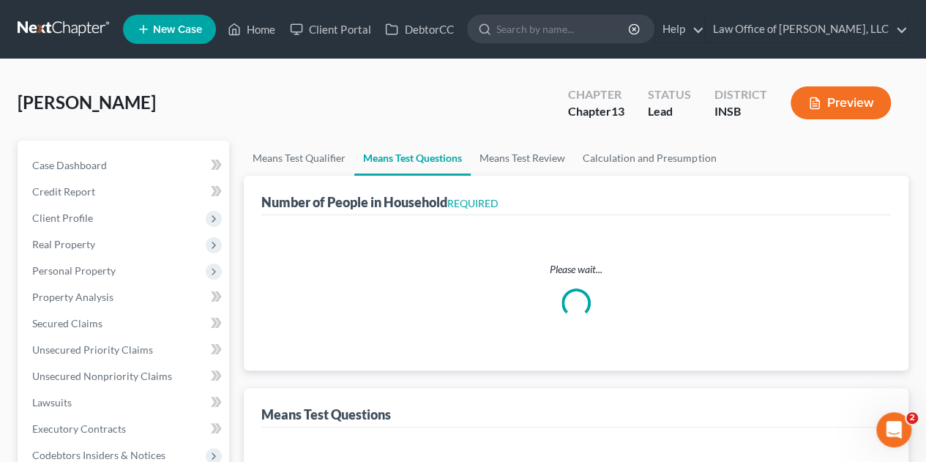
select select "1"
select select "58"
select select "1"
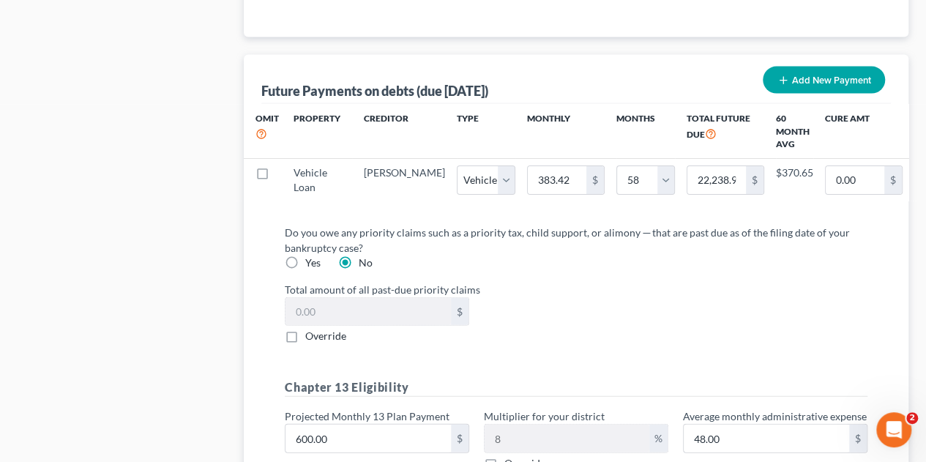
scroll to position [1537, 0]
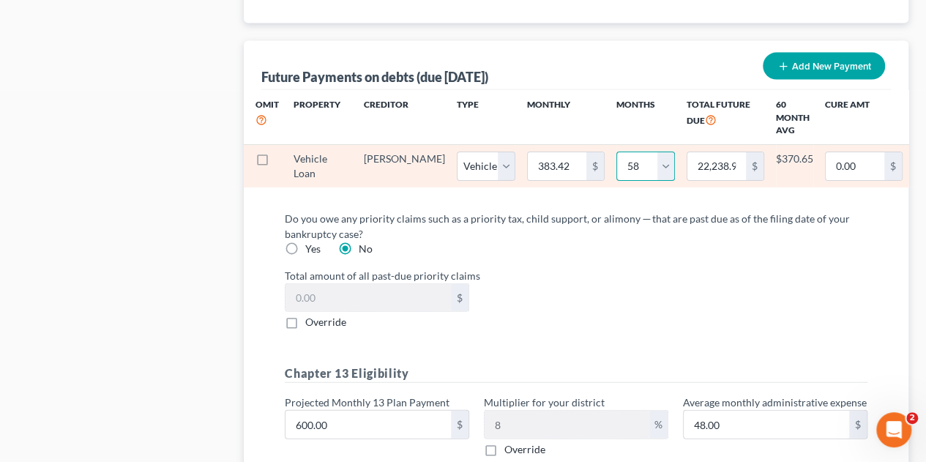
click at [624, 162] on select "0 1 2 3 4 5 6 7 8 9 10 11 12 13 14 15 16 17 18 19 20 21 22 23 24 25 26 27 28 29…" at bounding box center [645, 166] width 59 height 29
select select "56"
click at [616, 152] on select "0 1 2 3 4 5 6 7 8 9 10 11 12 13 14 15 16 17 18 19 20 21 22 23 24 25 26 27 28 29…" at bounding box center [645, 166] width 59 height 29
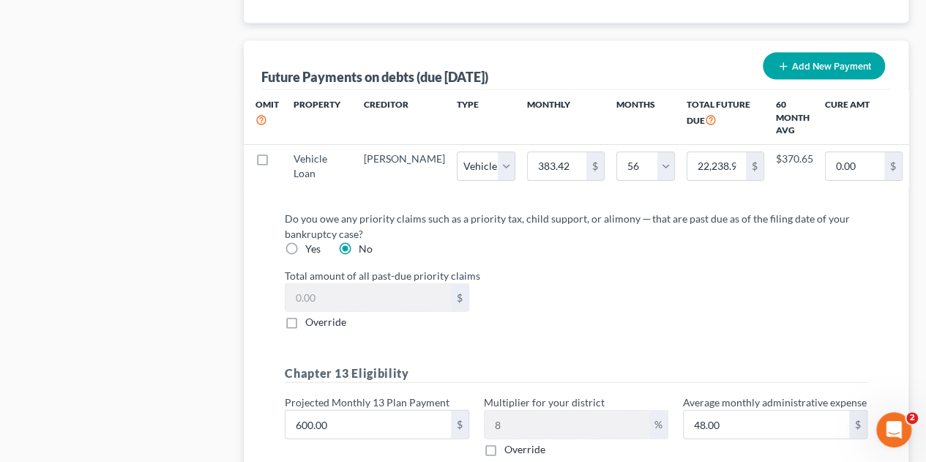
select select "1"
select select "56"
click at [593, 229] on label "Do you owe any priority claims such as a priority tax, child support, or alimon…" at bounding box center [570, 226] width 571 height 31
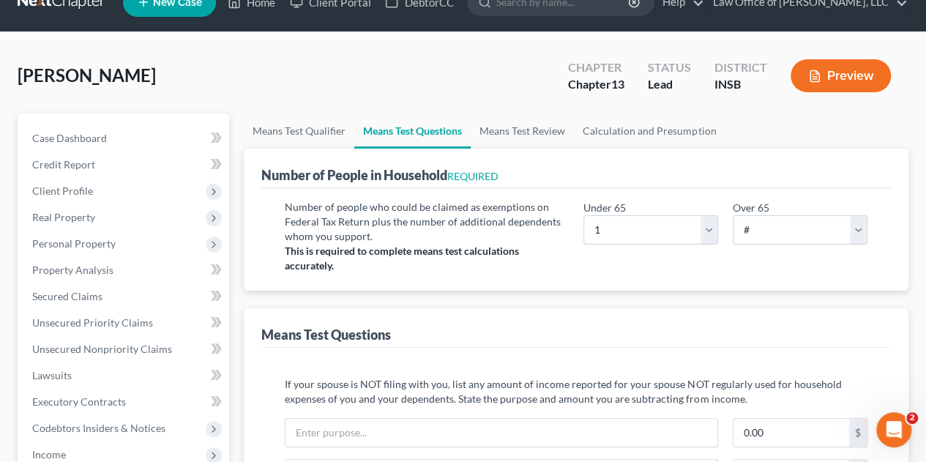
scroll to position [26, 0]
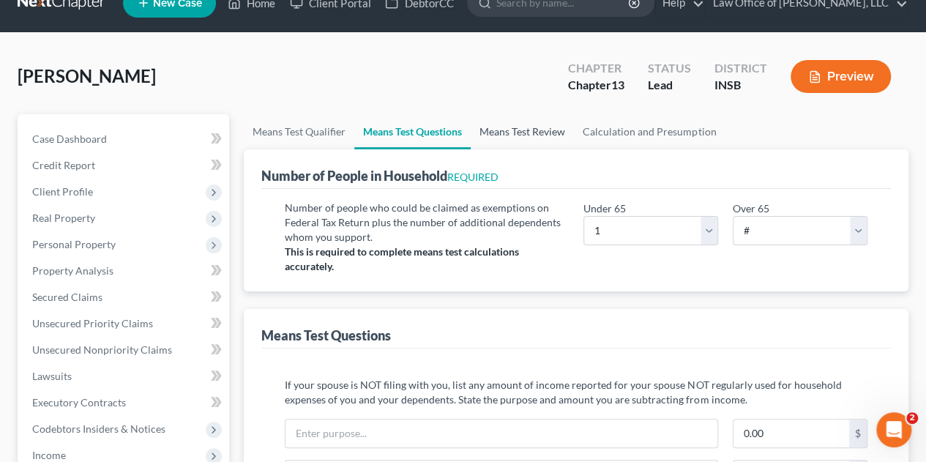
click at [512, 132] on link "Means Test Review" at bounding box center [522, 131] width 103 height 35
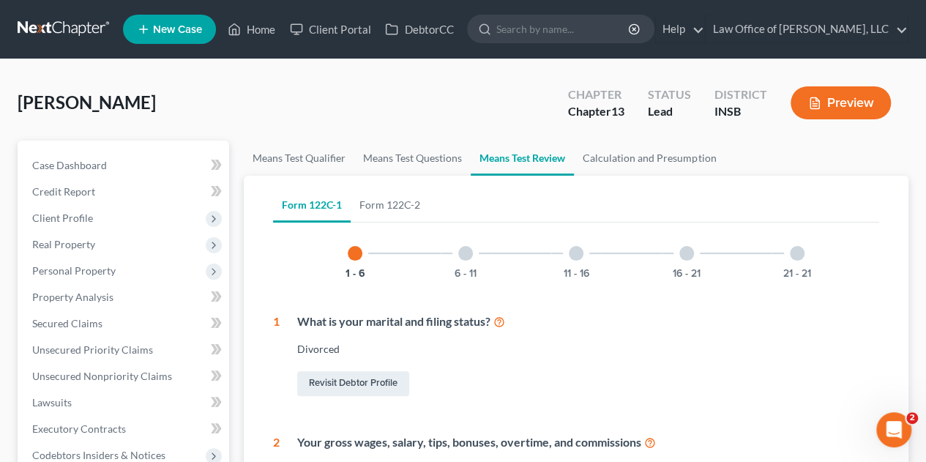
click at [457, 257] on div "6 - 11" at bounding box center [466, 253] width 50 height 50
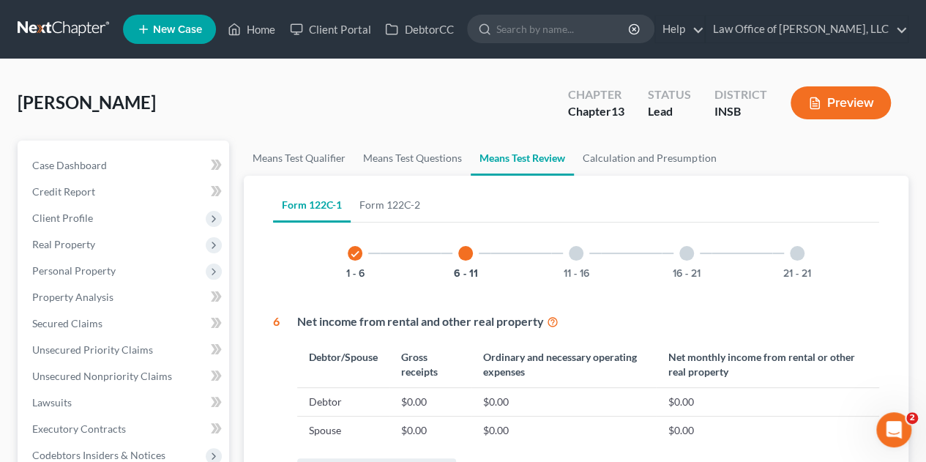
click at [578, 255] on div at bounding box center [576, 253] width 15 height 15
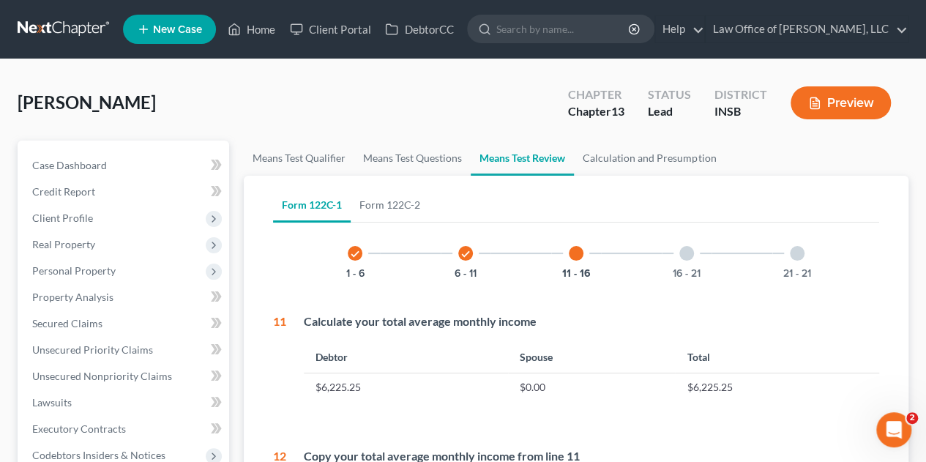
click at [690, 255] on div at bounding box center [686, 253] width 15 height 15
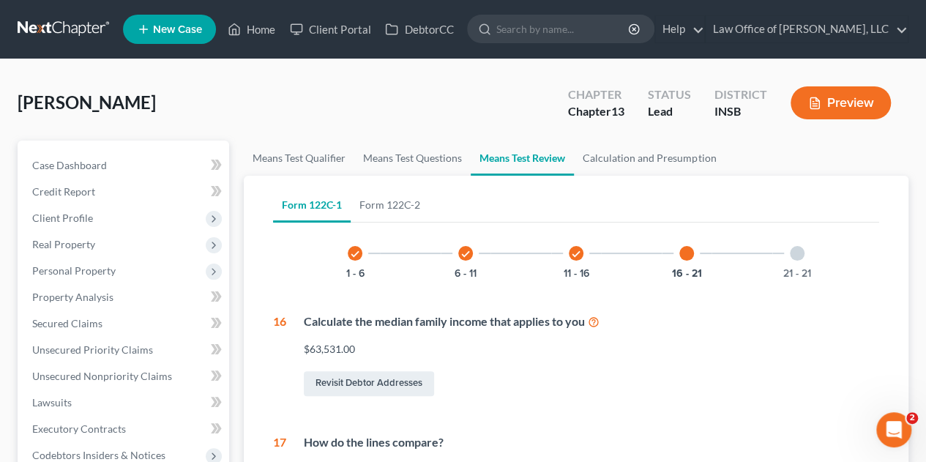
click at [798, 261] on div "21 - 21" at bounding box center [797, 253] width 50 height 50
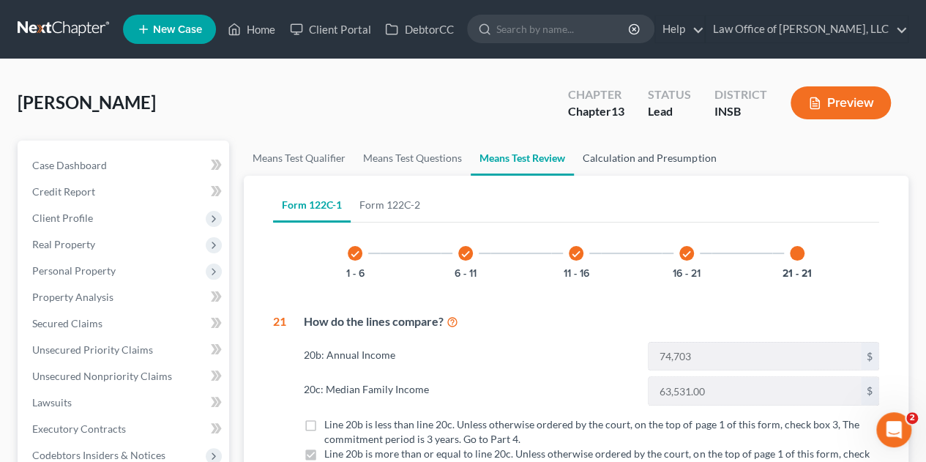
click at [635, 160] on link "Calculation and Presumption" at bounding box center [649, 158] width 151 height 35
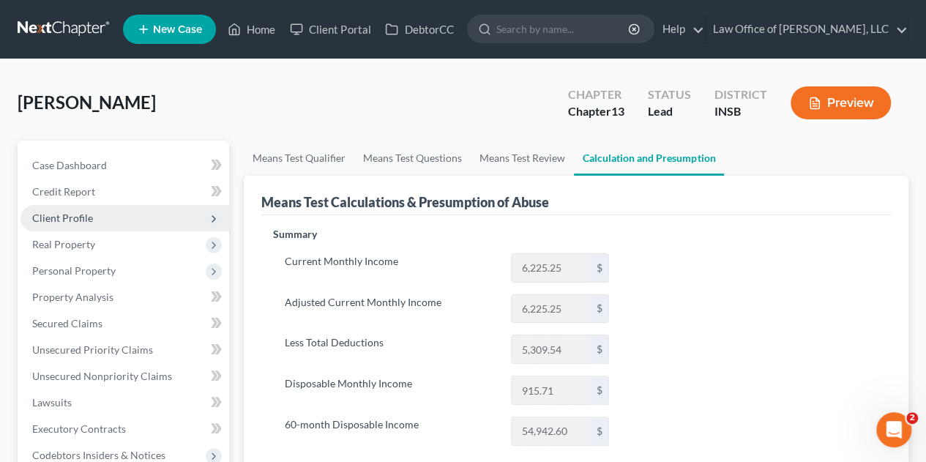
click at [72, 221] on span "Client Profile" at bounding box center [62, 218] width 61 height 12
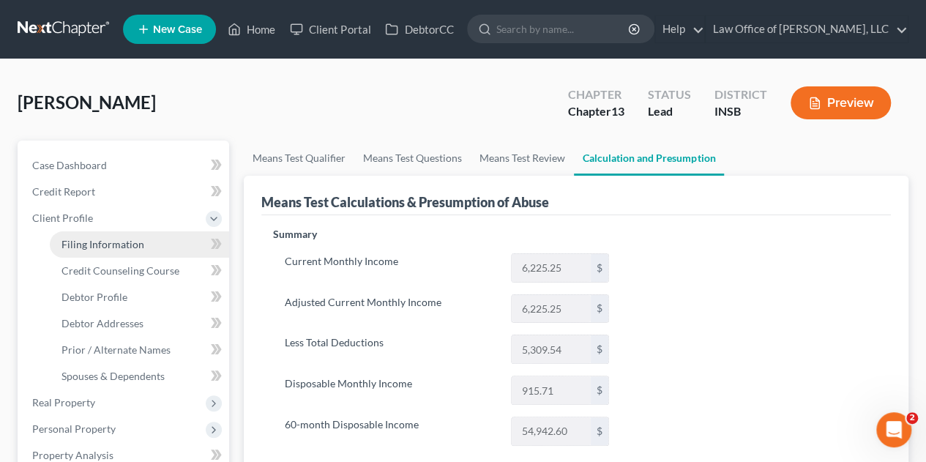
click at [77, 244] on span "Filing Information" at bounding box center [102, 244] width 83 height 12
select select "1"
select select "0"
select select "3"
select select "28"
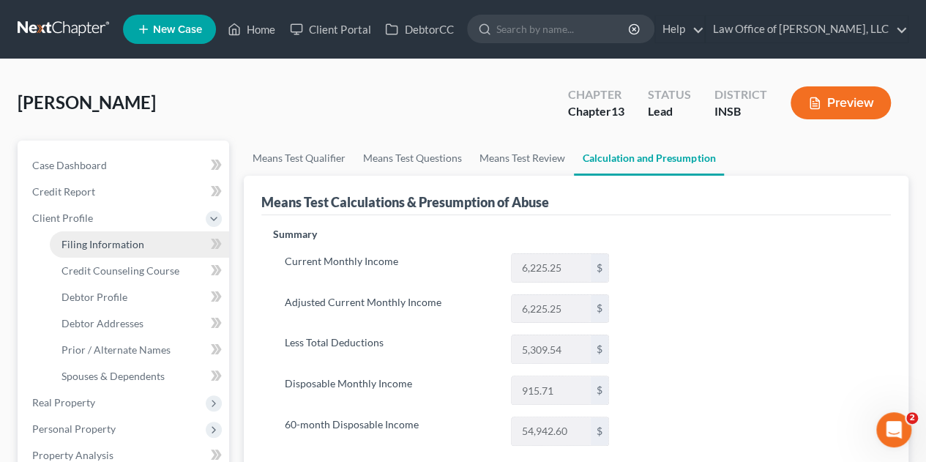
select select "0"
select select "15"
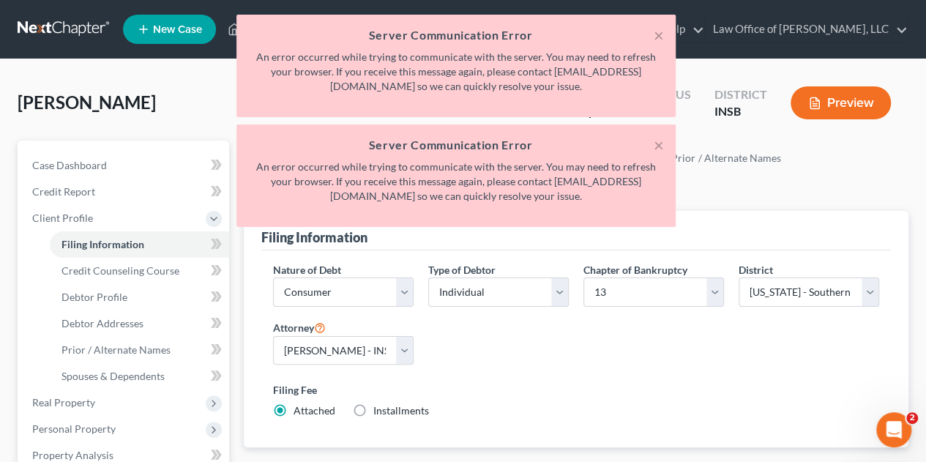
scroll to position [171, 0]
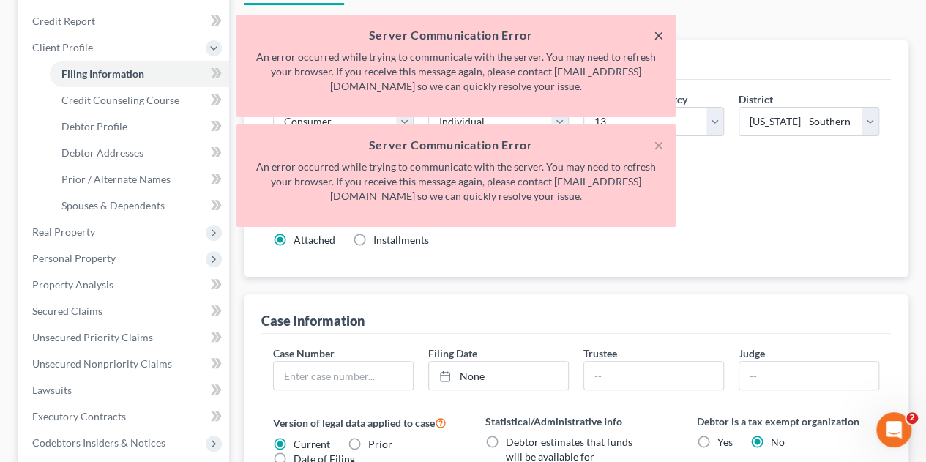
click at [659, 32] on button "×" at bounding box center [659, 35] width 10 height 18
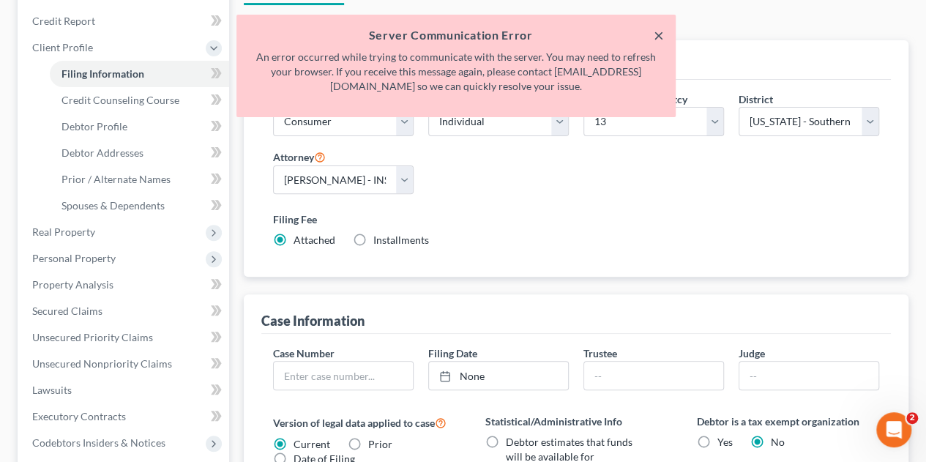
click at [656, 34] on button "×" at bounding box center [659, 35] width 10 height 18
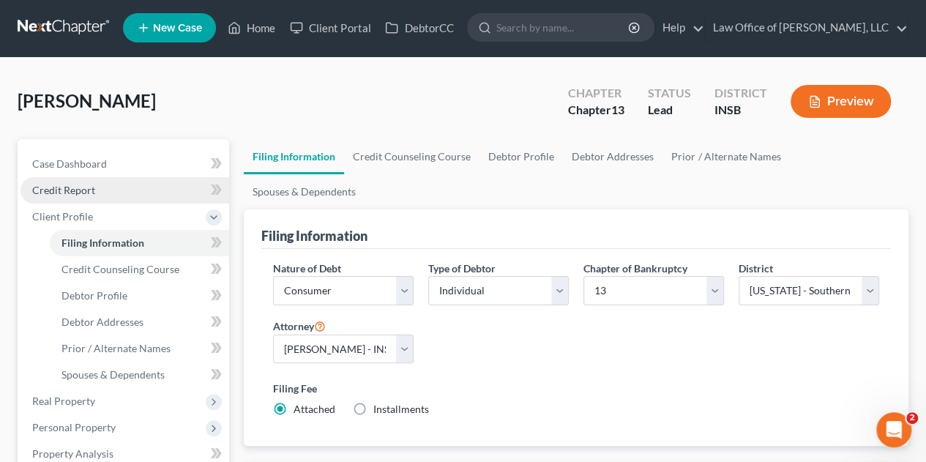
scroll to position [0, 0]
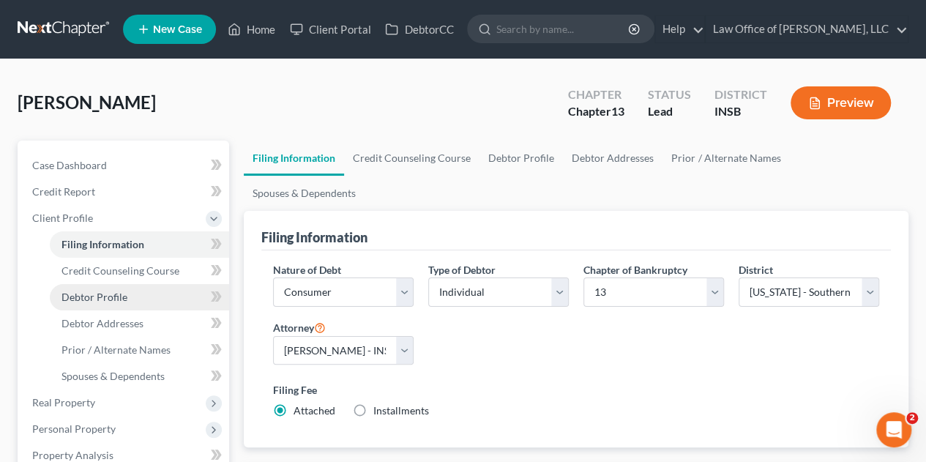
click at [105, 291] on span "Debtor Profile" at bounding box center [94, 297] width 66 height 12
select select "3"
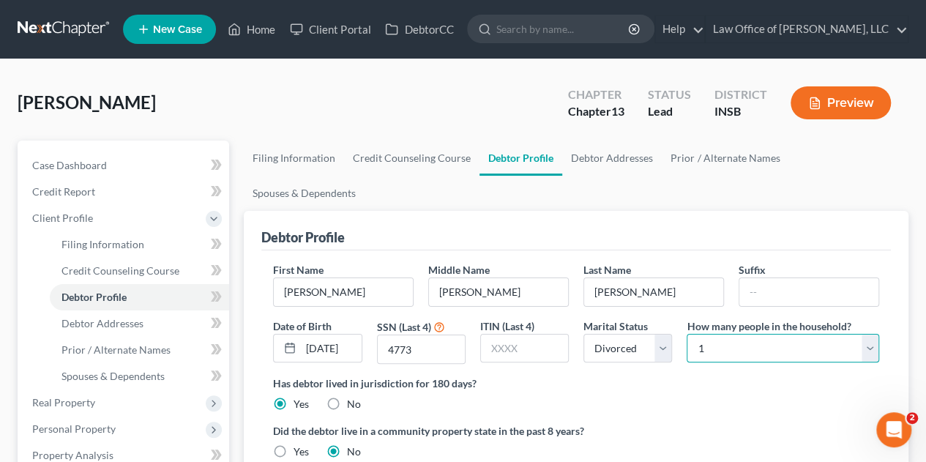
click at [774, 334] on select "Select 1 2 3 4 5 6 7 8 9 10 11 12 13 14 15 16 17 18 19 20" at bounding box center [783, 348] width 193 height 29
select select "1"
click at [687, 334] on select "Select 1 2 3 4 5 6 7 8 9 10 11 12 13 14 15 16 17 18 19 20" at bounding box center [783, 348] width 193 height 29
click at [457, 111] on div "[PERSON_NAME] Upgraded Chapter Chapter 13 Status Lead District INSB Preview" at bounding box center [463, 109] width 891 height 64
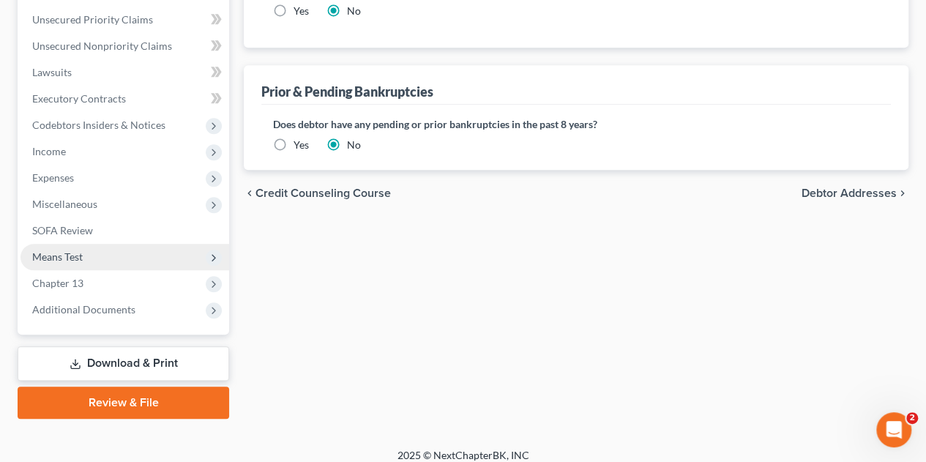
scroll to position [498, 0]
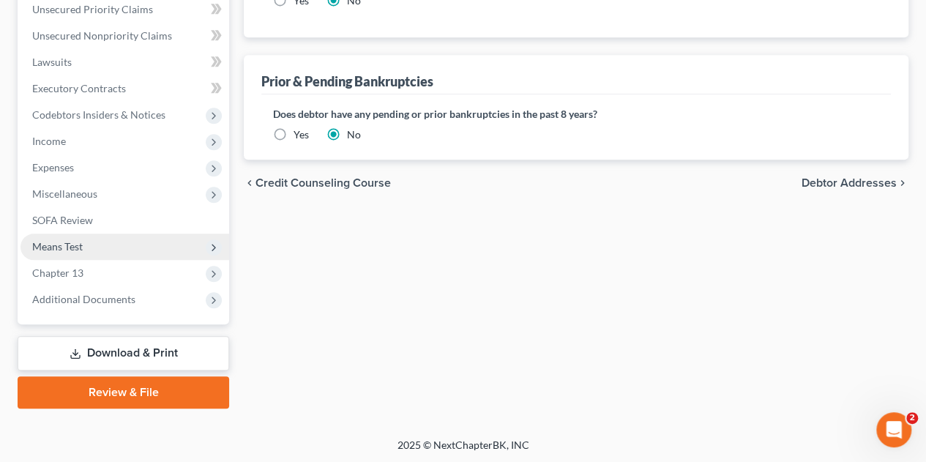
click at [68, 250] on span "Means Test" at bounding box center [57, 246] width 51 height 12
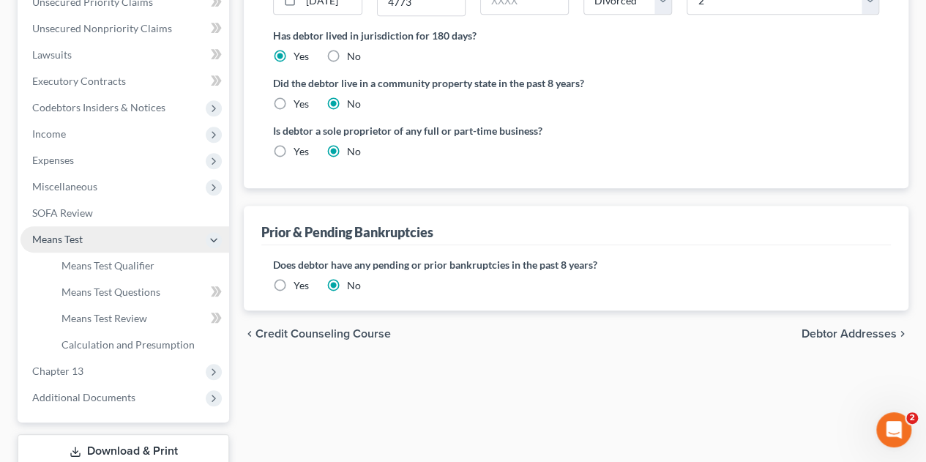
scroll to position [340, 0]
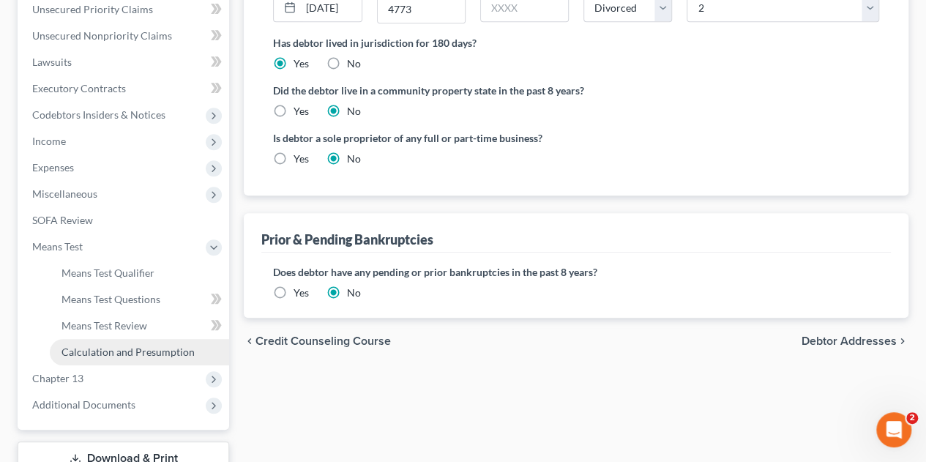
click at [105, 358] on link "Calculation and Presumption" at bounding box center [139, 352] width 179 height 26
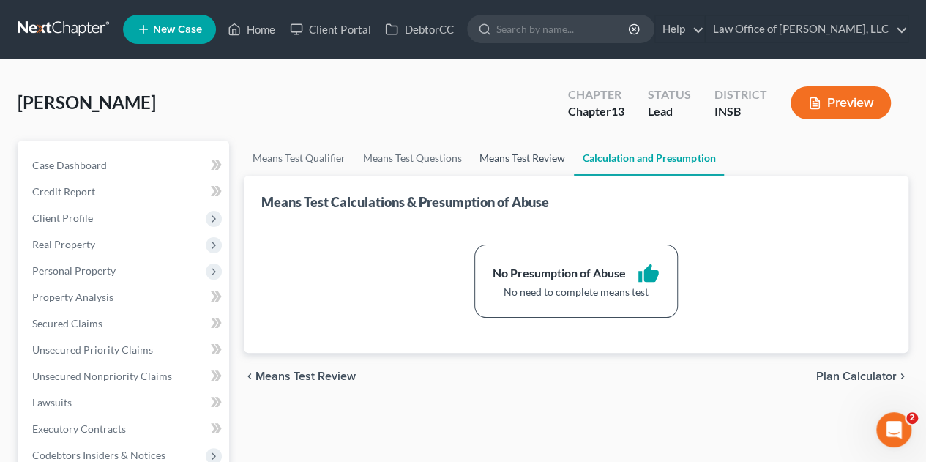
click at [507, 160] on link "Means Test Review" at bounding box center [522, 158] width 103 height 35
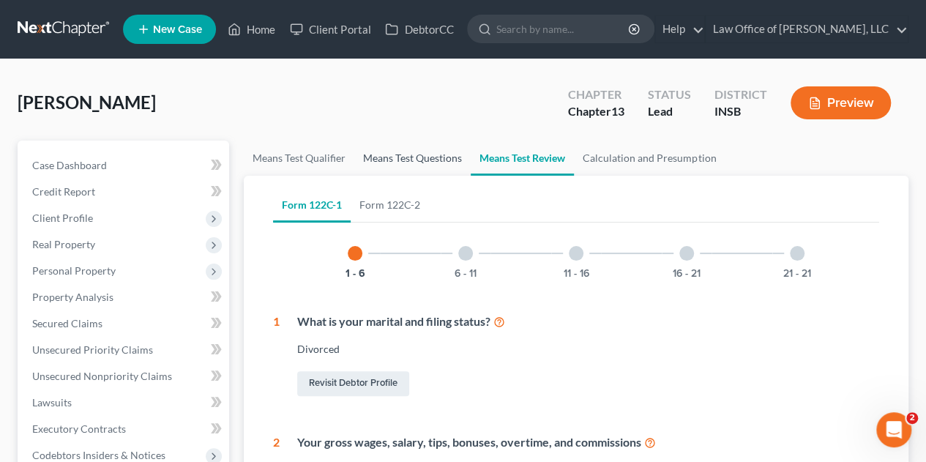
click at [425, 154] on link "Means Test Questions" at bounding box center [412, 158] width 116 height 35
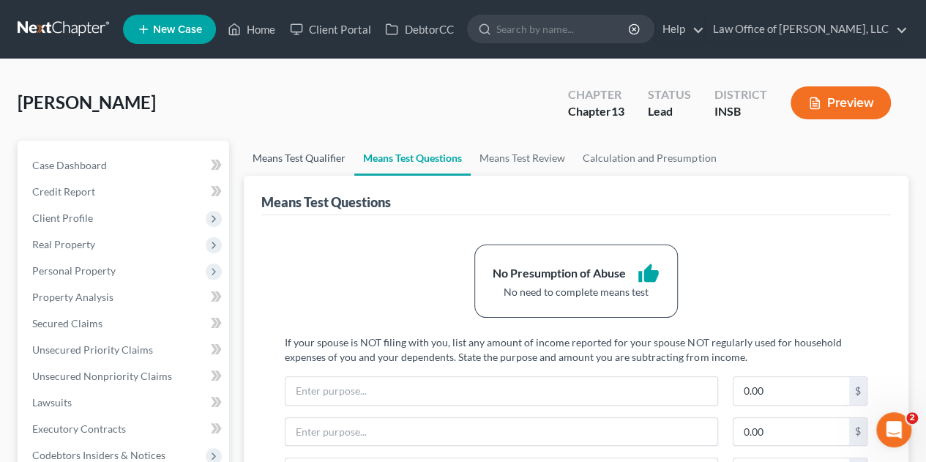
click at [279, 159] on link "Means Test Qualifier" at bounding box center [299, 158] width 111 height 35
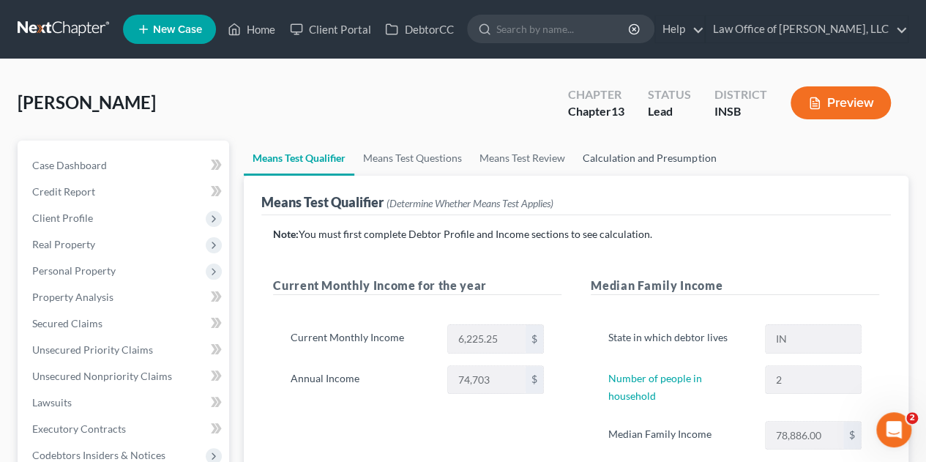
click at [622, 157] on link "Calculation and Presumption" at bounding box center [649, 158] width 151 height 35
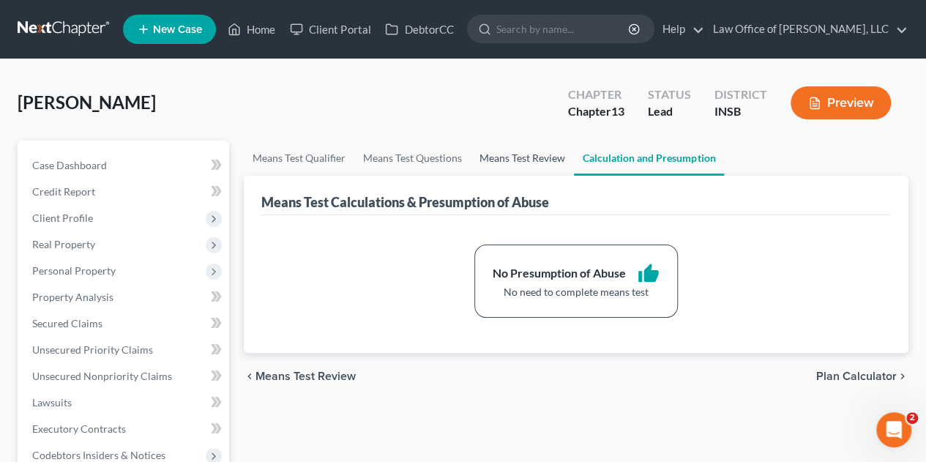
click at [520, 146] on link "Means Test Review" at bounding box center [522, 158] width 103 height 35
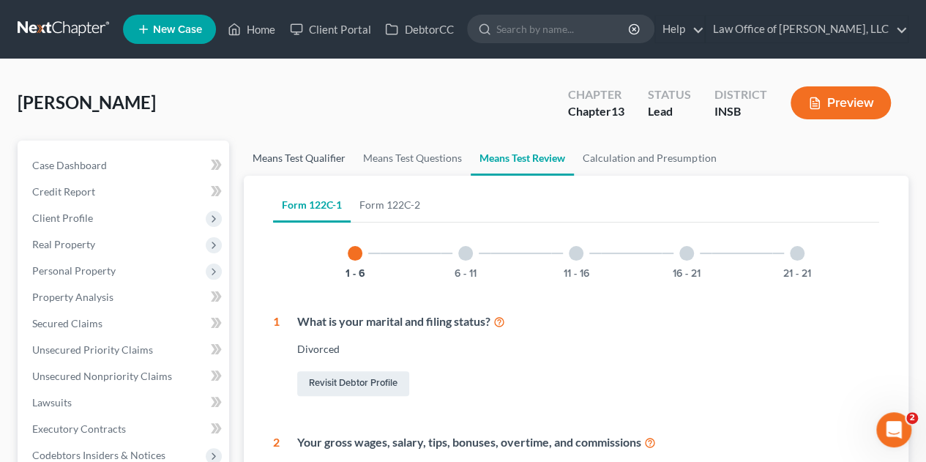
click at [307, 158] on link "Means Test Qualifier" at bounding box center [299, 158] width 111 height 35
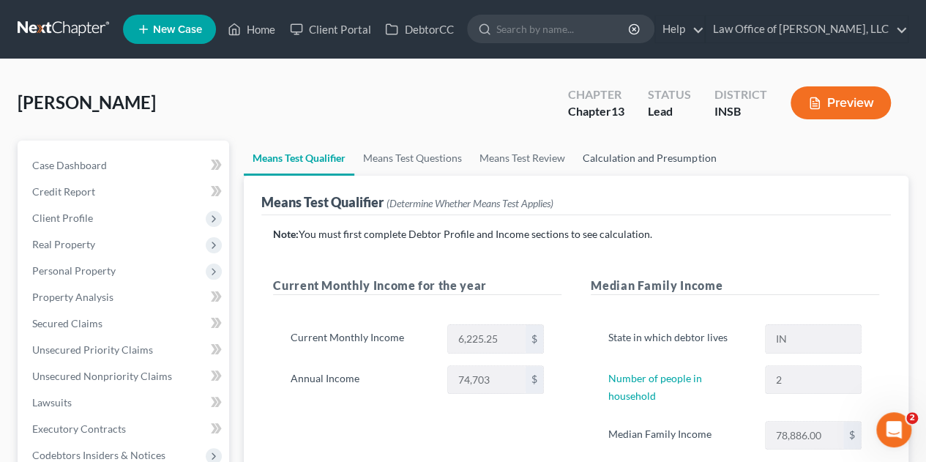
click at [613, 162] on link "Calculation and Presumption" at bounding box center [649, 158] width 151 height 35
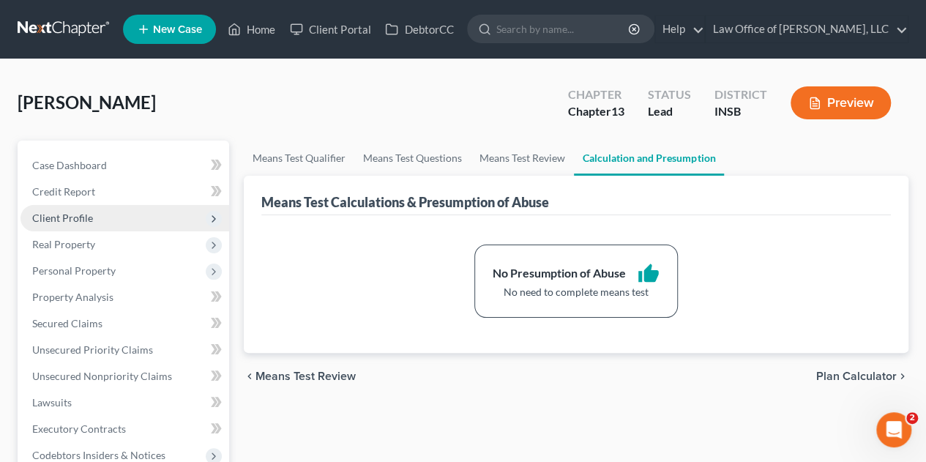
click at [84, 218] on span "Client Profile" at bounding box center [62, 218] width 61 height 12
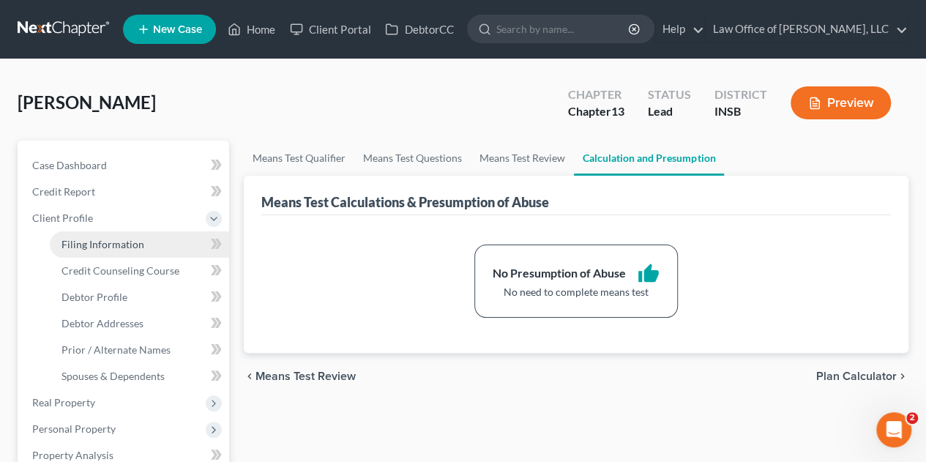
click at [101, 244] on span "Filing Information" at bounding box center [102, 244] width 83 height 12
select select "1"
select select "0"
select select "3"
select select "28"
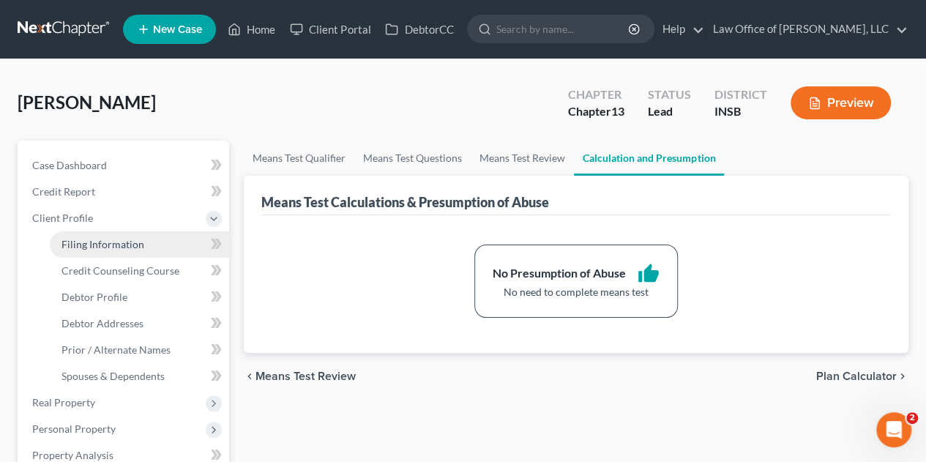
select select "0"
select select "15"
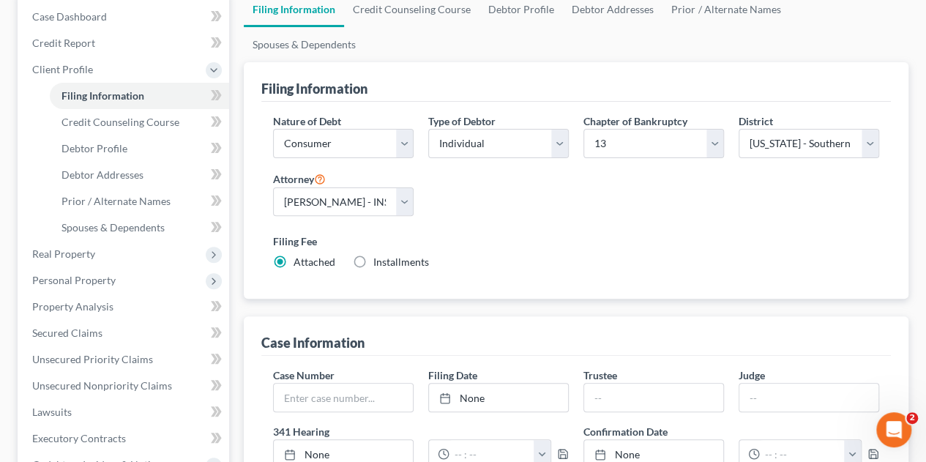
scroll to position [171, 0]
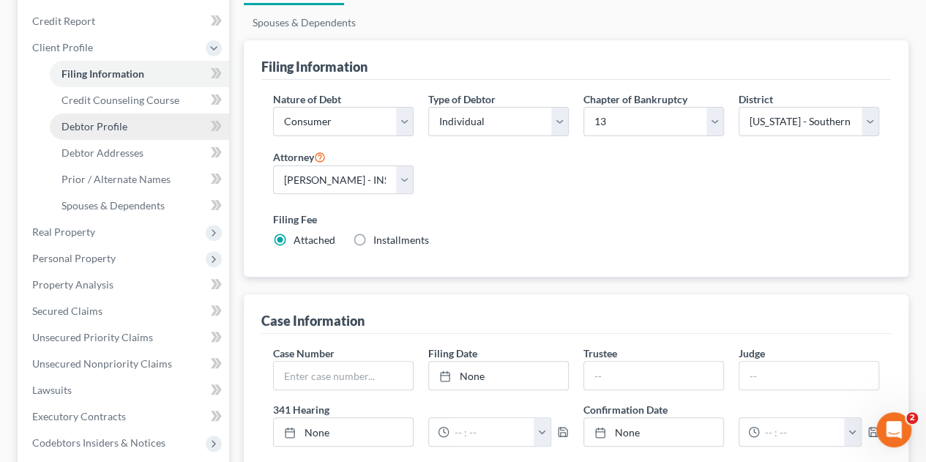
click at [78, 126] on span "Debtor Profile" at bounding box center [94, 126] width 66 height 12
select select "3"
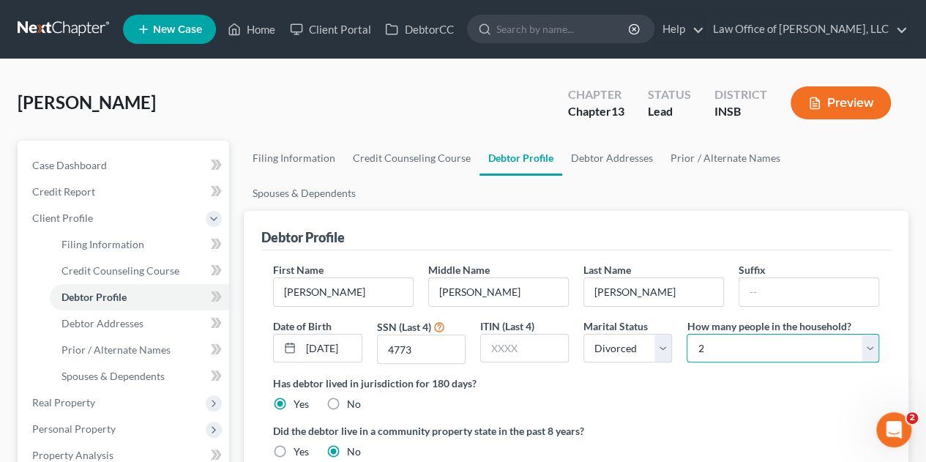
click at [751, 334] on select "Select 1 2 3 4 5 6 7 8 9 10 11 12 13 14 15 16 17 18 19 20" at bounding box center [783, 348] width 193 height 29
select select "0"
click at [687, 334] on select "Select 1 2 3 4 5 6 7 8 9 10 11 12 13 14 15 16 17 18 19 20" at bounding box center [783, 348] width 193 height 29
click at [628, 375] on div "Has debtor lived in jurisdiction for 180 days? Yes No Debtor must reside in jur…" at bounding box center [576, 393] width 606 height 36
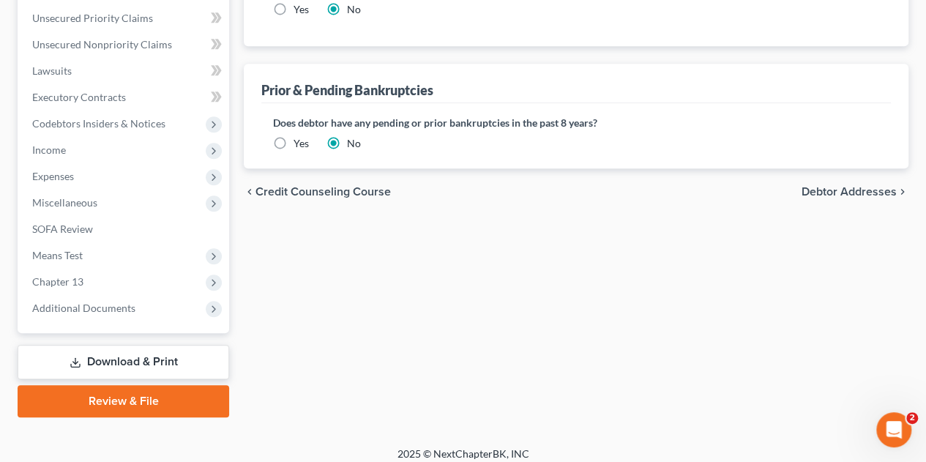
scroll to position [498, 0]
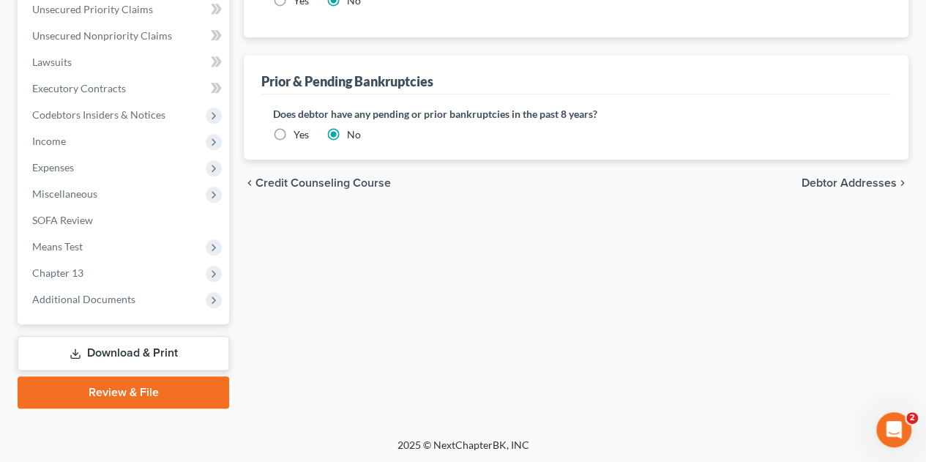
click at [862, 177] on span "Debtor Addresses" at bounding box center [848, 183] width 95 height 12
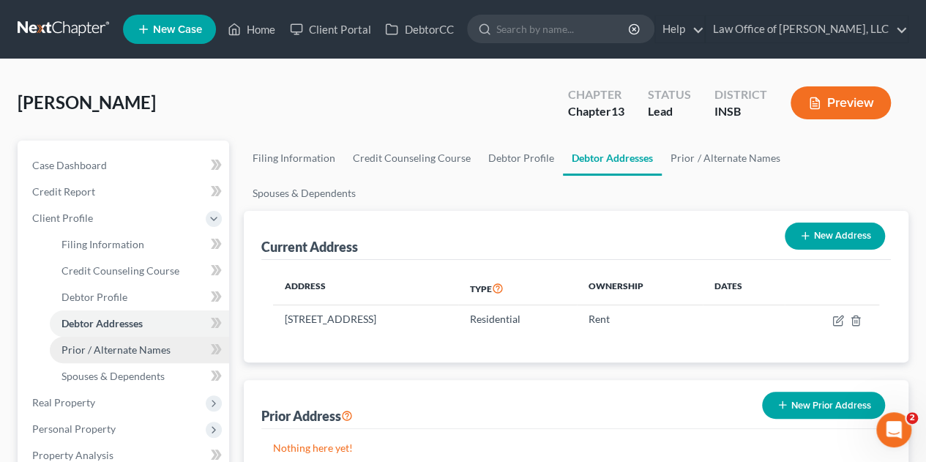
click at [116, 356] on link "Prior / Alternate Names" at bounding box center [139, 350] width 179 height 26
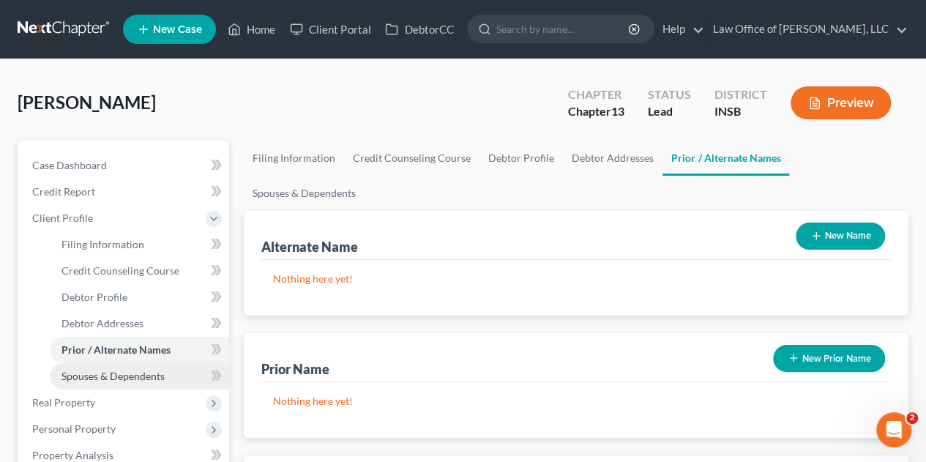
click at [108, 374] on span "Spouses & Dependents" at bounding box center [112, 376] width 103 height 12
